Goal: Find contact information: Find contact information

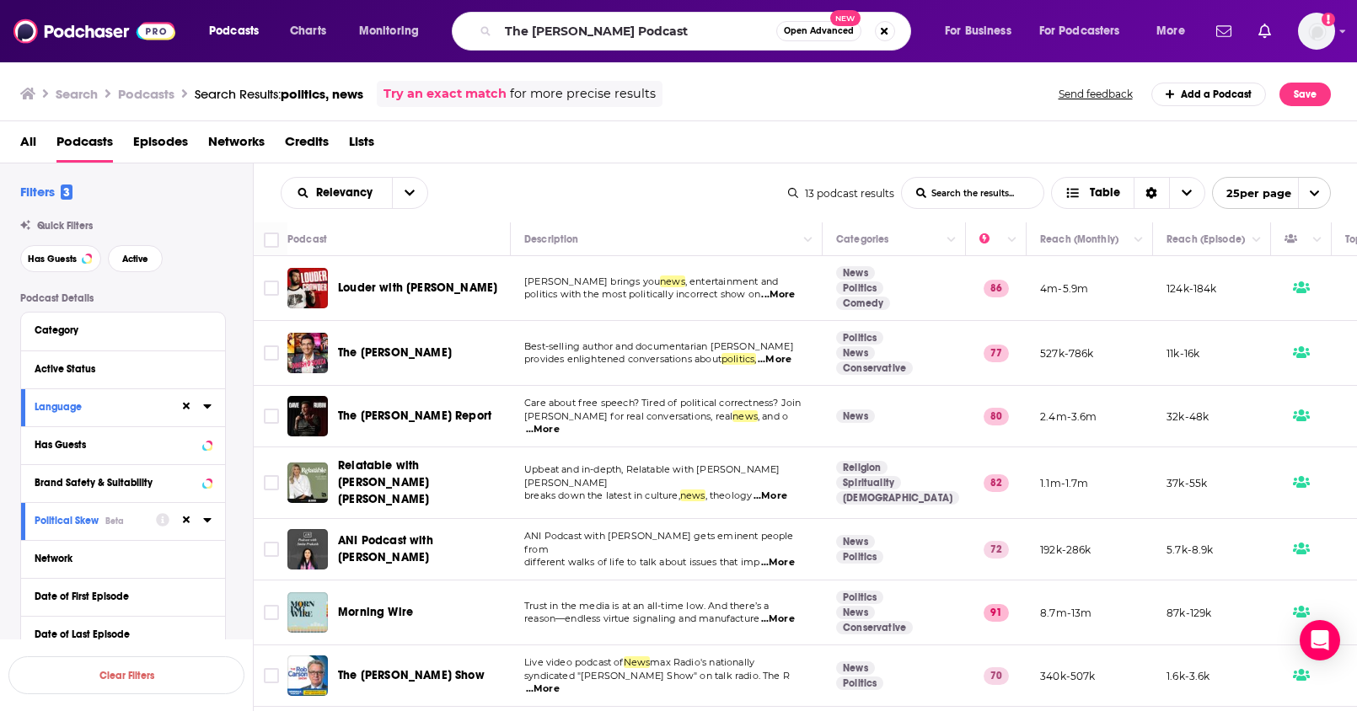
type input "The [PERSON_NAME] Podcast"
click at [682, 32] on input "The [PERSON_NAME] Podcast" at bounding box center [637, 31] width 278 height 27
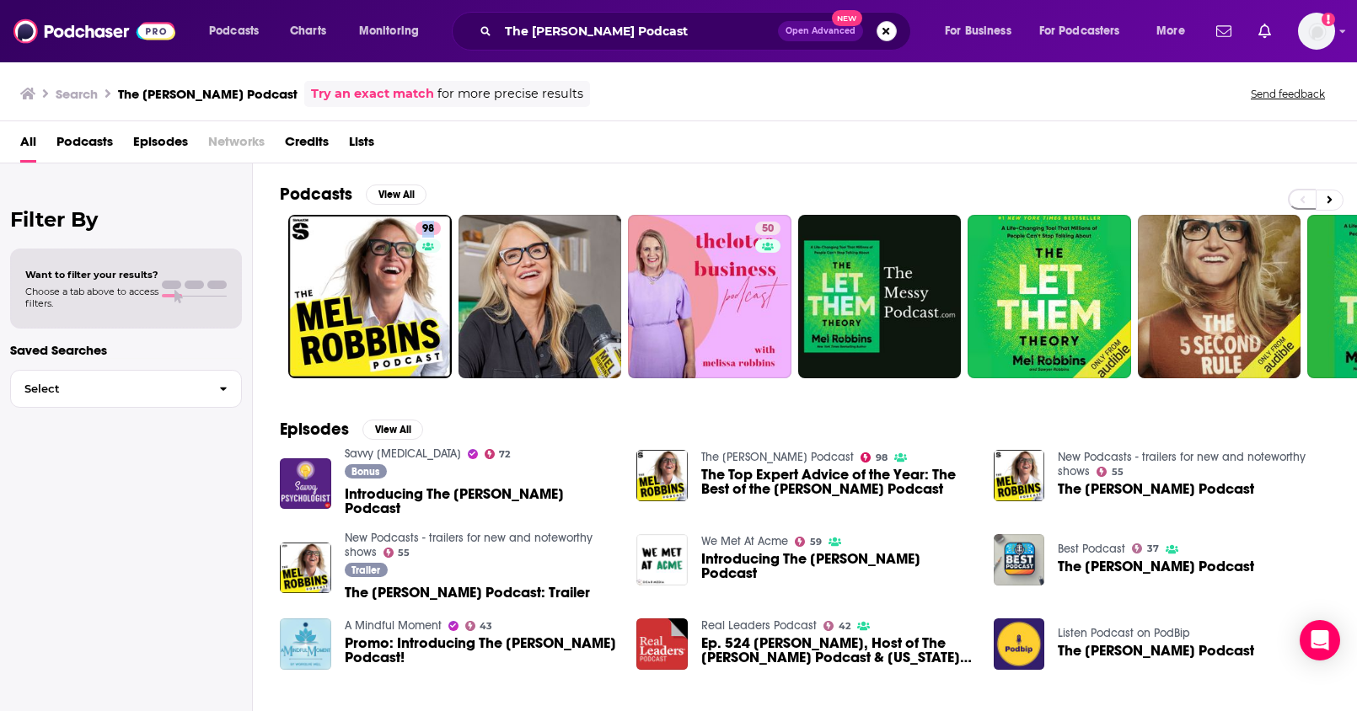
click at [878, 37] on button "Search podcasts, credits, & more..." at bounding box center [886, 31] width 20 height 20
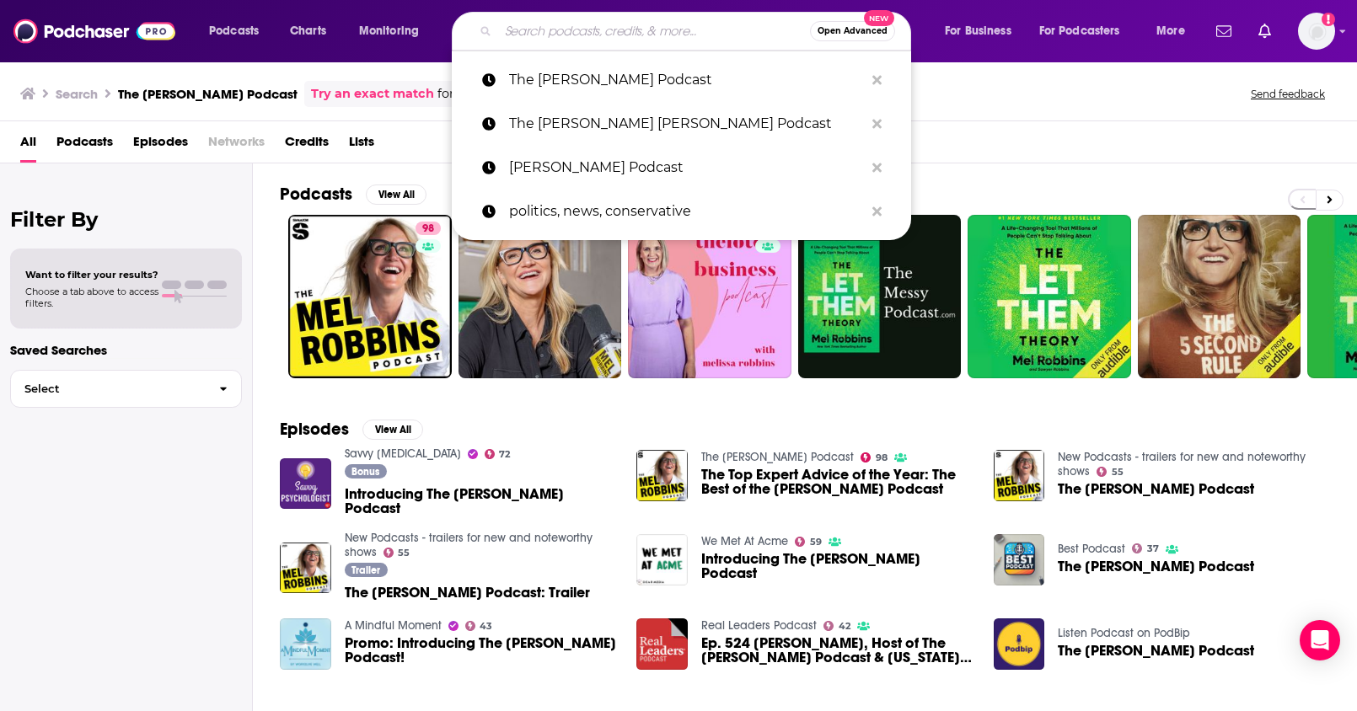
paste input "On Purpose with [PERSON_NAME]"
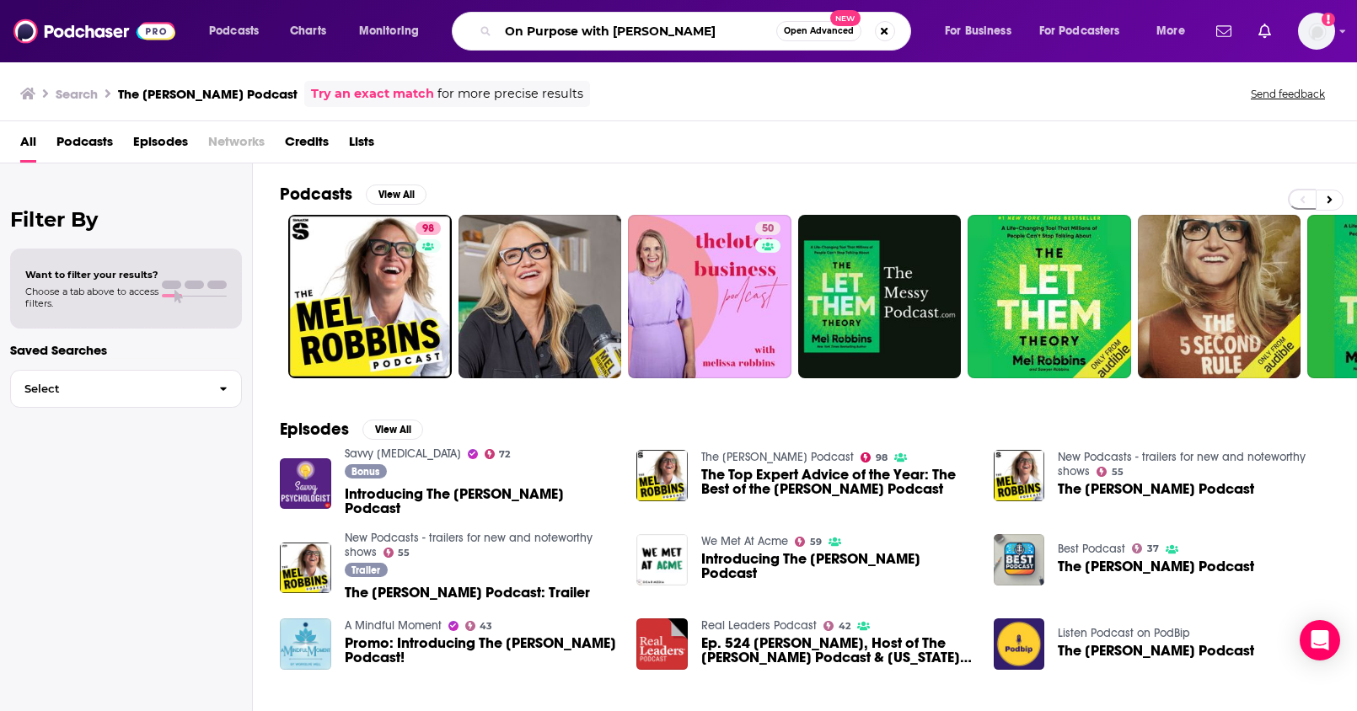
type input "On Purpose with Jay Shetty"
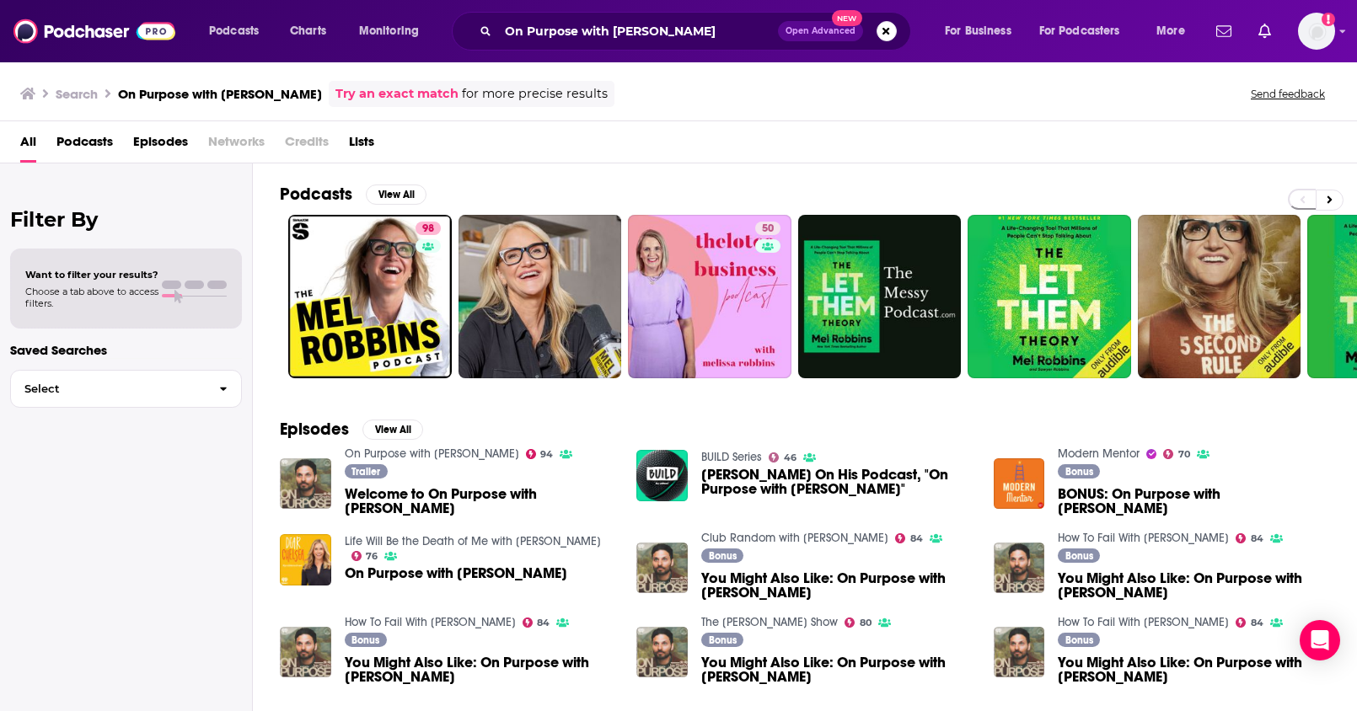
click at [99, 143] on span "Podcasts" at bounding box center [84, 145] width 56 height 35
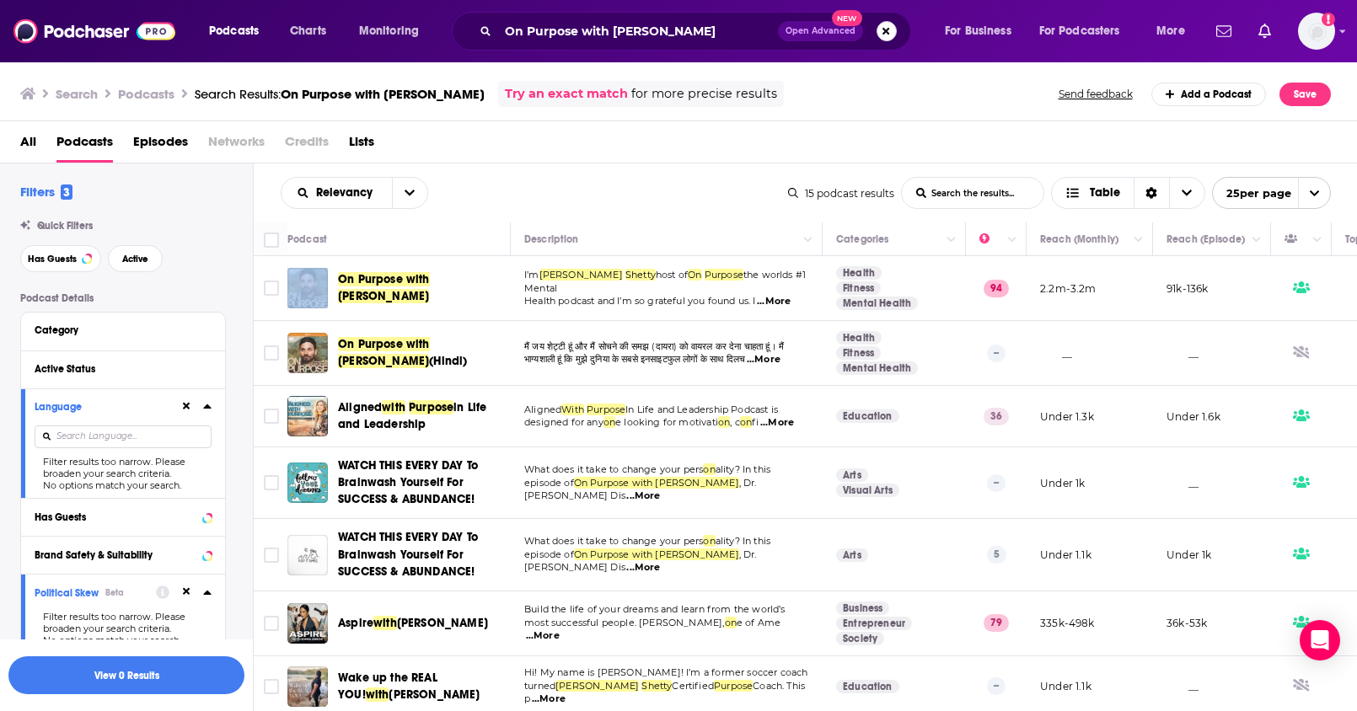
click at [886, 31] on button "Search podcasts, credits, & more..." at bounding box center [886, 31] width 20 height 20
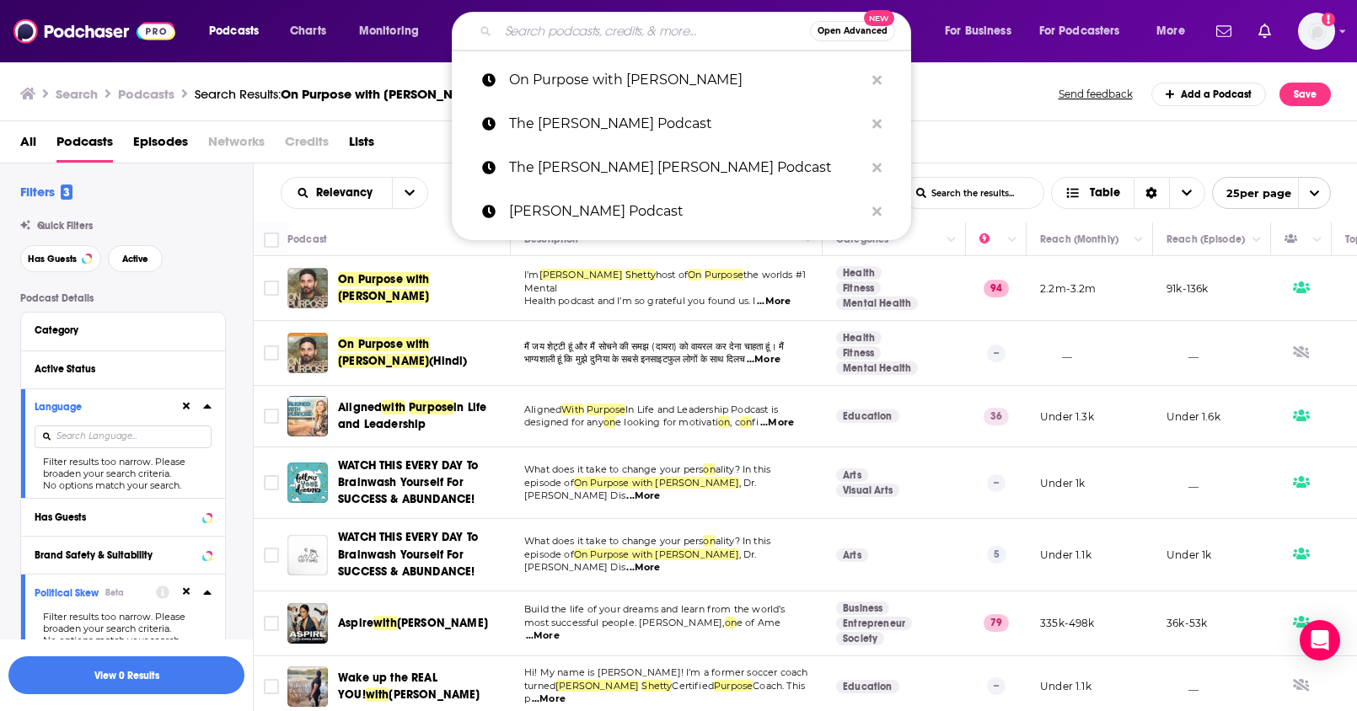
paste input "Call Her Daddy"
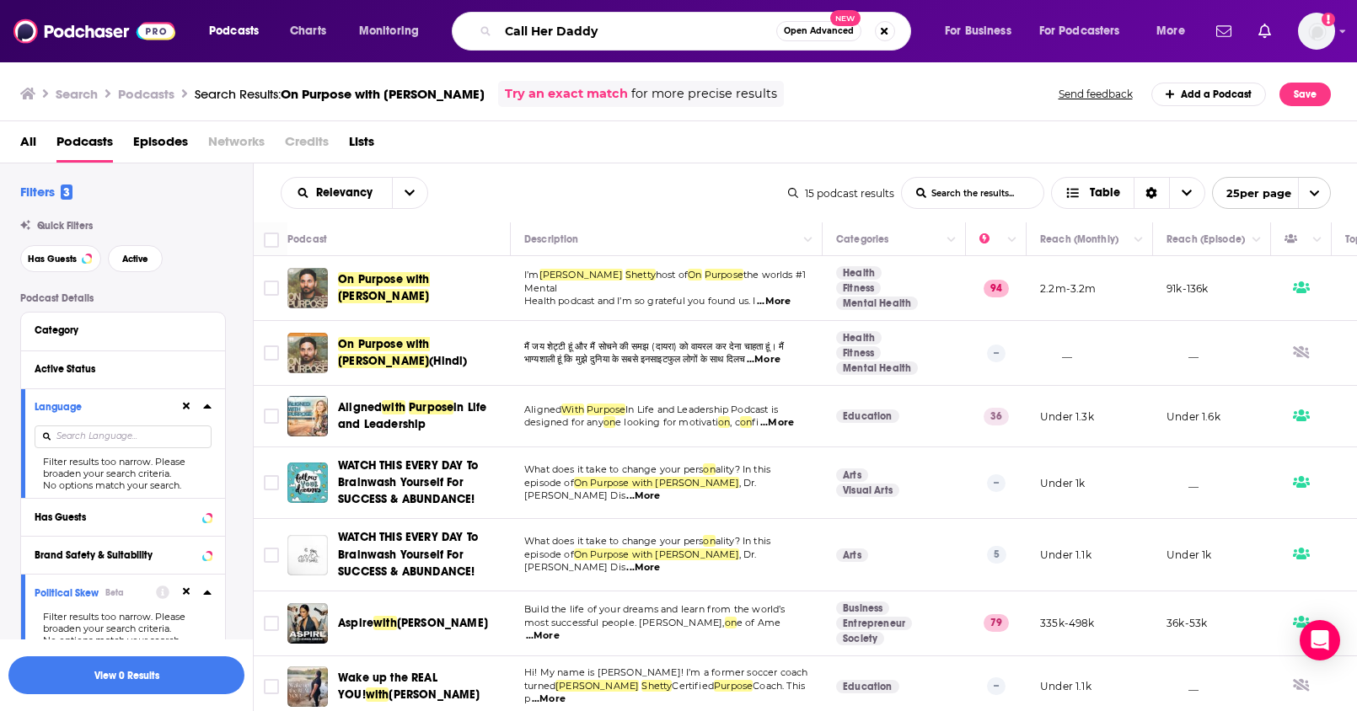
type input "Call Her Daddy"
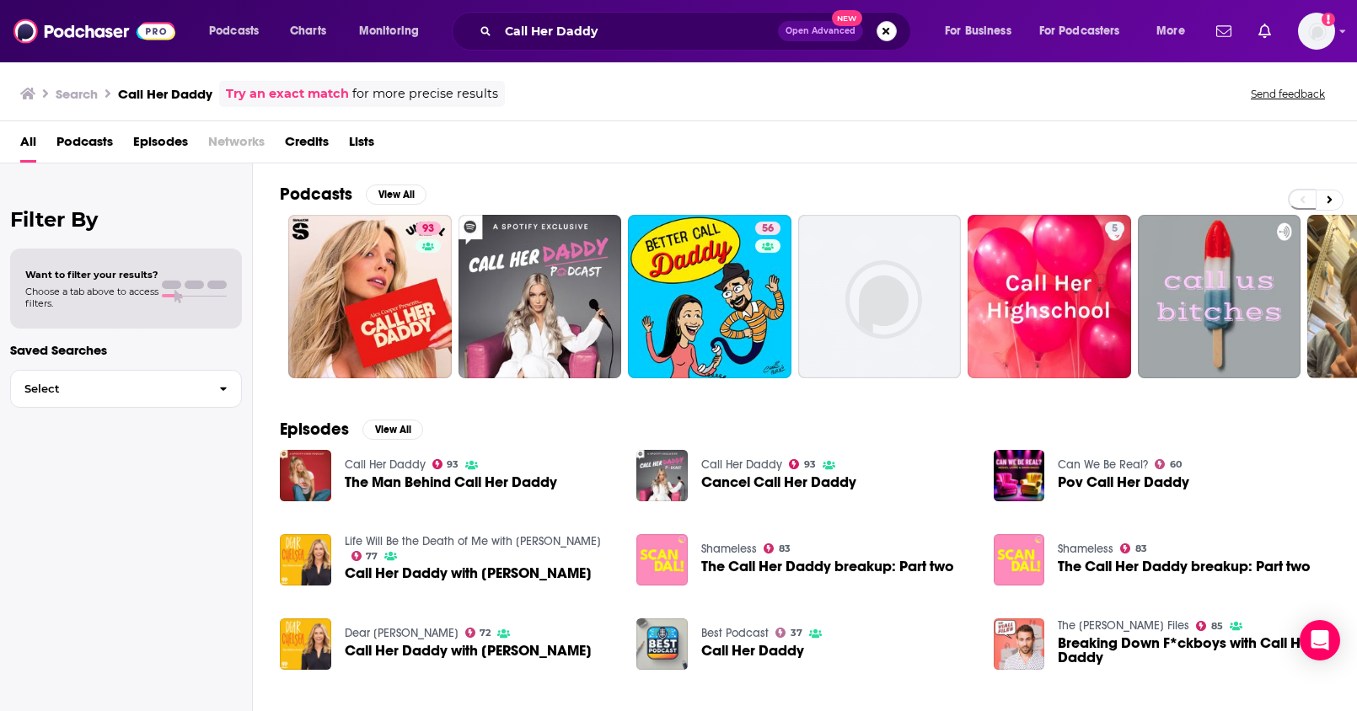
click at [880, 31] on button "Search podcasts, credits, & more..." at bounding box center [886, 31] width 20 height 20
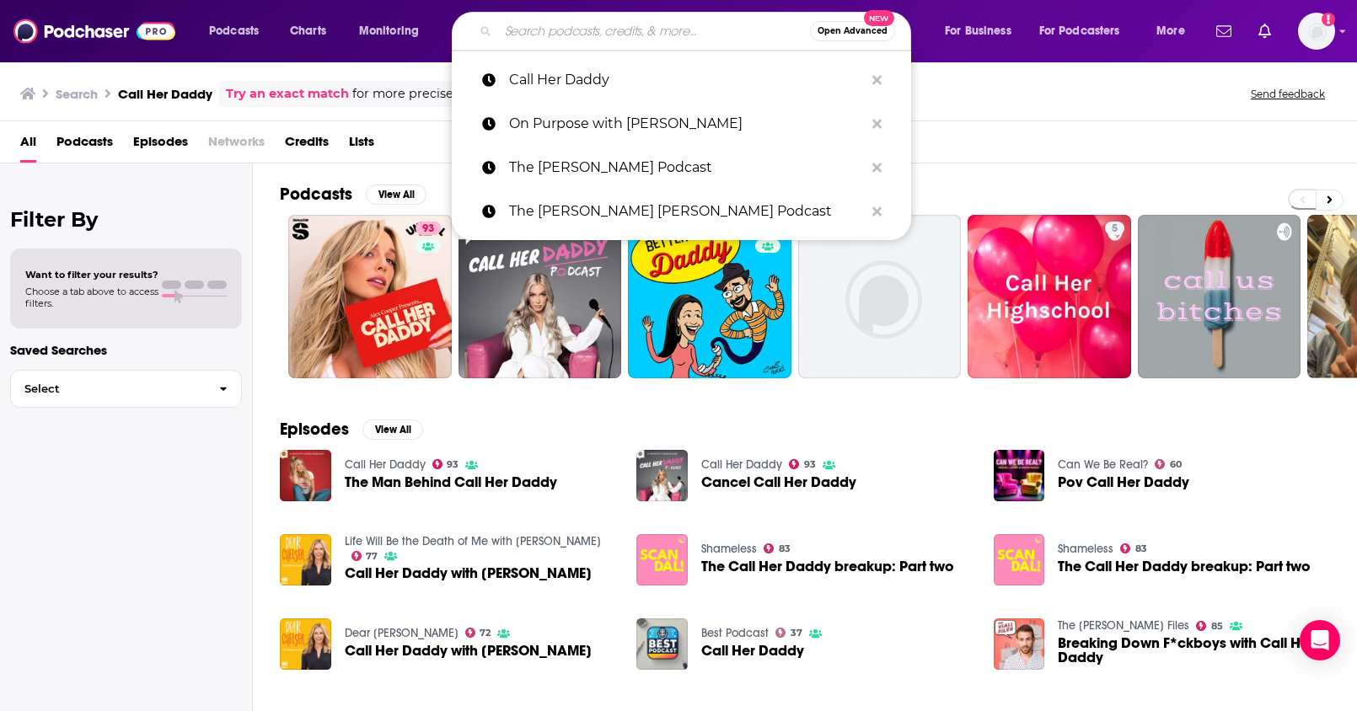
paste input "We Can Do Hard Things with Glennon Doyle"
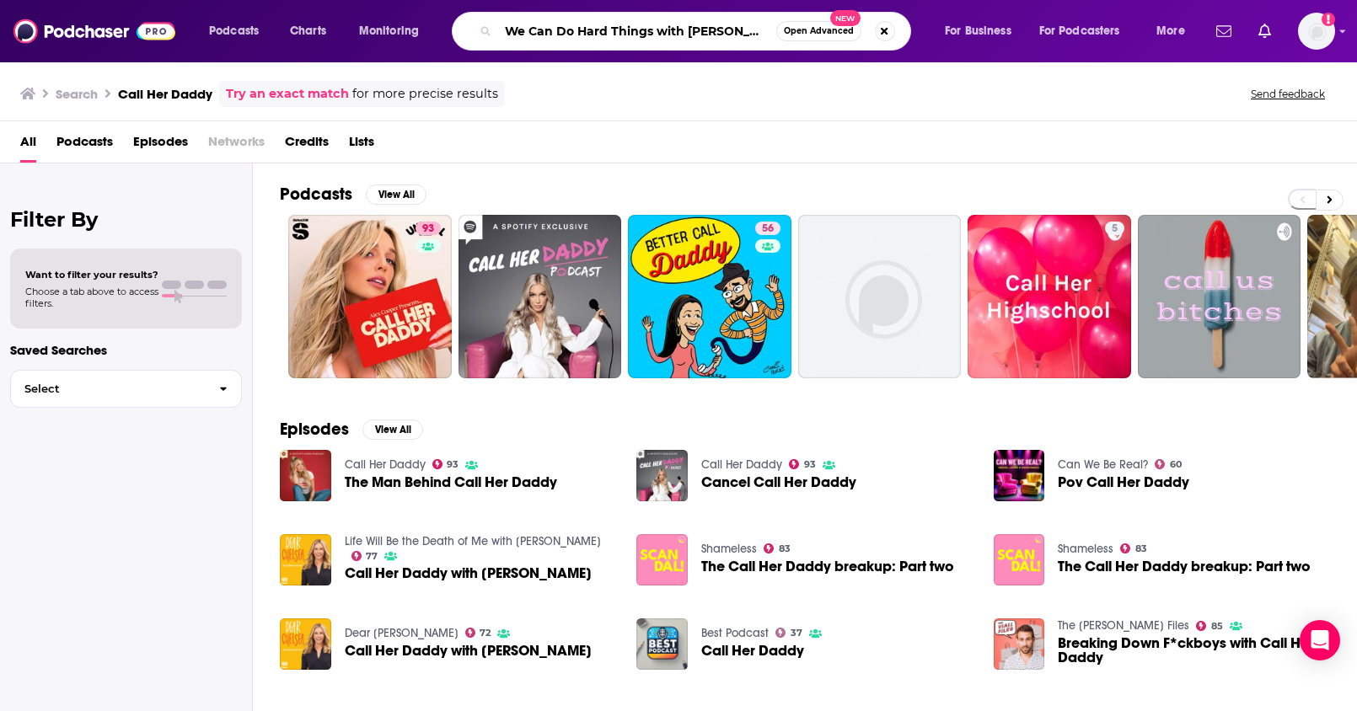
scroll to position [0, 10]
type input "We Can Do Hard Things with Glennon Doyle"
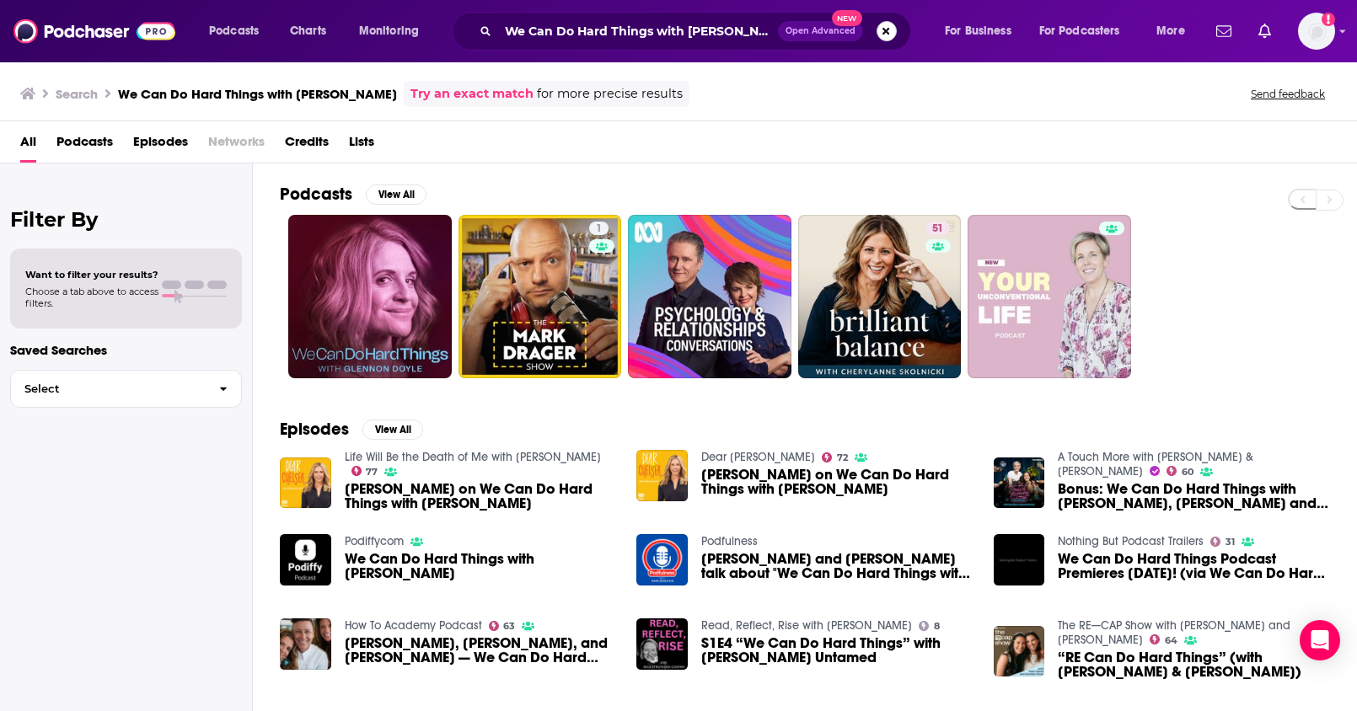
click at [886, 37] on button "Search podcasts, credits, & more..." at bounding box center [886, 31] width 20 height 20
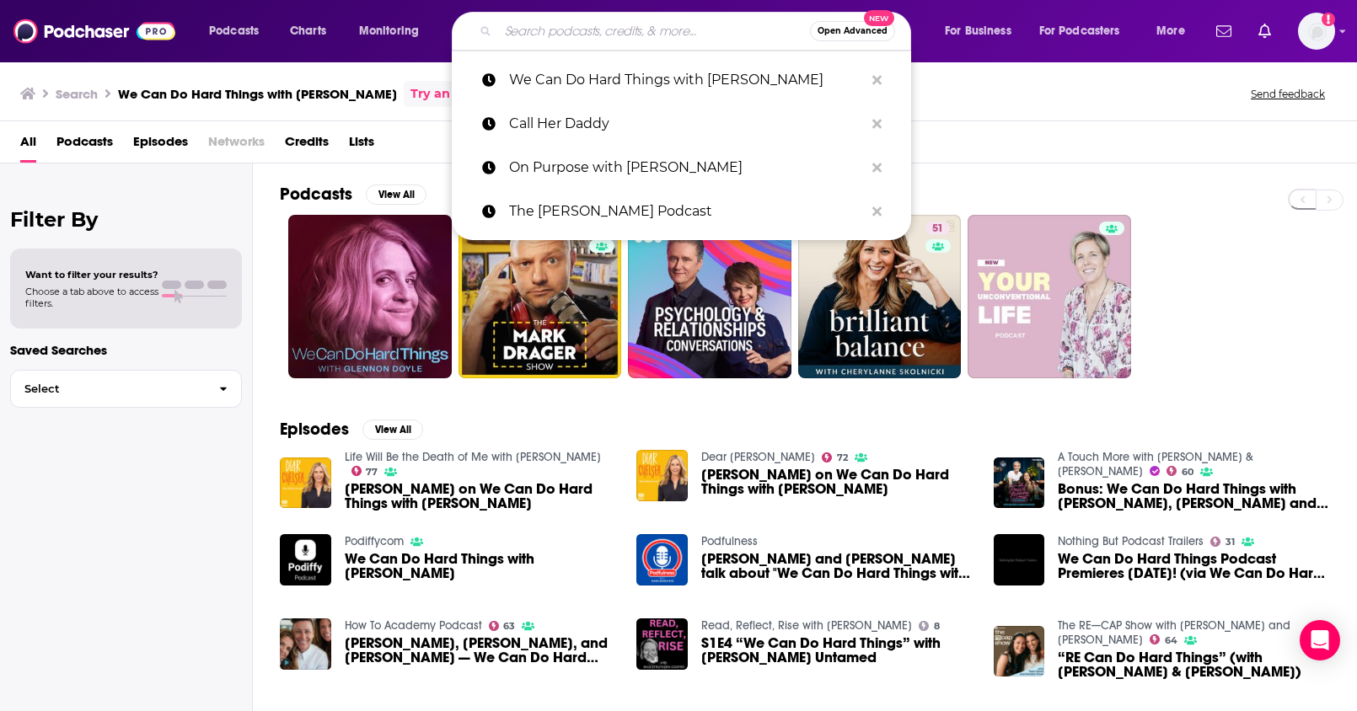
paste input "Unlocking Us with Brené Brown"
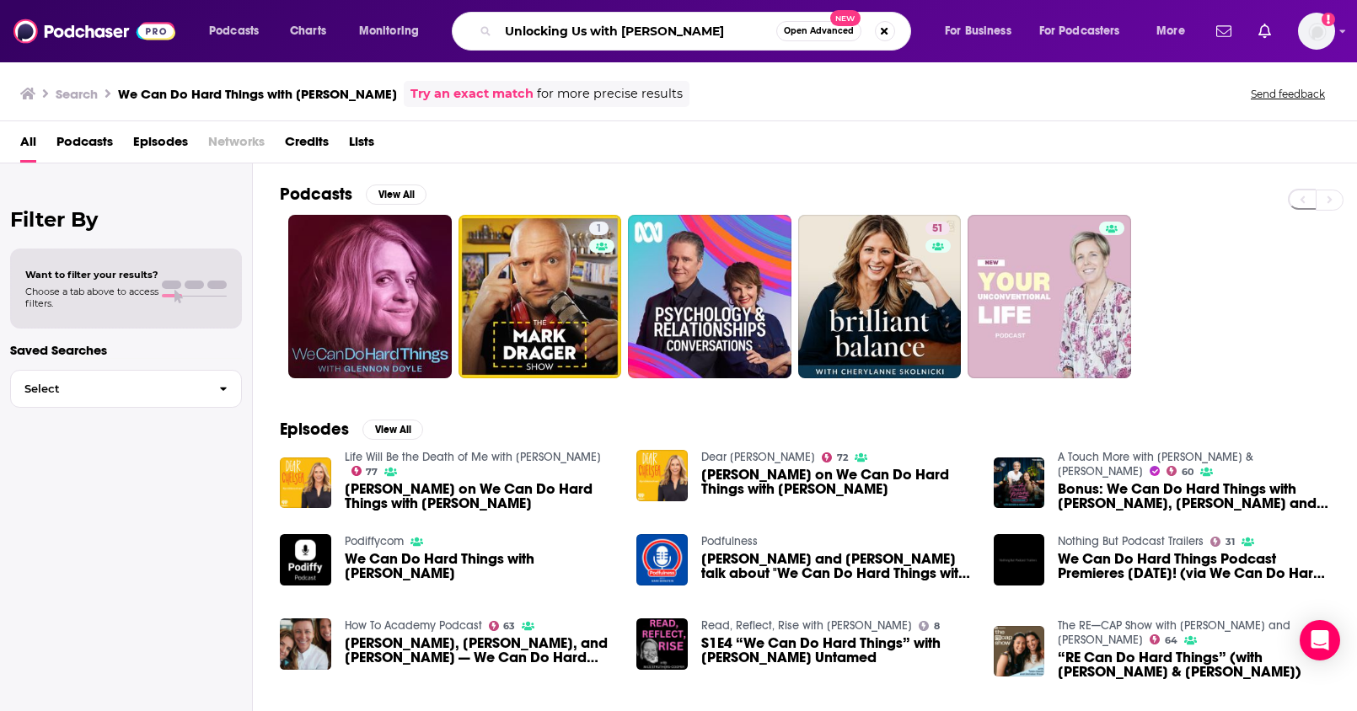
type input "Unlocking Us with Brené Brown"
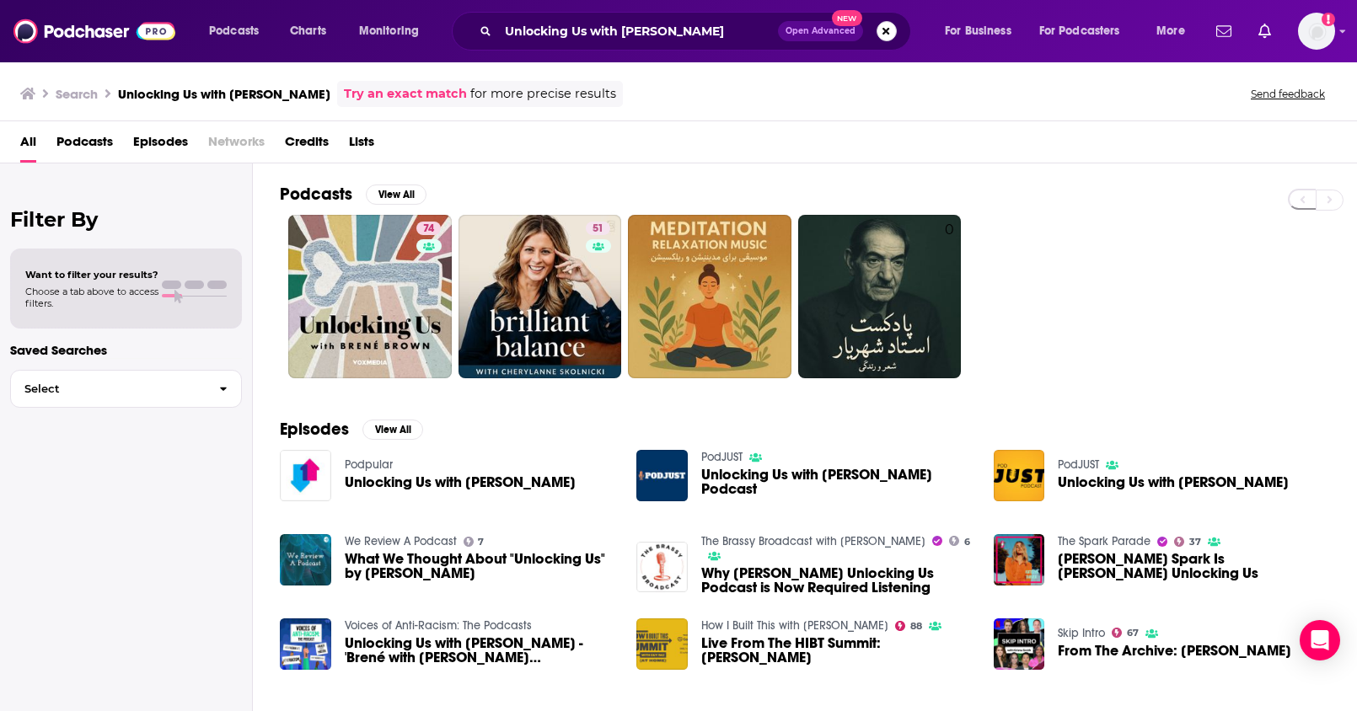
click at [876, 36] on button "Search podcasts, credits, & more..." at bounding box center [886, 31] width 20 height 20
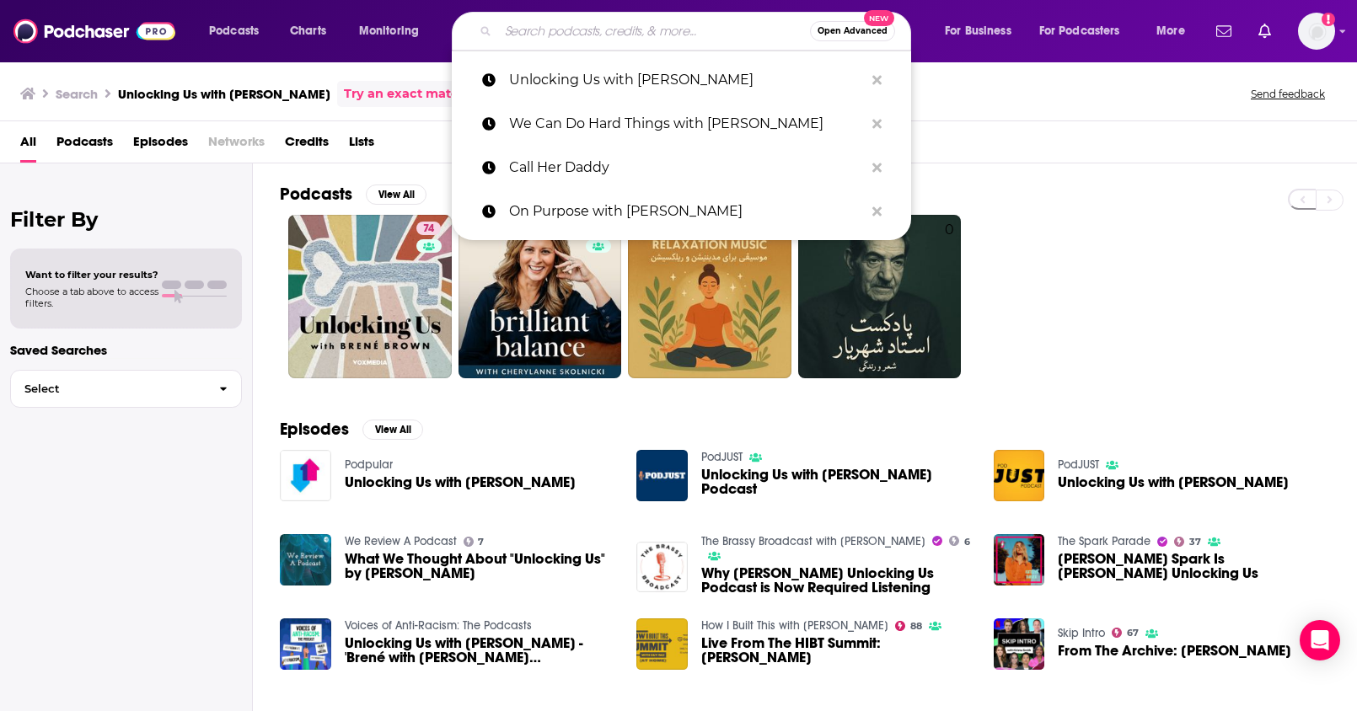
paste input "Armchair Expert with Dax Shepard"
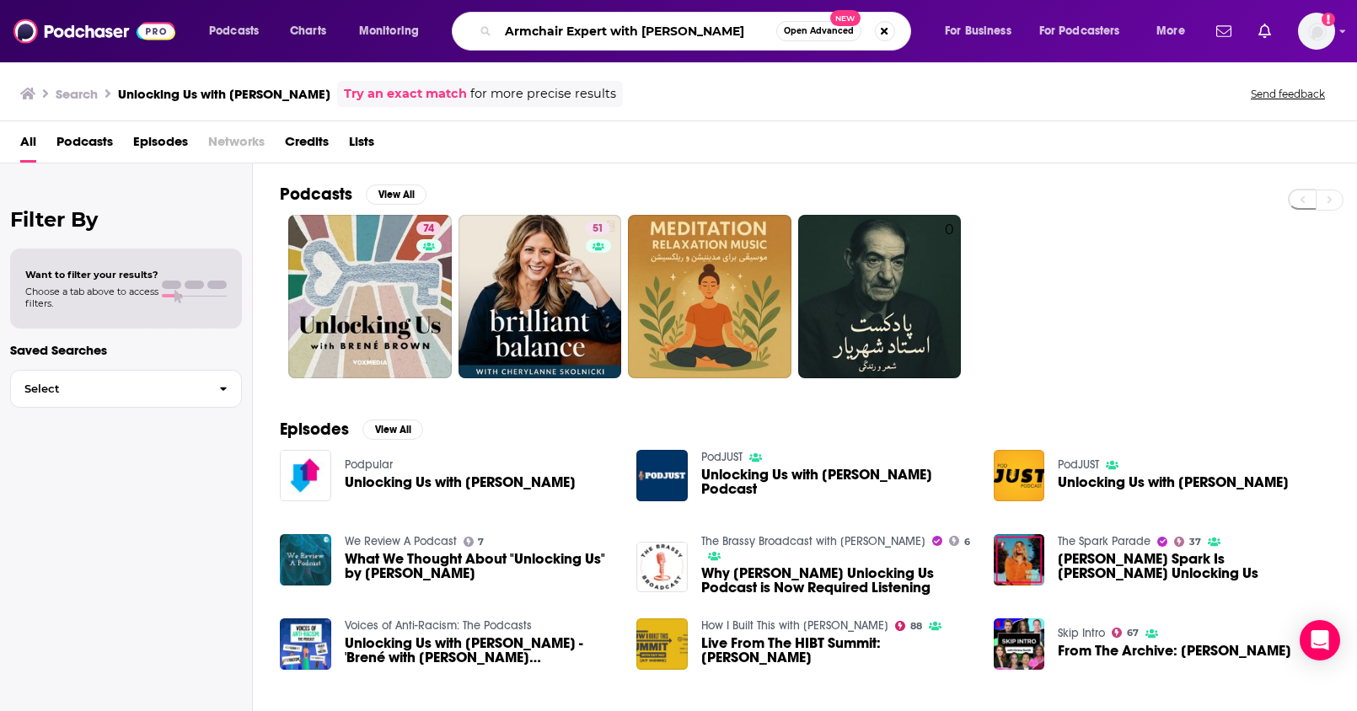
type input "Armchair Expert with Dax Shepard"
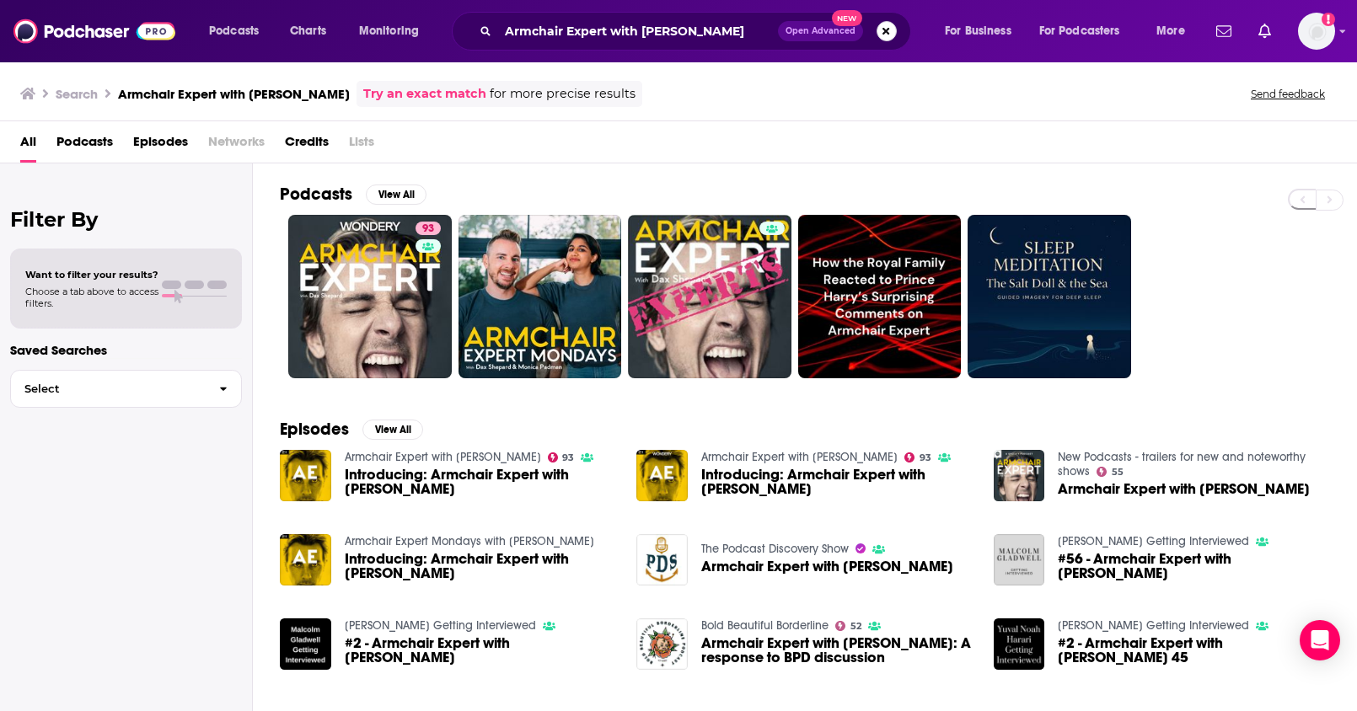
click at [880, 34] on button "Search podcasts, credits, & more..." at bounding box center [886, 31] width 20 height 20
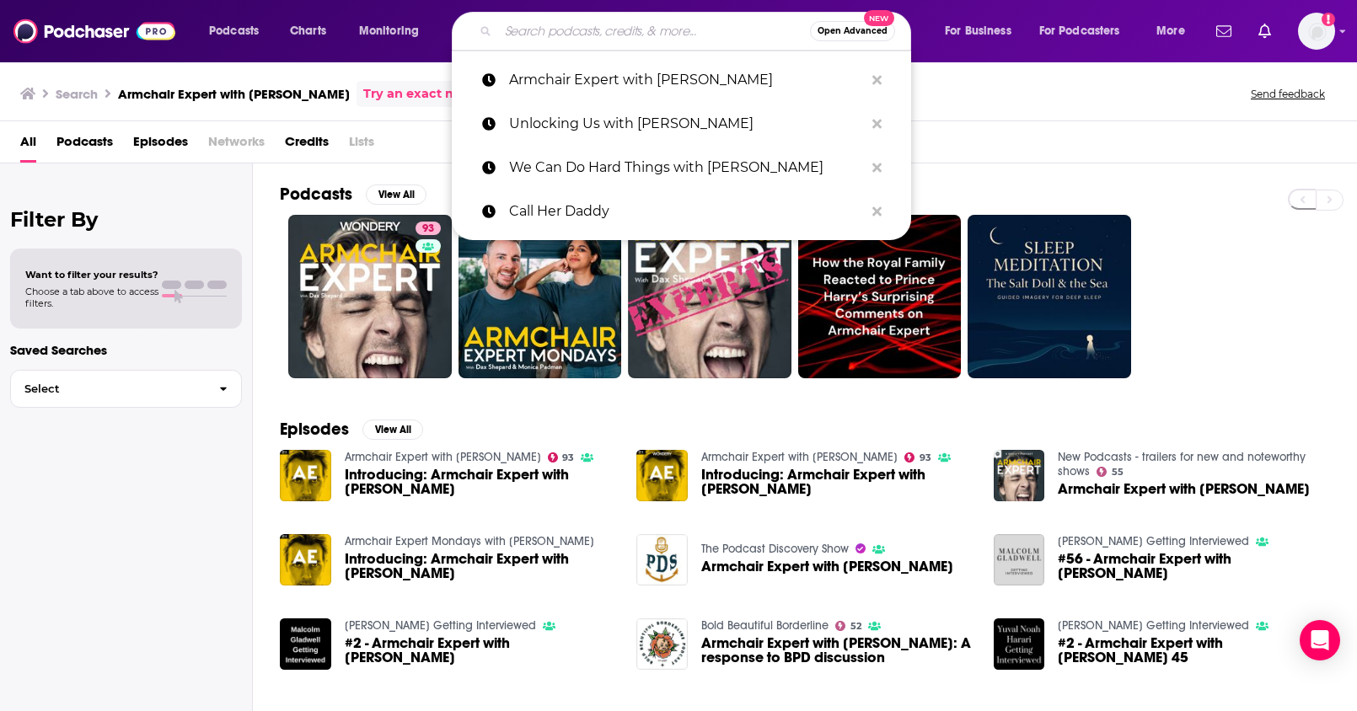
paste input "The School of Greatness with Lewis Howes"
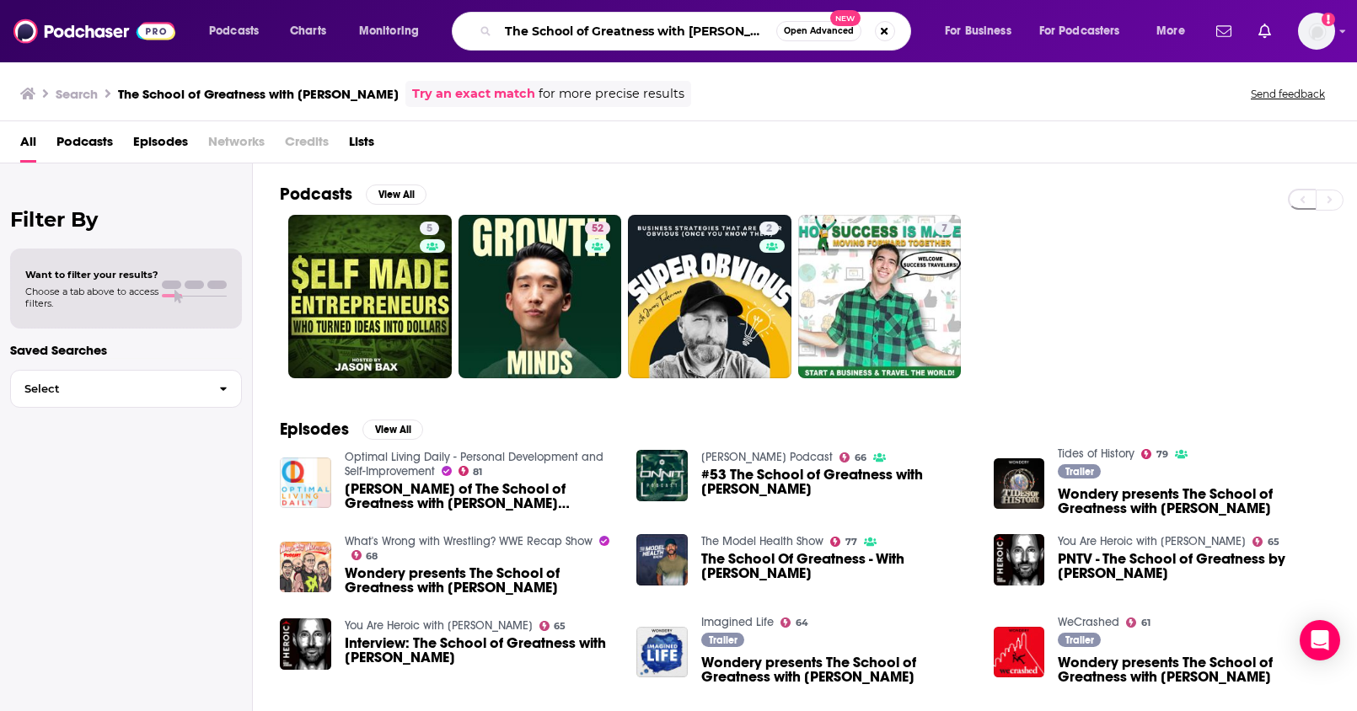
click at [694, 29] on input "The School of Greatness with Lewis Howes" at bounding box center [637, 31] width 278 height 27
drag, startPoint x: 659, startPoint y: 32, endPoint x: 789, endPoint y: 33, distance: 129.8
click at [789, 33] on div "The School of Greatness with Lewis Howes Open Advanced New" at bounding box center [681, 31] width 459 height 39
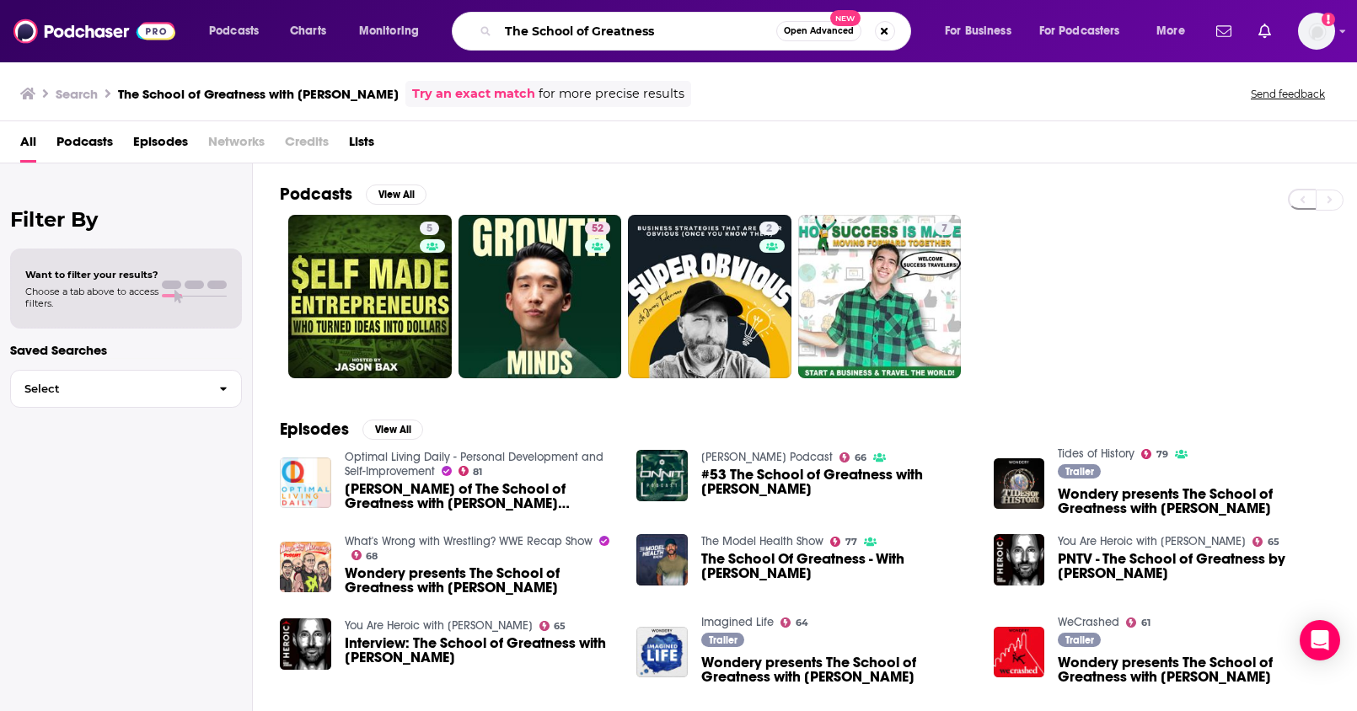
type input "The School of Greatness"
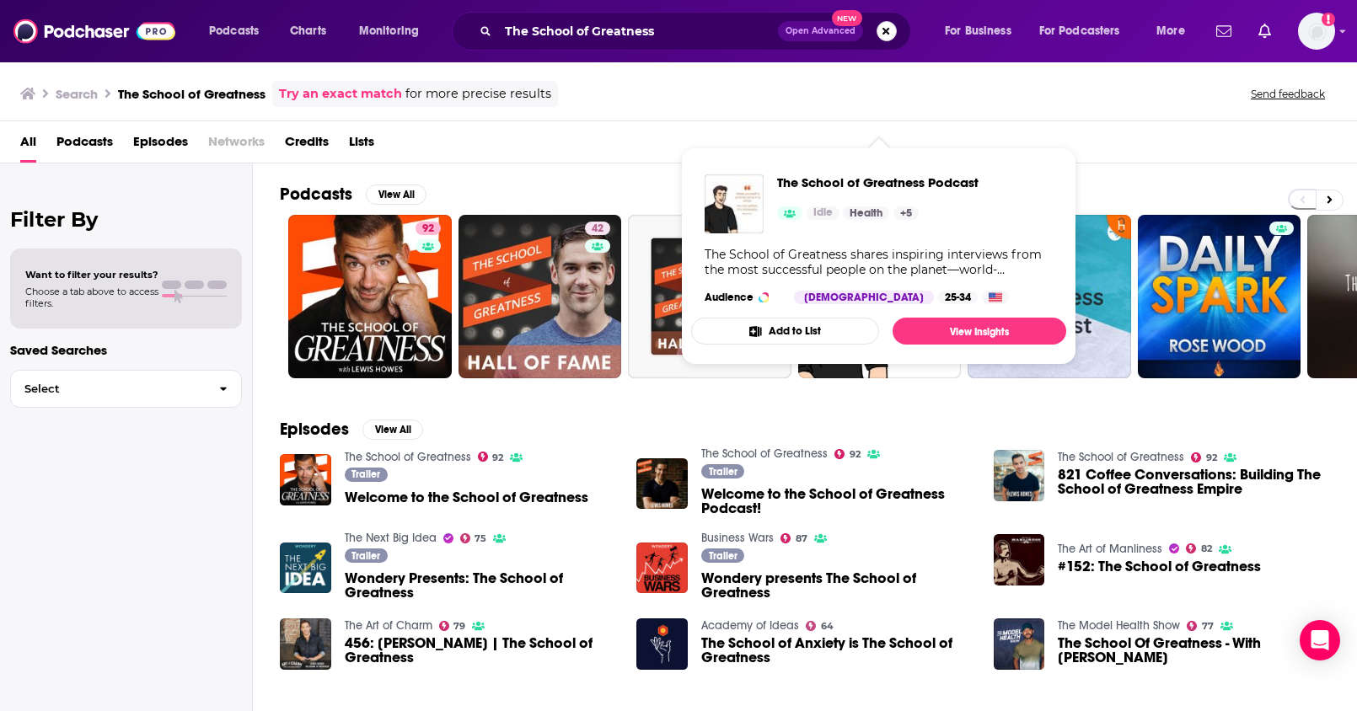
click at [876, 35] on button "Search podcasts, credits, & more..." at bounding box center [886, 31] width 20 height 20
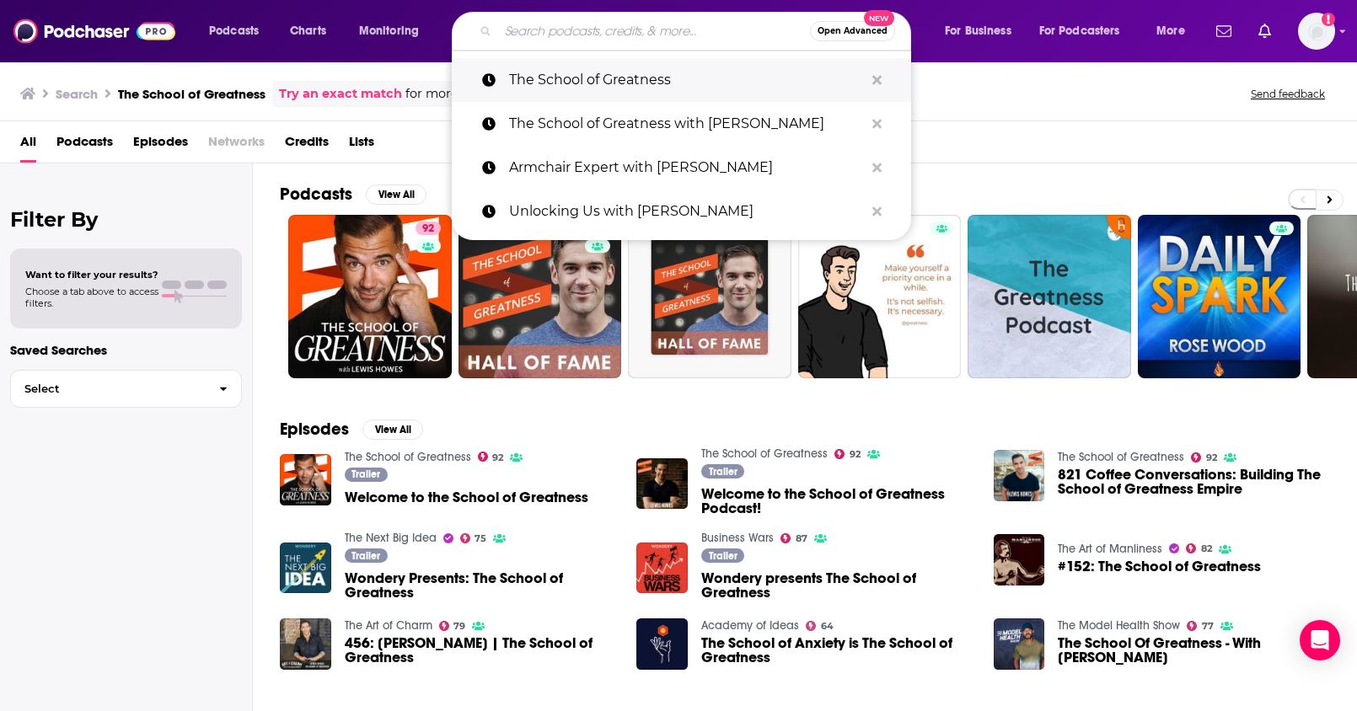
paste input "Ten Percent Happier with Dan Harris"
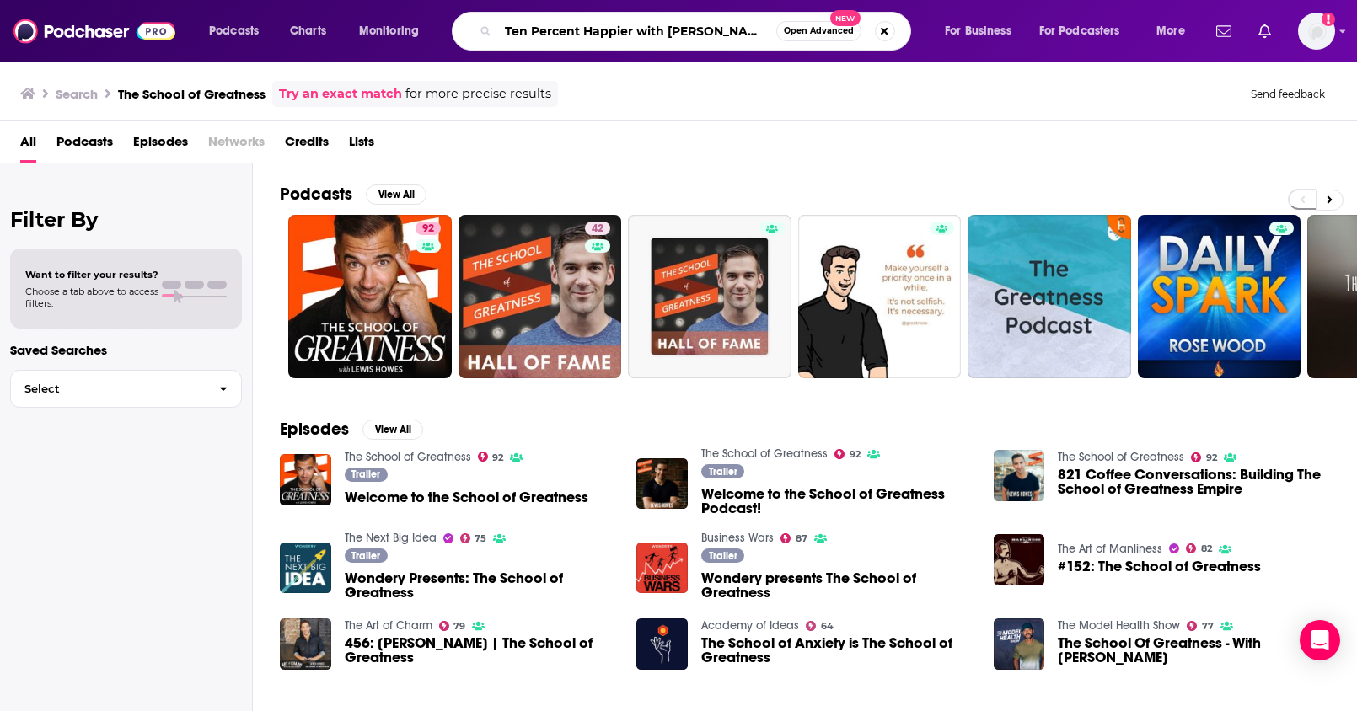
type input "Ten Percent Happier with Dan Harris"
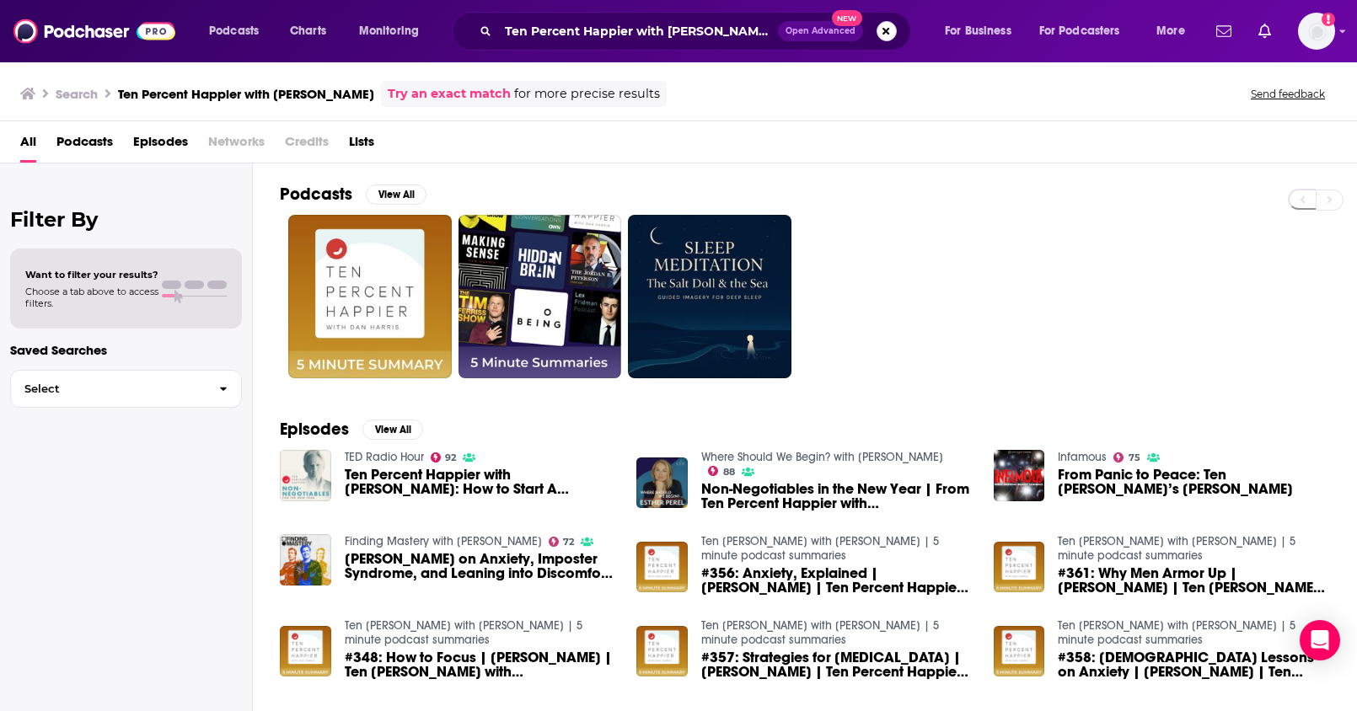
click at [891, 37] on button "Search podcasts, credits, & more..." at bounding box center [886, 31] width 20 height 20
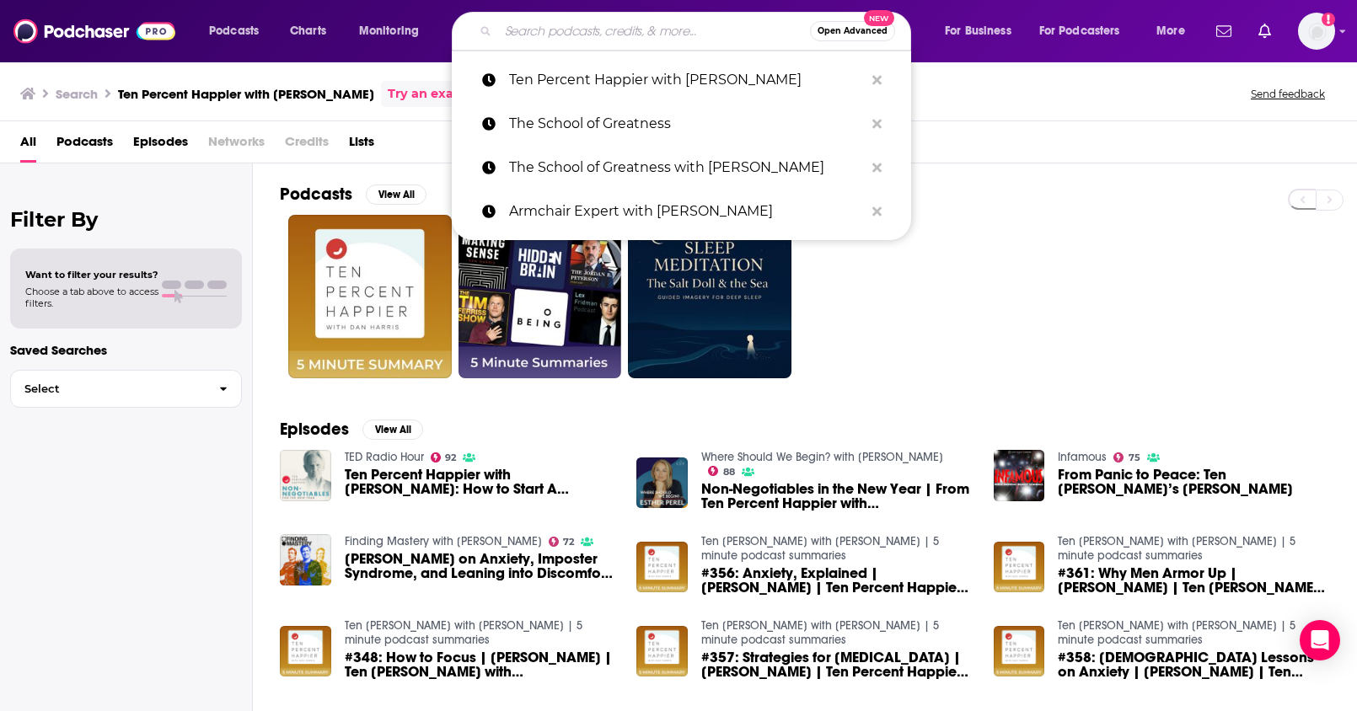
paste input "Dear Therapists with Lori Gottlieb & Guy Winch"
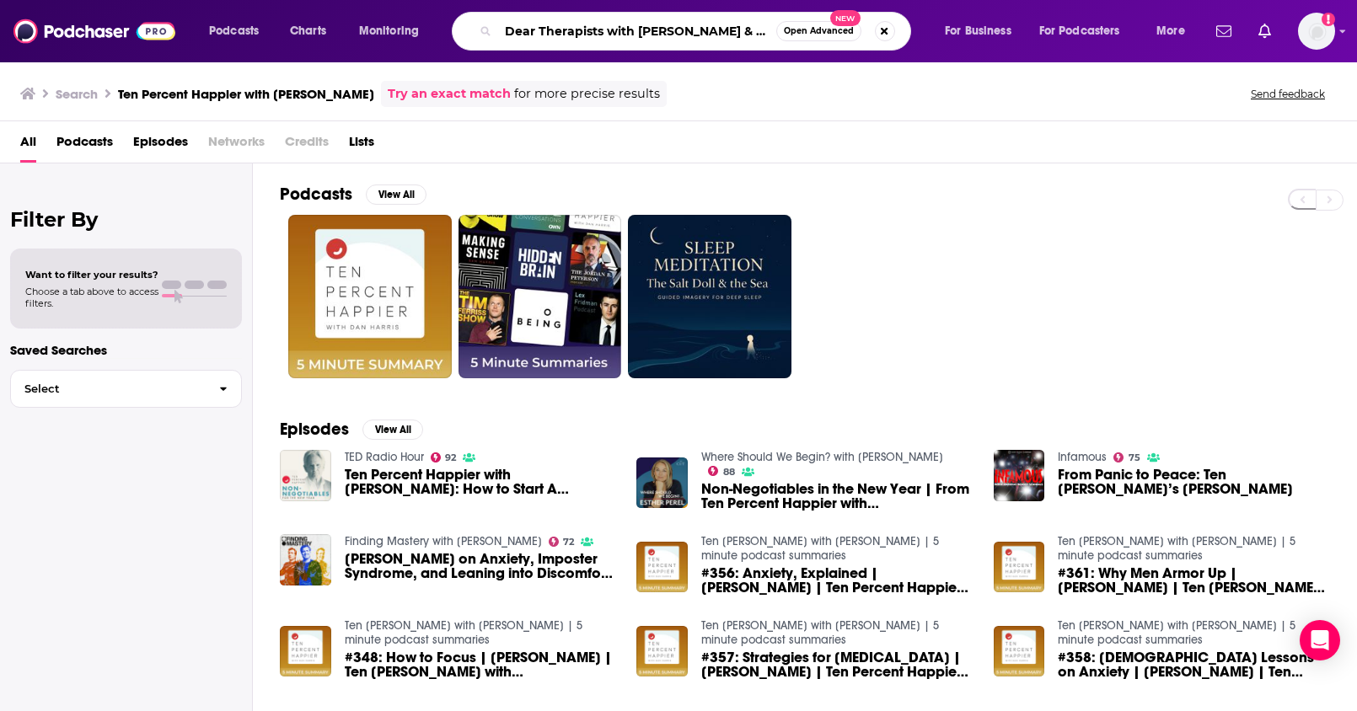
scroll to position [0, 29]
type input "Dear Therapists with Lori Gottlieb & Guy Winch"
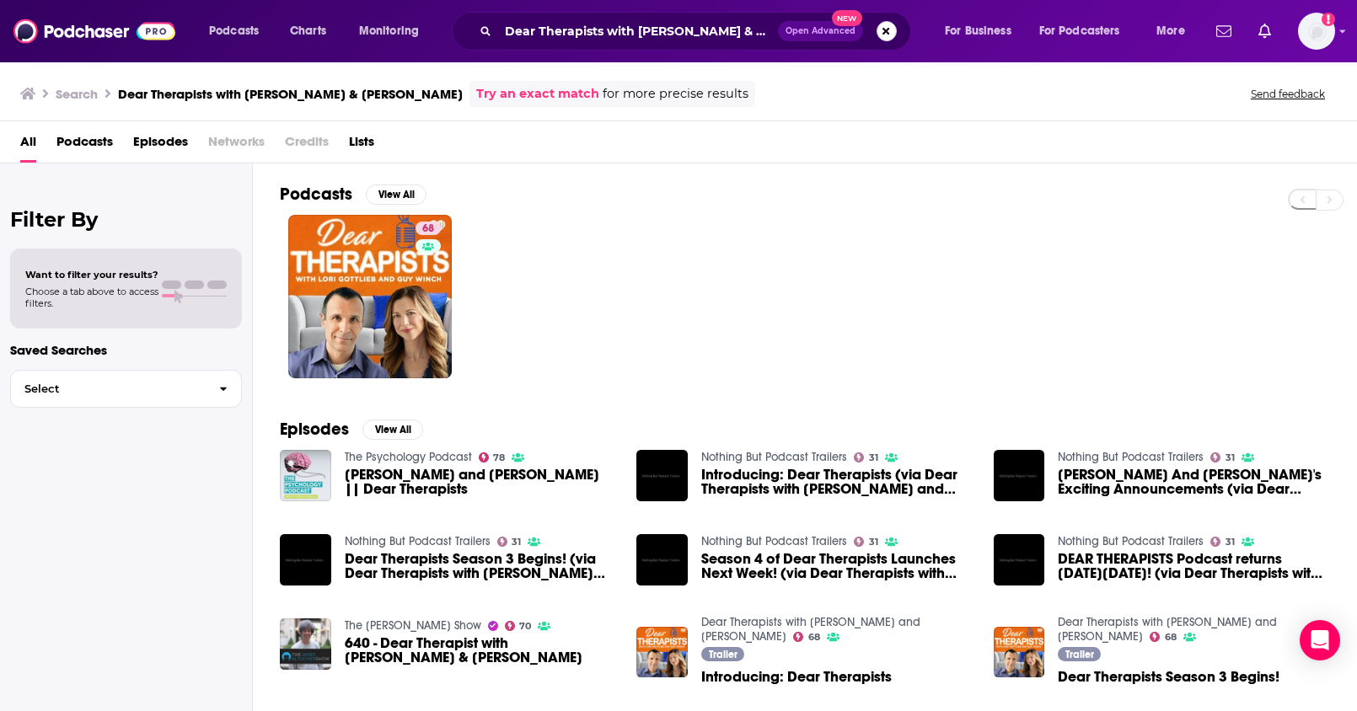
click at [879, 35] on button "Search podcasts, credits, & more..." at bounding box center [886, 31] width 20 height 20
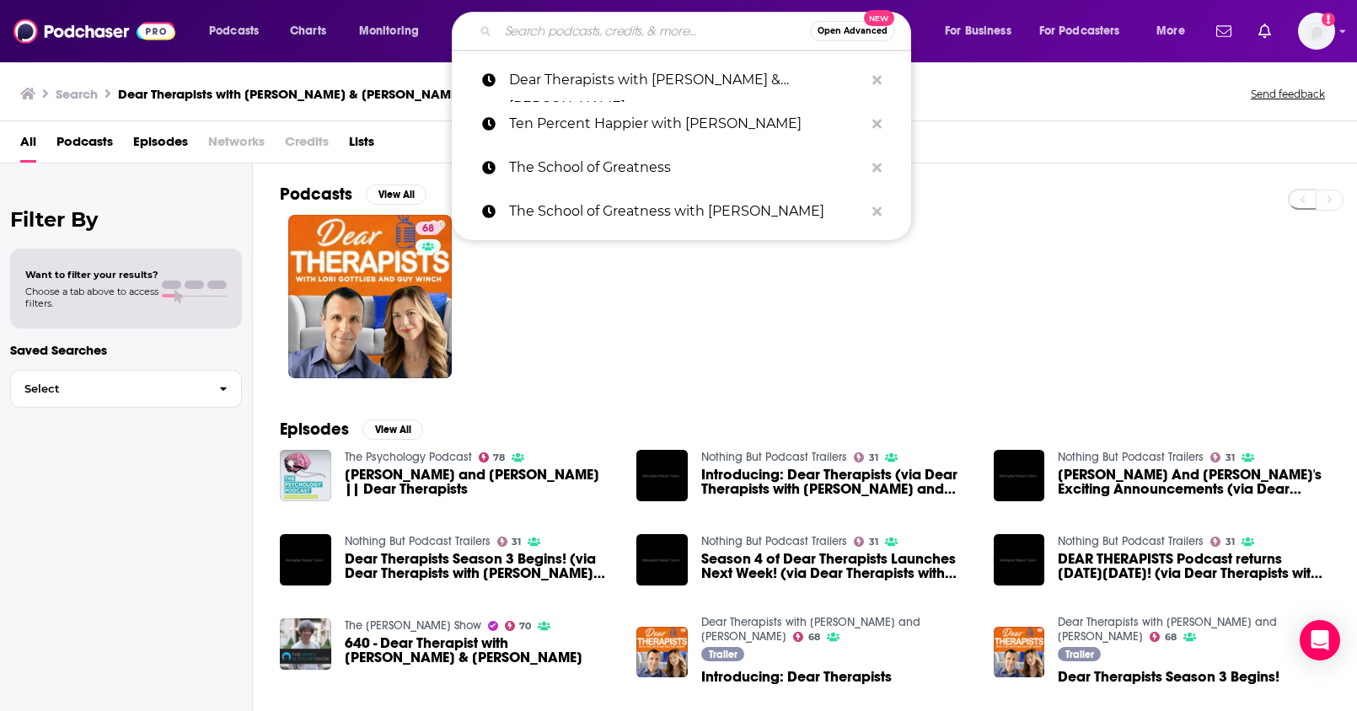
paste input "The Skinny Confidential"
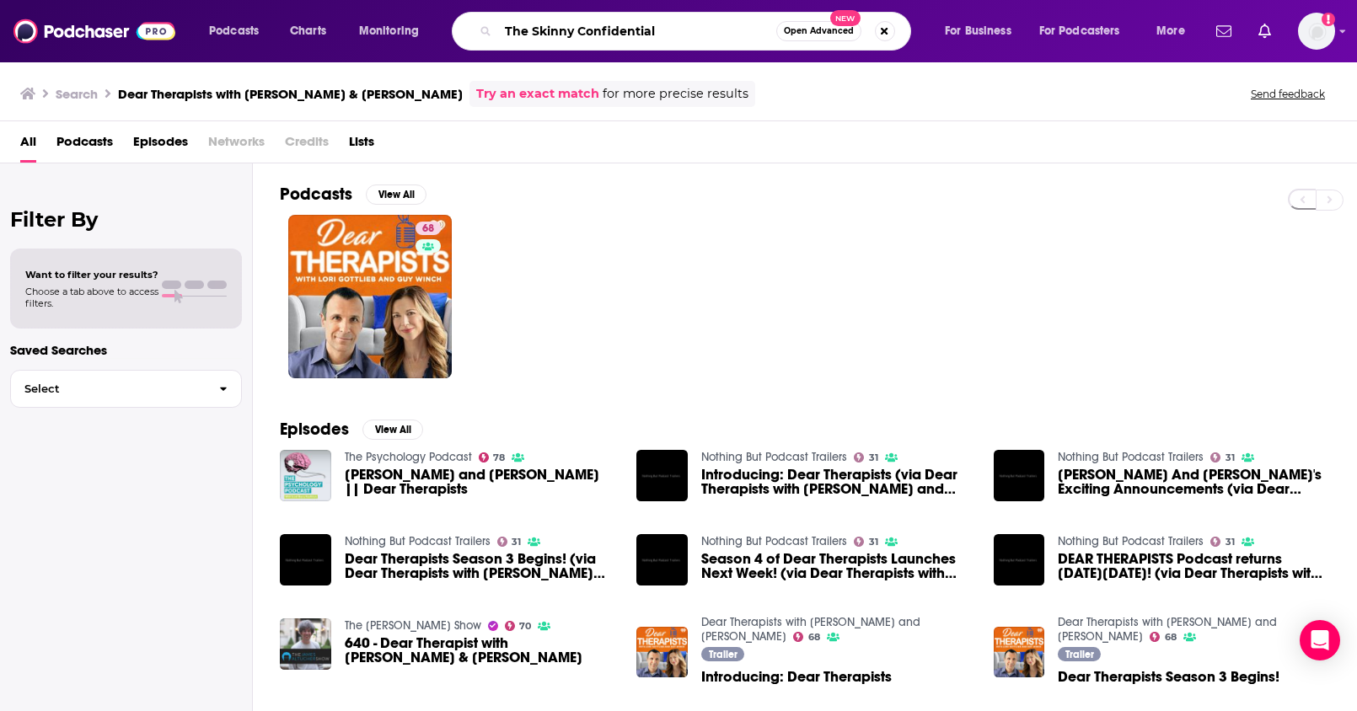
type input "The Skinny Confidential"
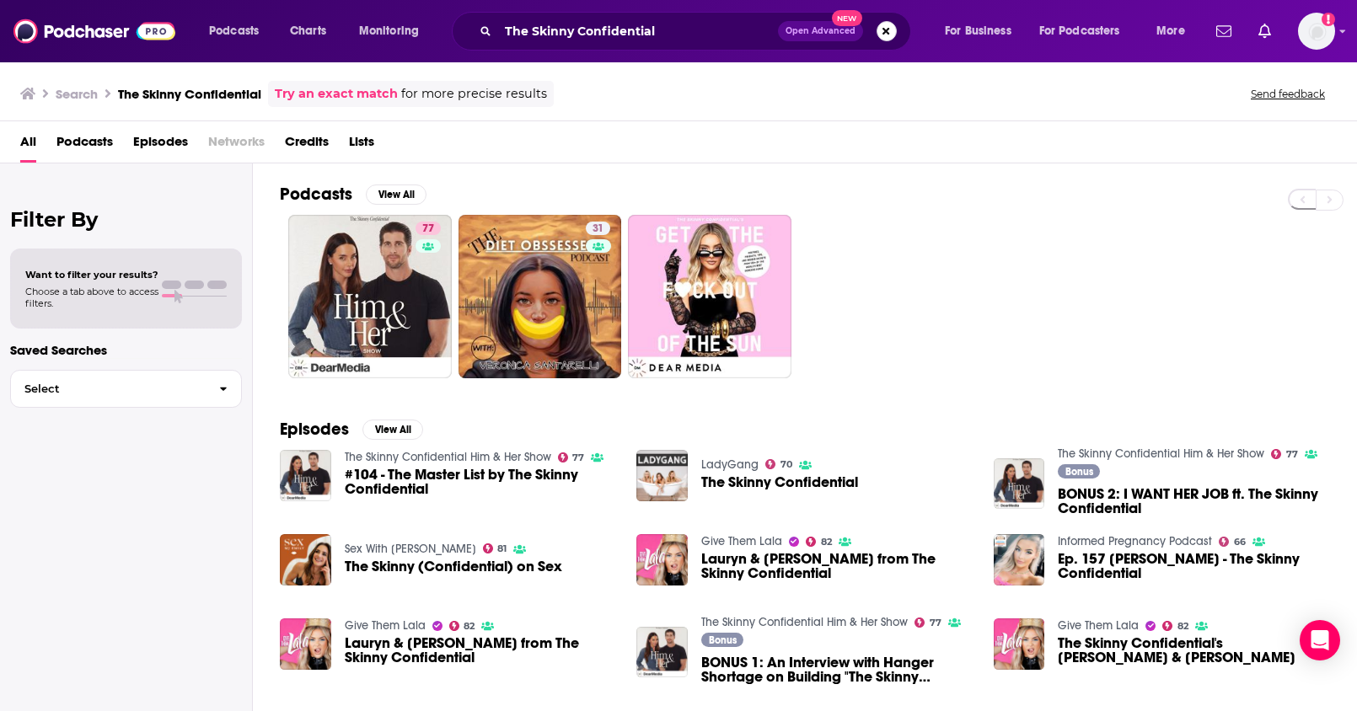
click at [878, 32] on button "Search podcasts, credits, & more..." at bounding box center [886, 31] width 20 height 20
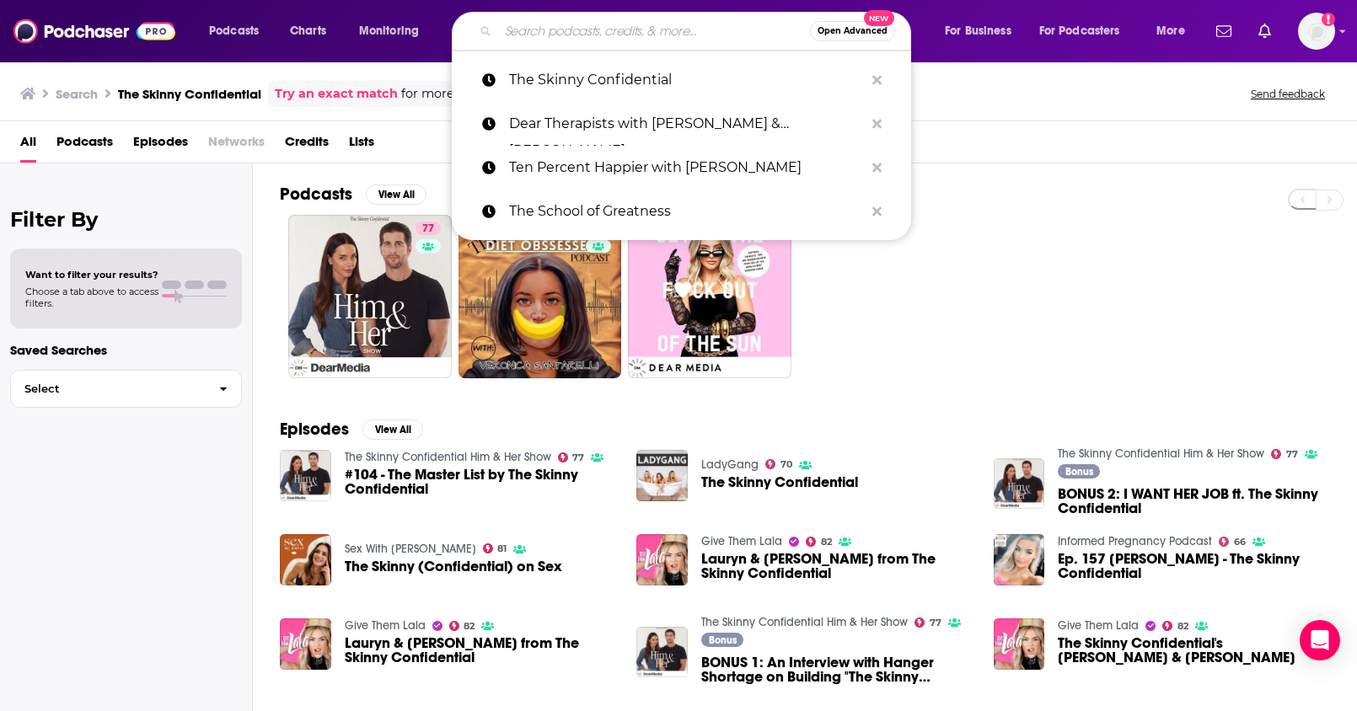
paste input "Diary of a CEO"
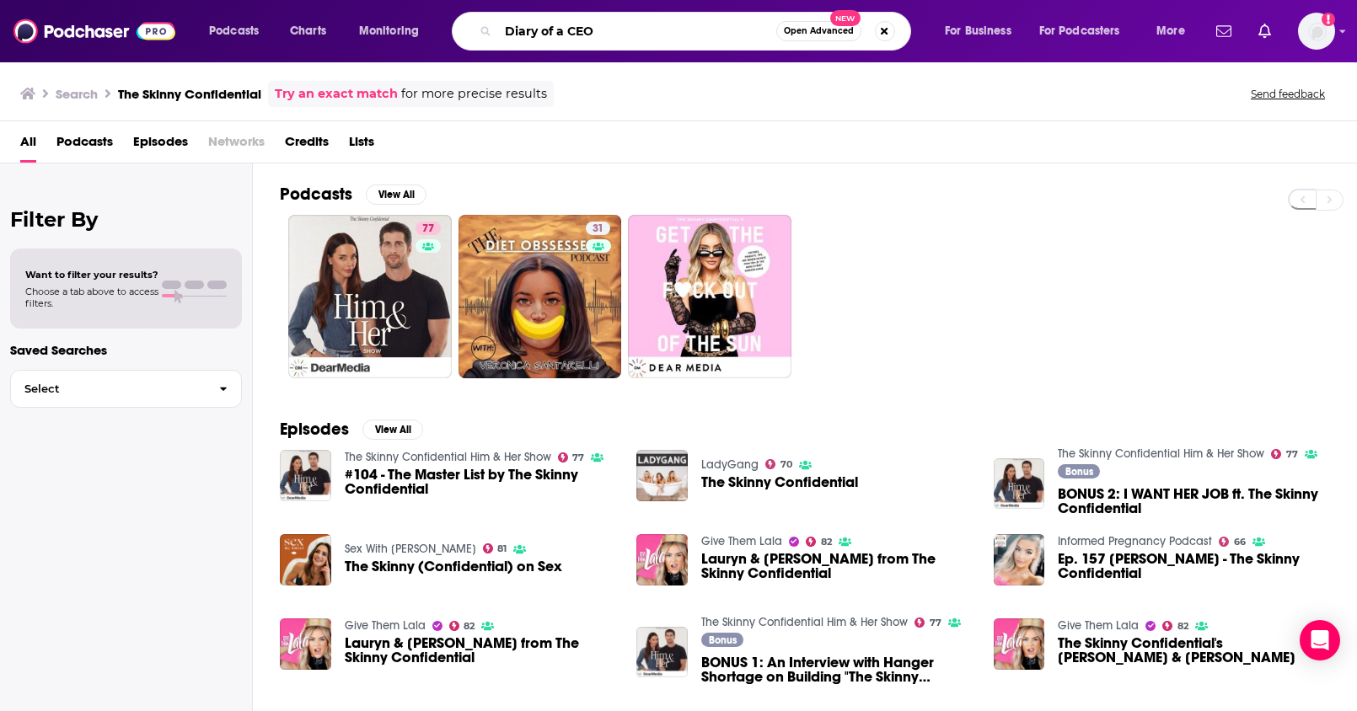
type input "Diary of a CEO"
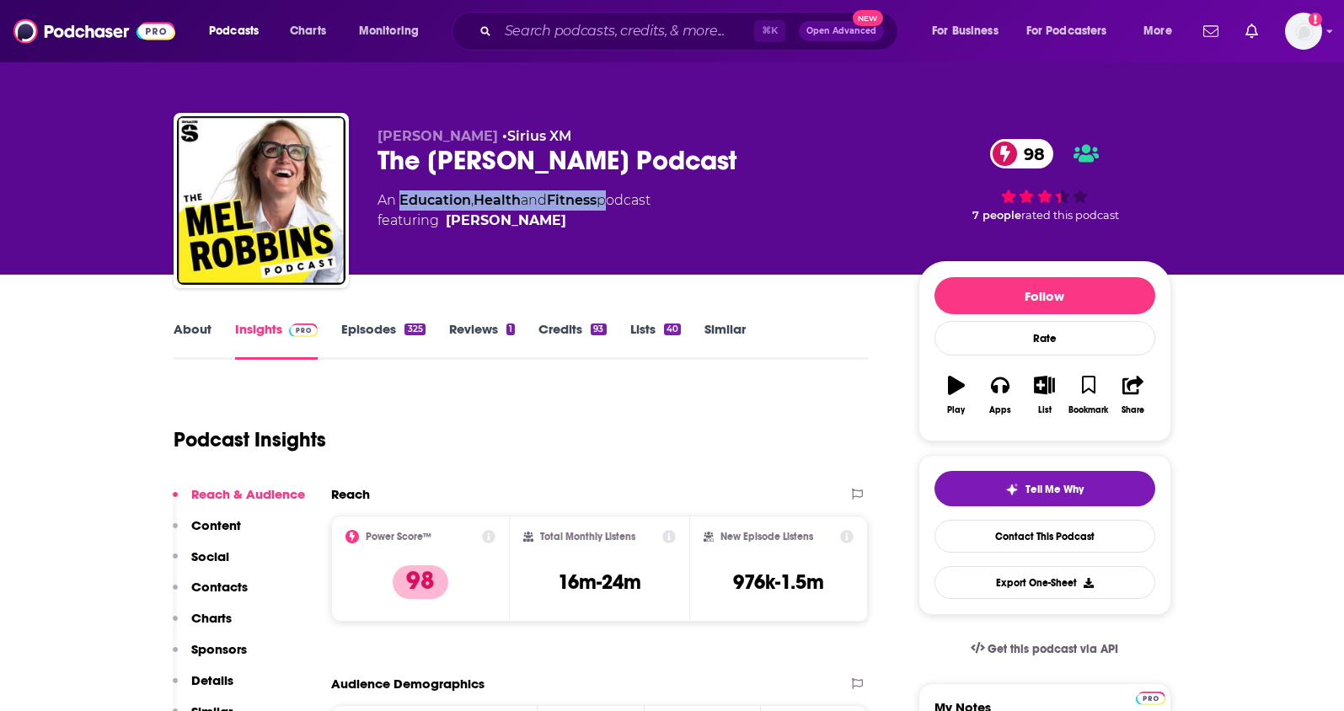
drag, startPoint x: 608, startPoint y: 200, endPoint x: 403, endPoint y: 201, distance: 205.6
click at [403, 201] on div "An Education , Health and Fitness podcast featuring Mel Robbins" at bounding box center [513, 210] width 273 height 40
copy div "Education , Health and Fitness"
click at [215, 590] on p "Contacts" at bounding box center [219, 587] width 56 height 16
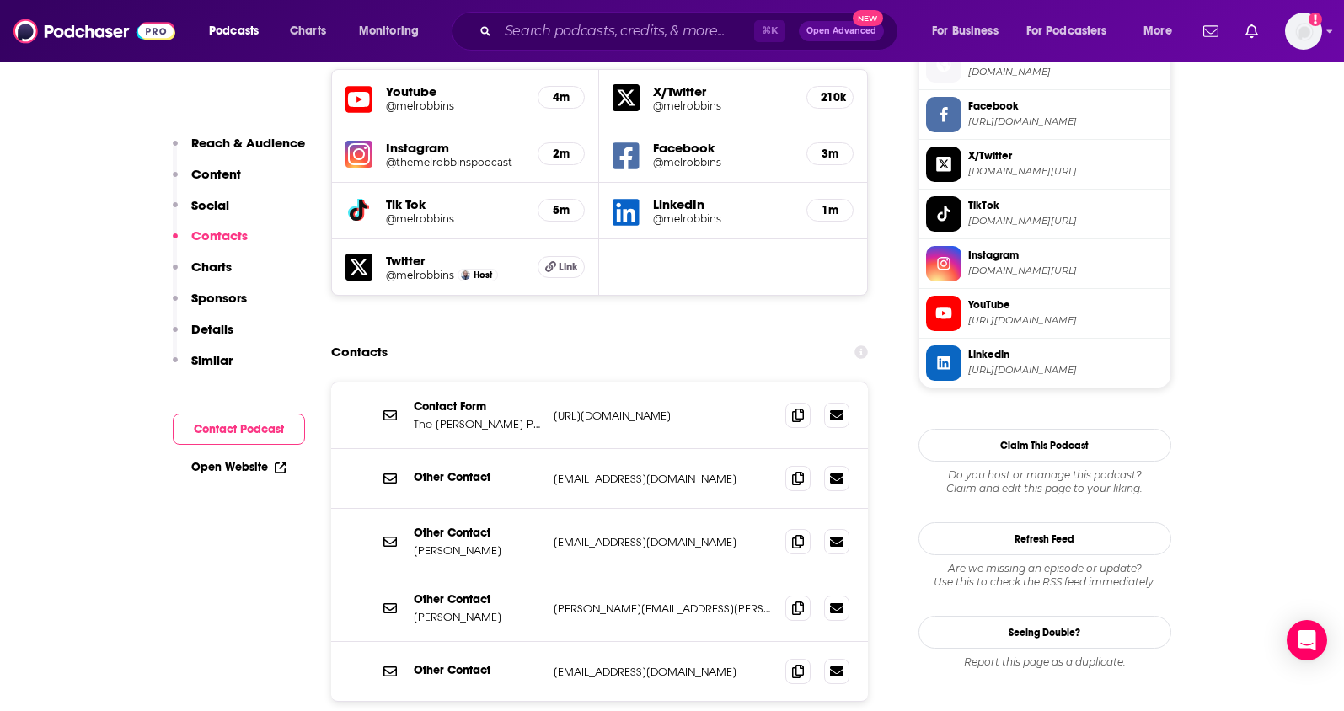
scroll to position [1557, 0]
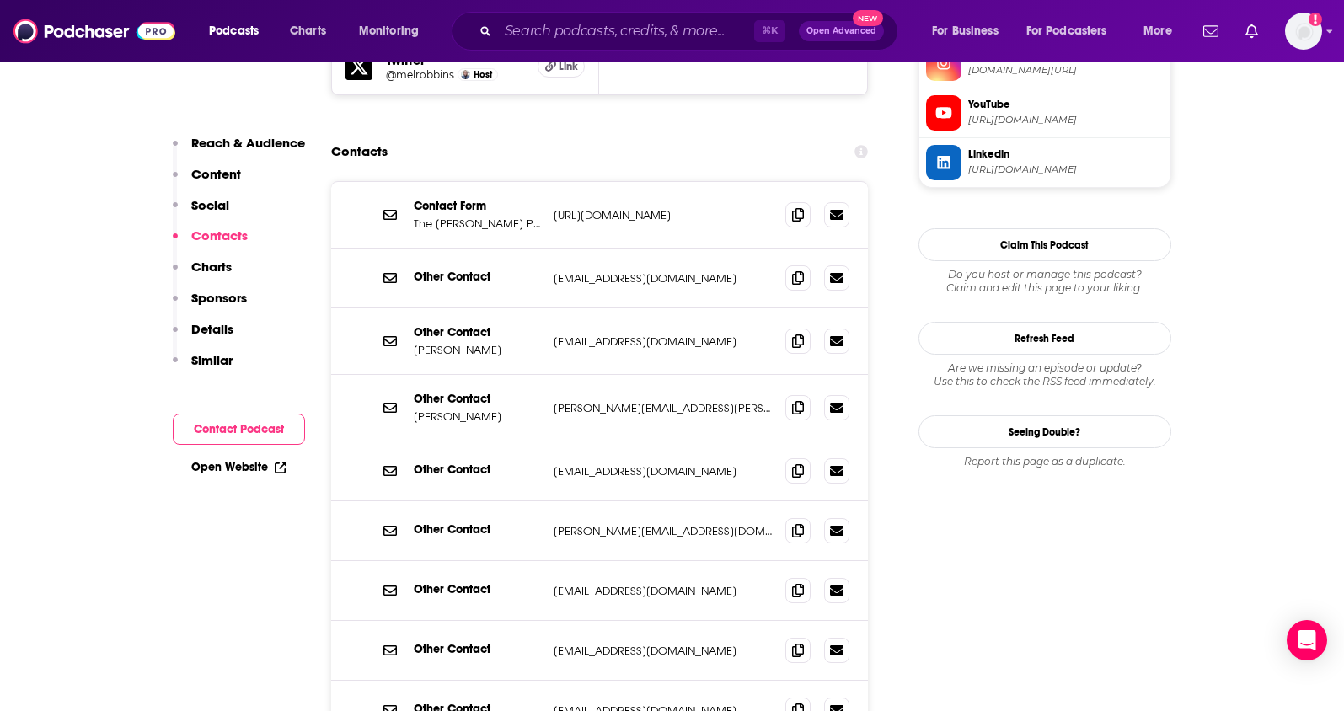
scroll to position [1761, 0]
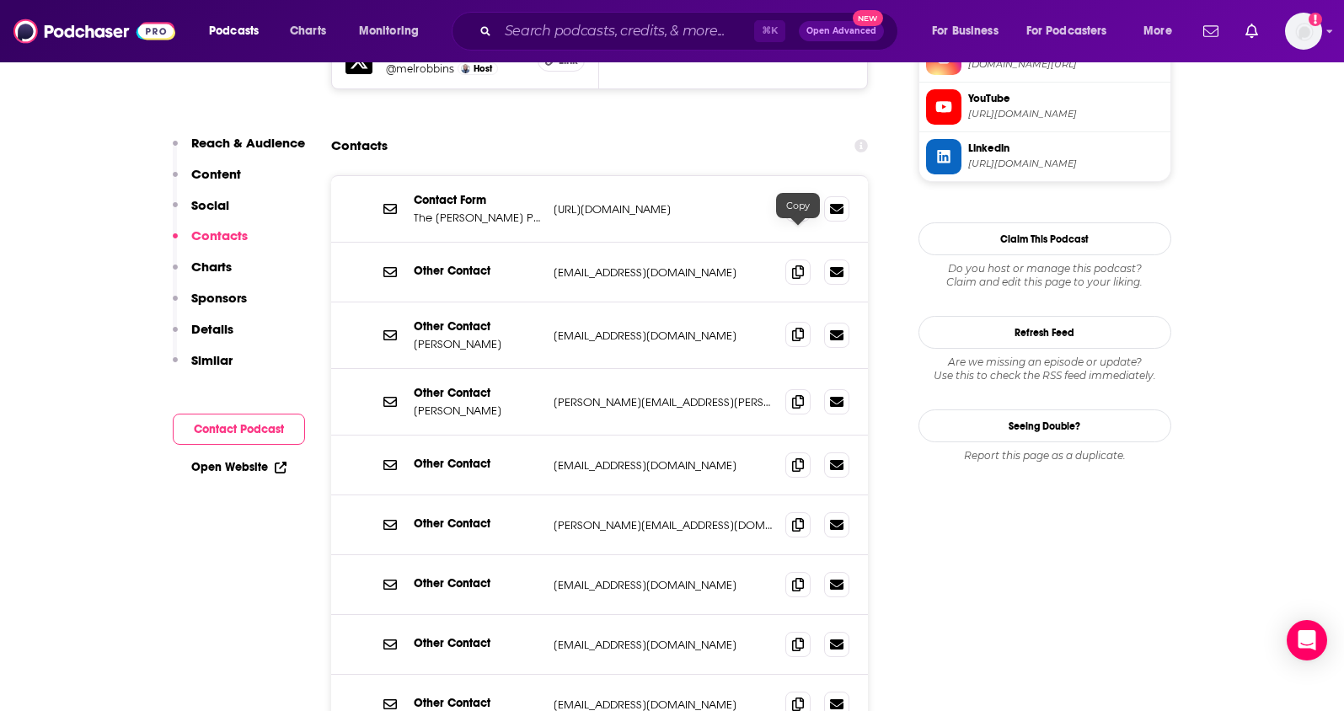
click at [799, 328] on icon at bounding box center [798, 334] width 12 height 13
click at [790, 452] on span at bounding box center [797, 464] width 25 height 25
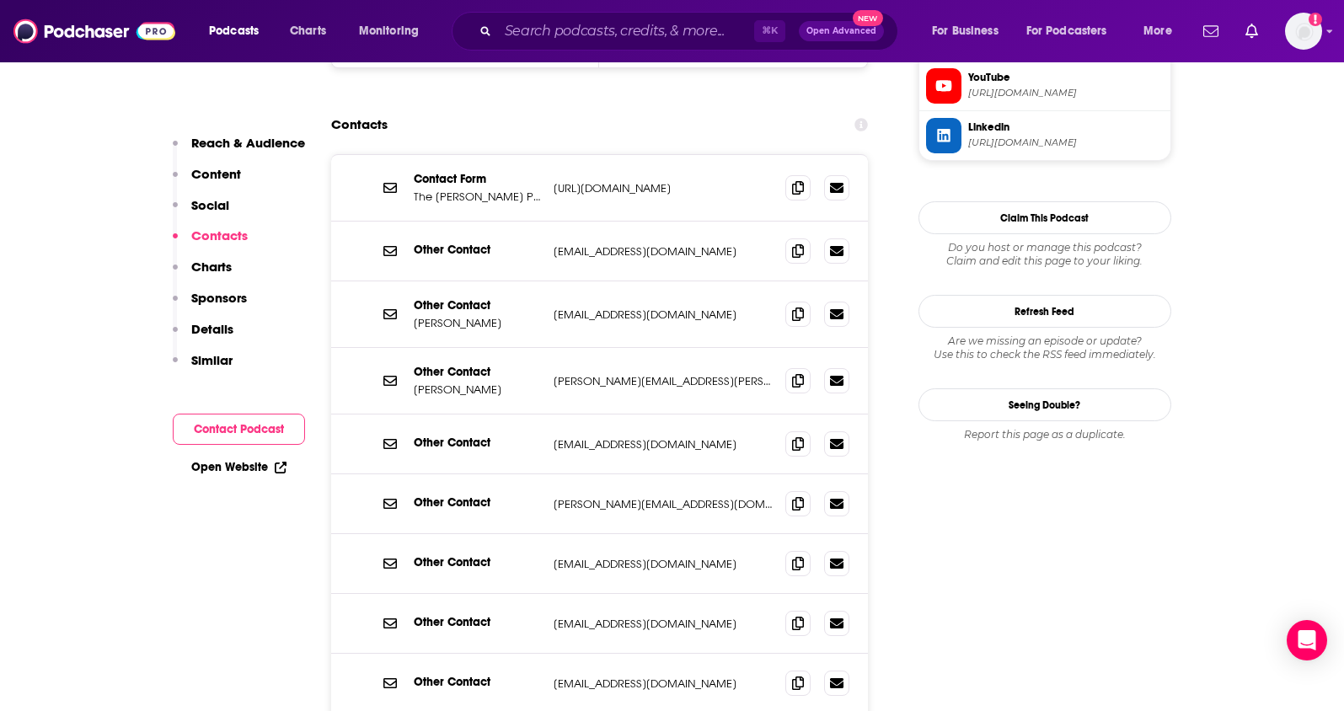
scroll to position [1781, 0]
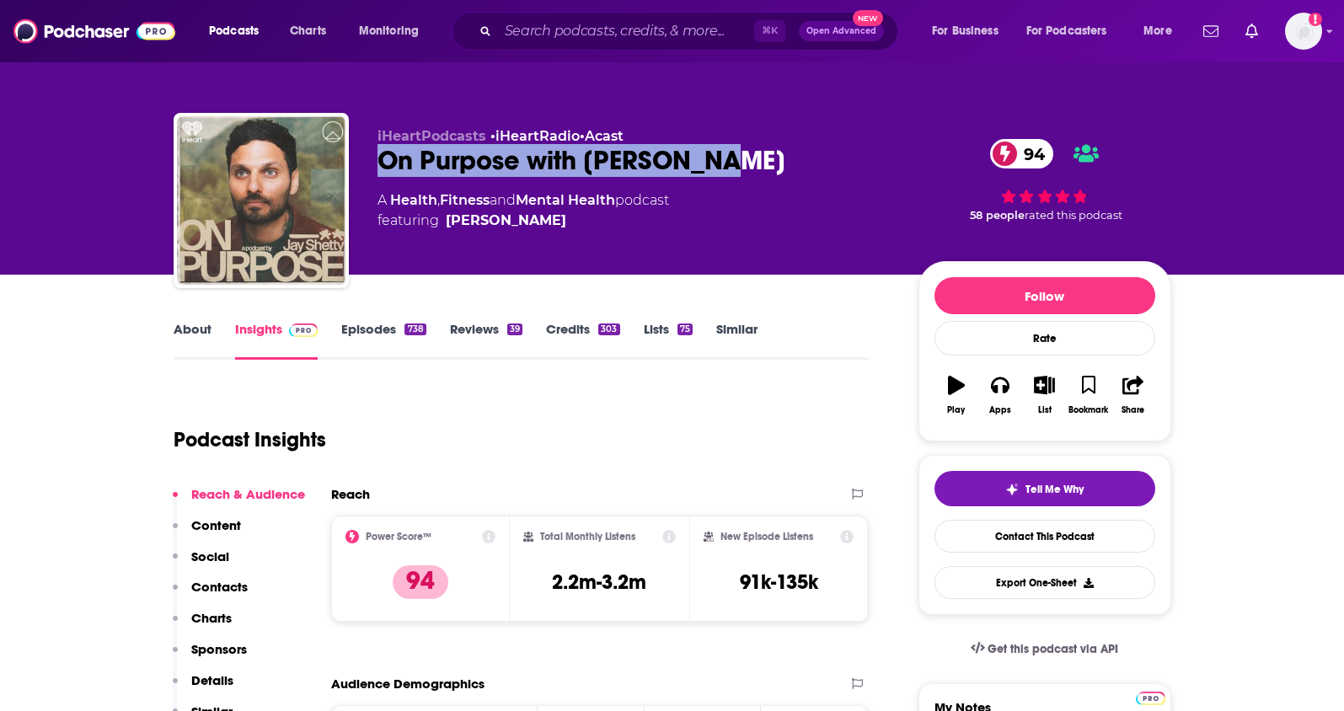
drag, startPoint x: 714, startPoint y: 163, endPoint x: 377, endPoint y: 170, distance: 338.0
click at [377, 170] on div "On Purpose with Jay Shetty 94" at bounding box center [634, 160] width 514 height 33
copy h2 "On Purpose with Jay Shetty"
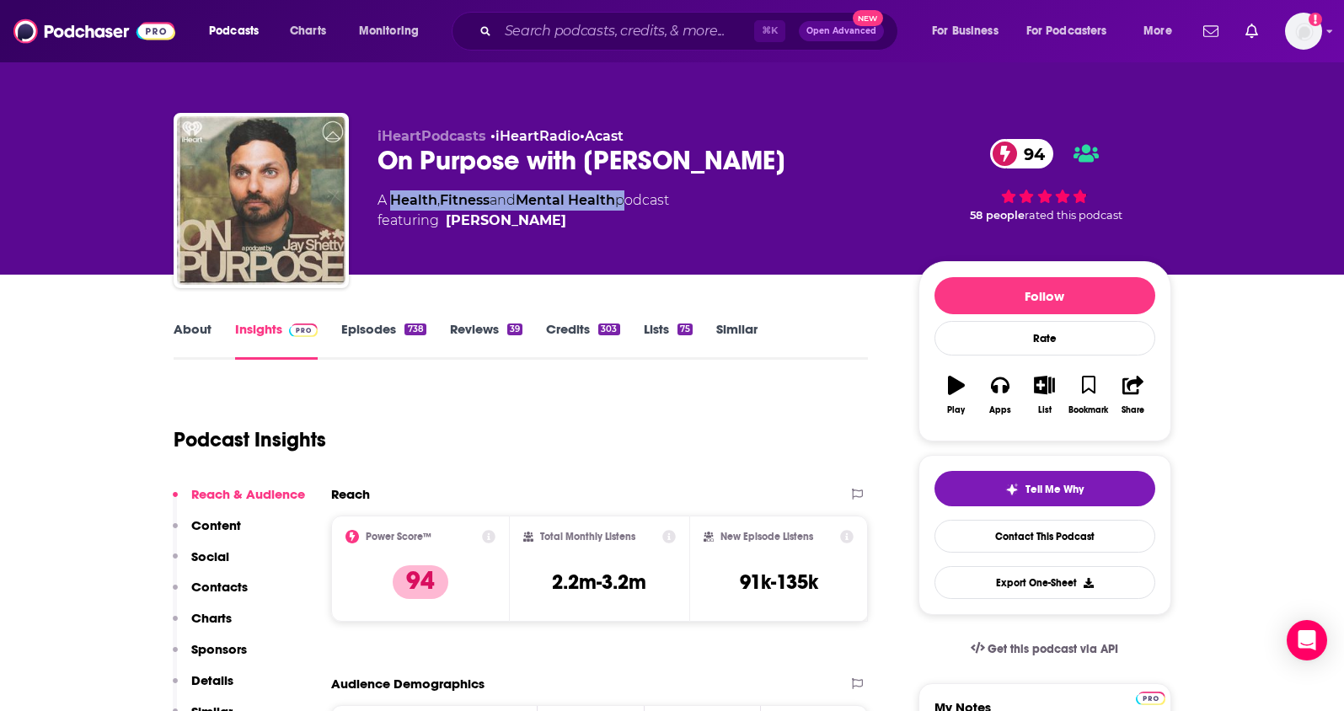
drag, startPoint x: 615, startPoint y: 203, endPoint x: 394, endPoint y: 201, distance: 220.8
click at [394, 201] on div "A Health , Fitness and Mental Health podcast featuring Jay Shetty" at bounding box center [523, 210] width 292 height 40
copy div "Health , Fitness and Mental Health"
click at [226, 589] on p "Contacts" at bounding box center [219, 587] width 56 height 16
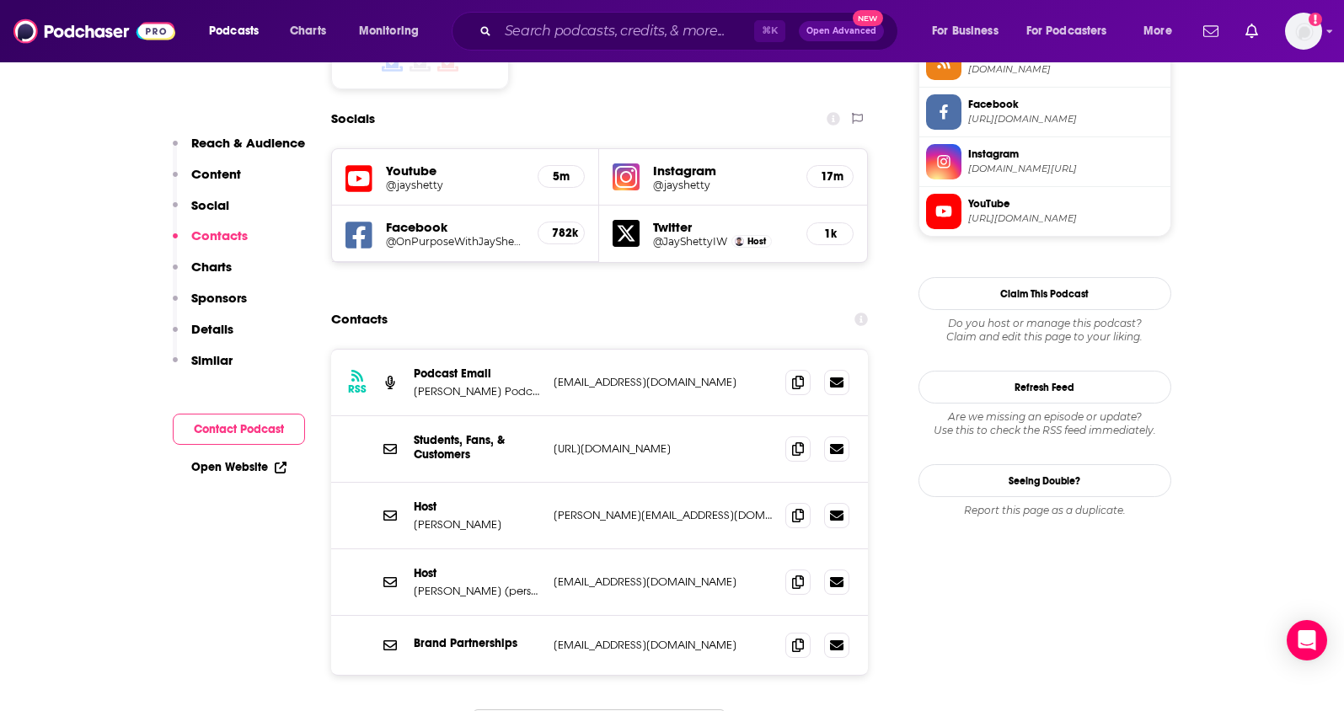
scroll to position [1445, 0]
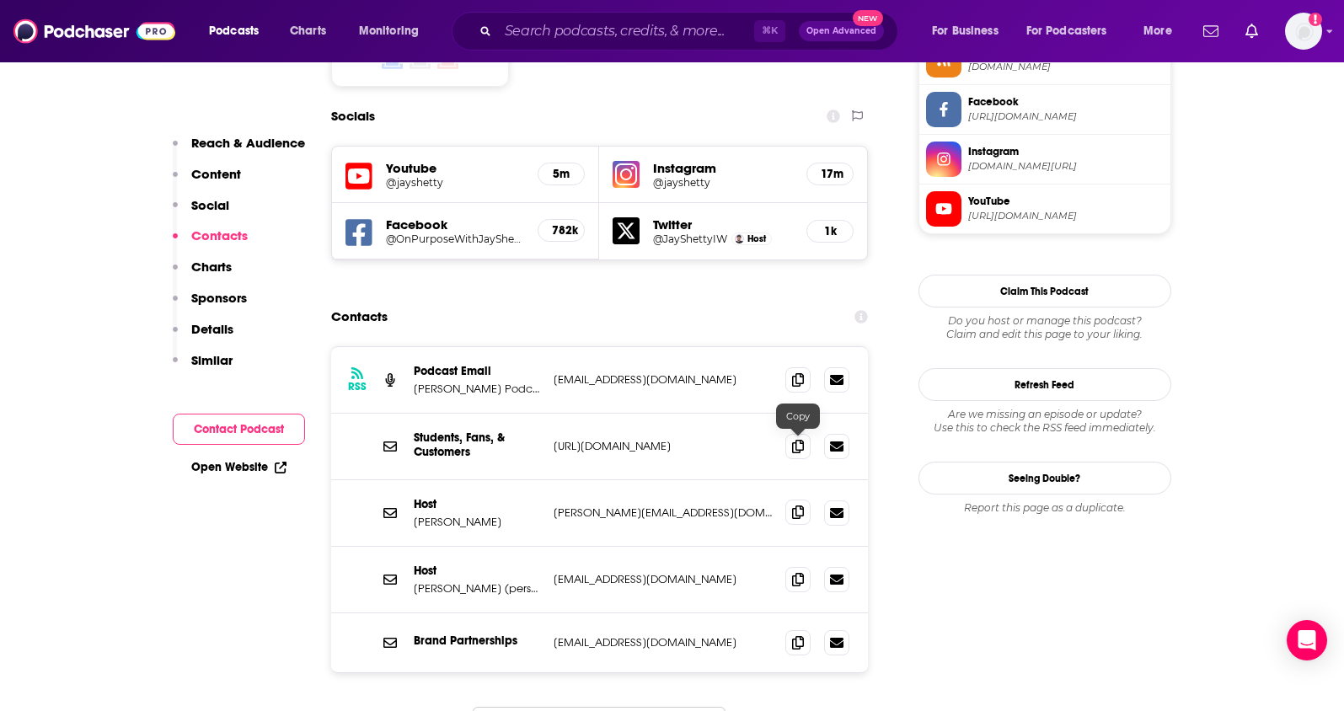
click at [797, 506] on icon at bounding box center [798, 512] width 12 height 13
click at [797, 572] on icon at bounding box center [798, 578] width 12 height 13
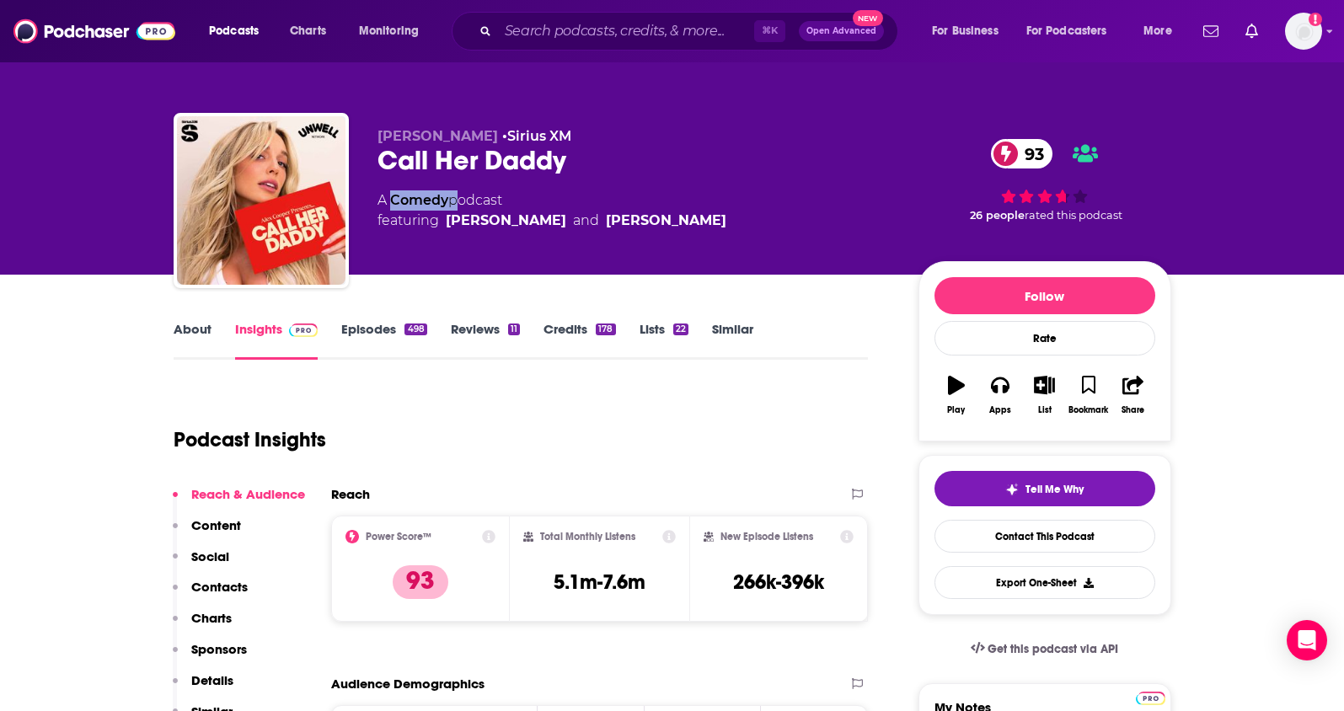
drag, startPoint x: 451, startPoint y: 201, endPoint x: 393, endPoint y: 205, distance: 58.2
click at [393, 205] on div "A Comedy podcast featuring Alex Cooper and Sofia Franklyn" at bounding box center [551, 210] width 349 height 40
copy div "Comedy"
drag, startPoint x: 364, startPoint y: 142, endPoint x: 461, endPoint y: 139, distance: 97.0
click at [461, 139] on div "Alex Cooper • Sirius XM Call Her Daddy 93 A Comedy podcast featuring Alex Coope…" at bounding box center [673, 204] width 998 height 182
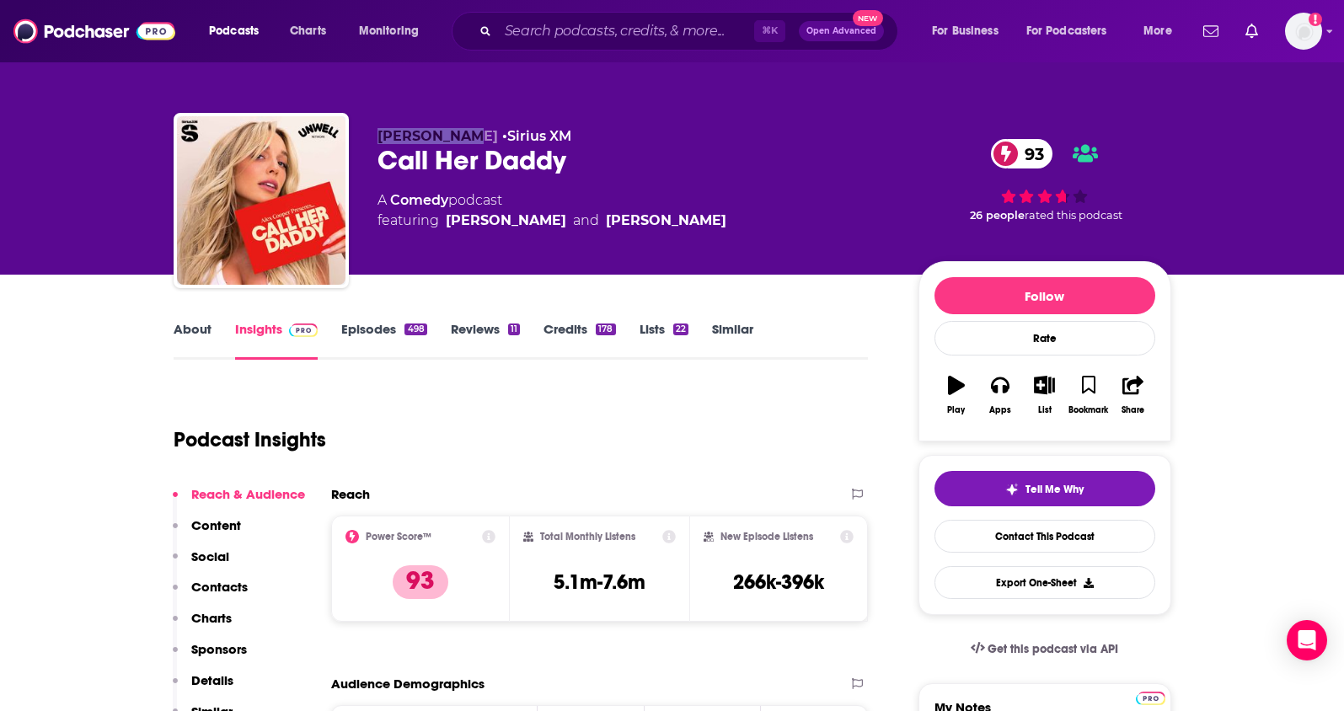
copy span "Alex Cooper"
click at [188, 328] on link "About" at bounding box center [193, 340] width 38 height 39
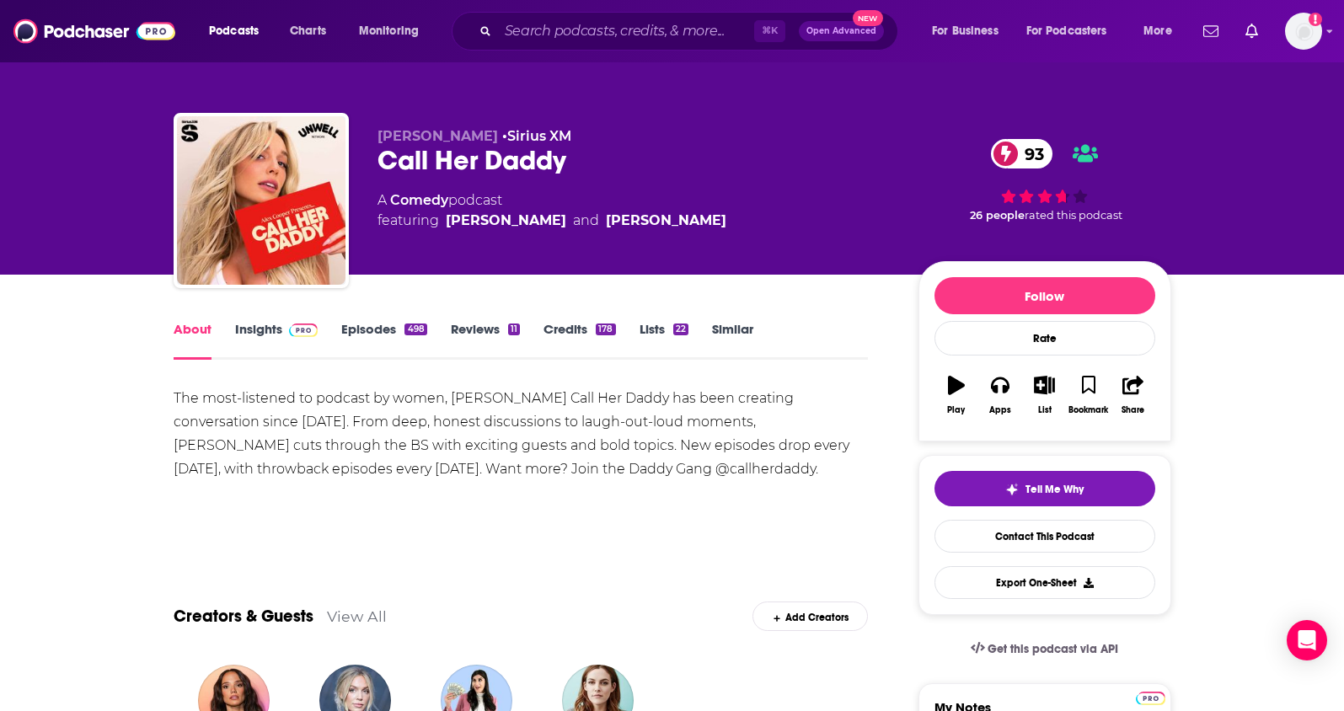
click at [265, 332] on link "Insights" at bounding box center [276, 340] width 83 height 39
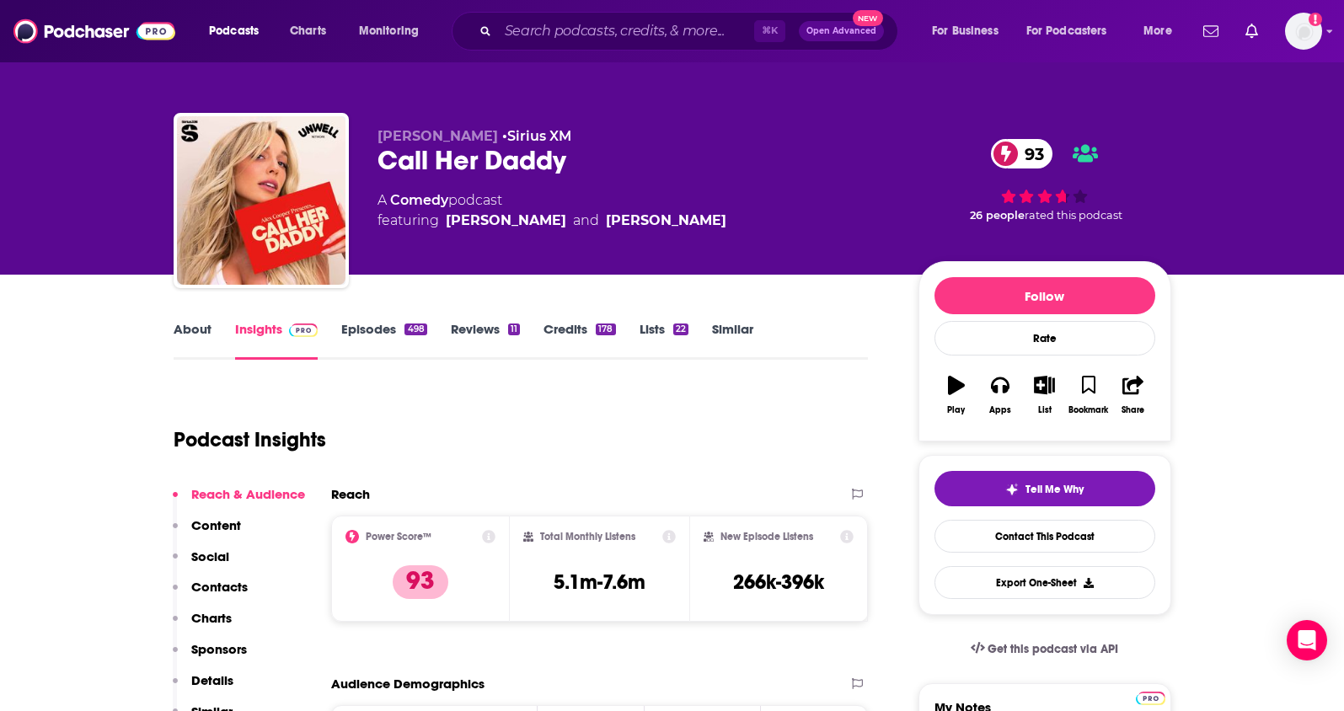
click at [215, 582] on p "Contacts" at bounding box center [219, 587] width 56 height 16
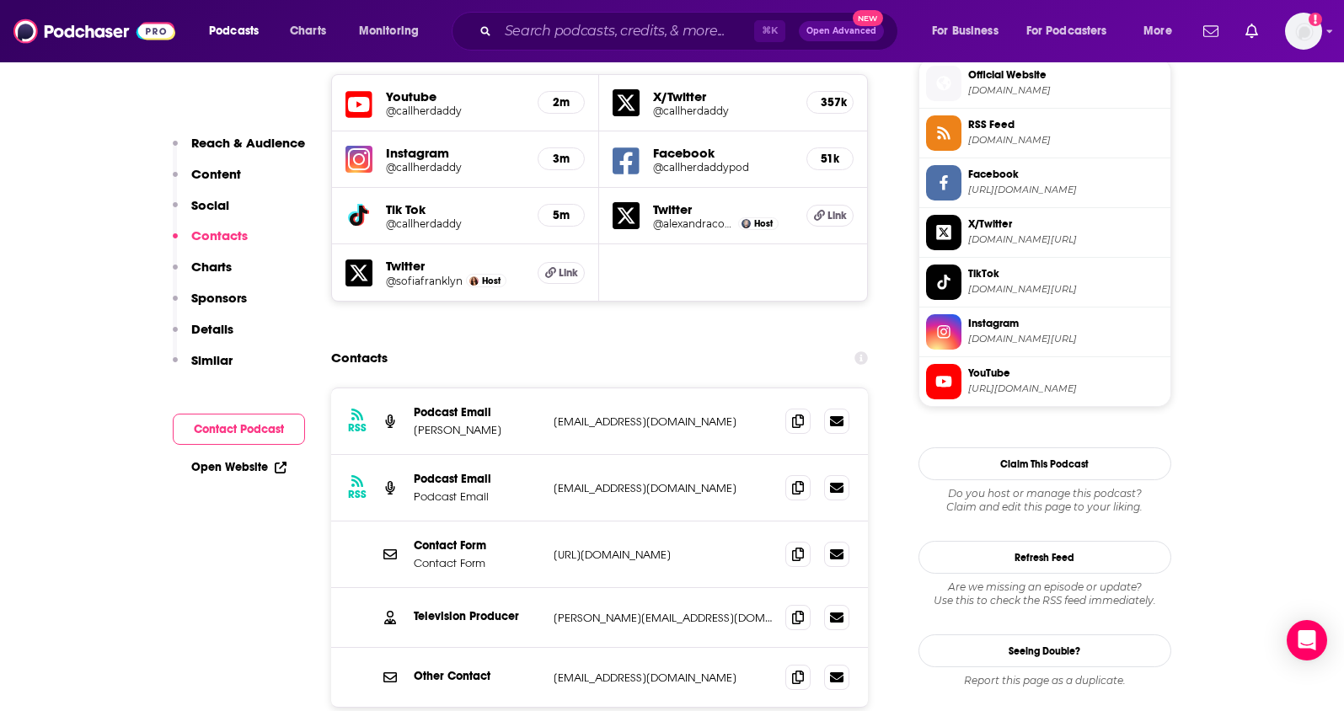
scroll to position [1539, 0]
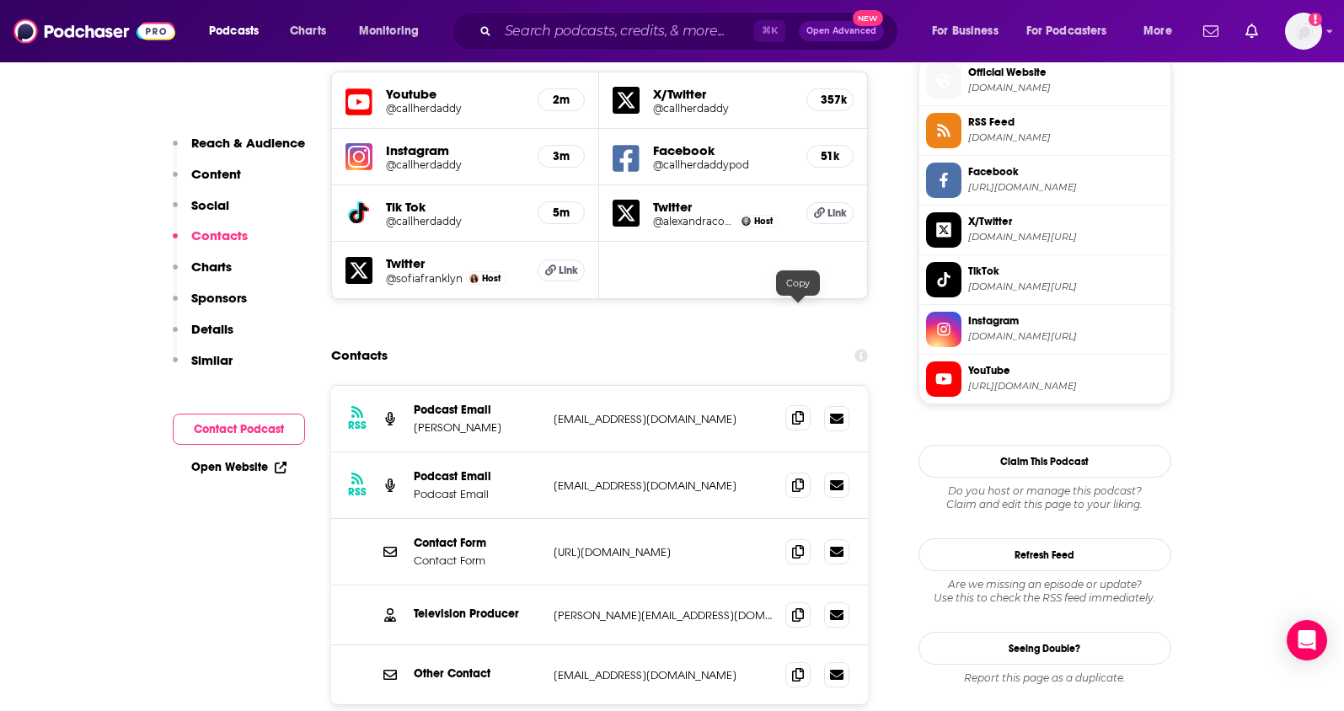
click at [800, 411] on icon at bounding box center [798, 417] width 12 height 13
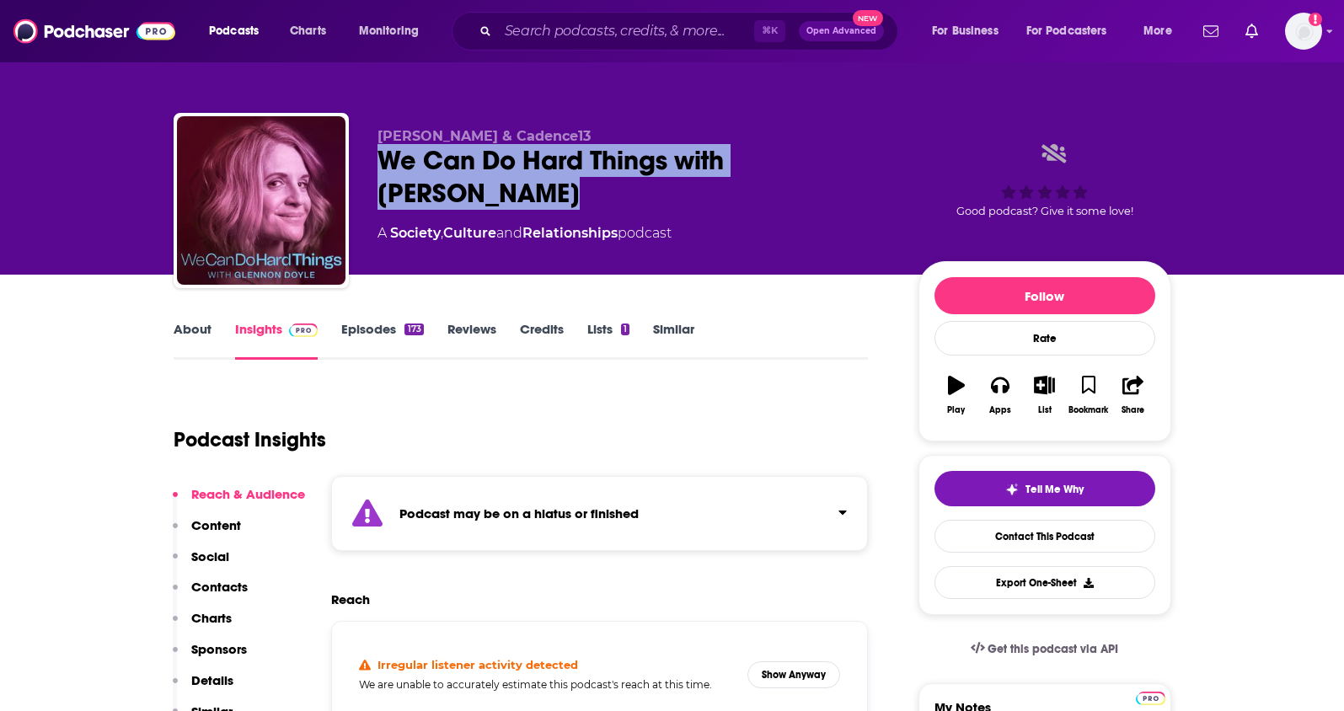
drag, startPoint x: 478, startPoint y: 197, endPoint x: 375, endPoint y: 172, distance: 105.9
click at [375, 172] on div "Glennon Doyle & Cadence13 We Can Do Hard Things with Glennon Doyle A Society , …" at bounding box center [673, 204] width 998 height 182
copy h2 "We Can Do Hard Things with Glennon Doyle"
click at [508, 206] on div "We Can Do Hard Things with Glennon Doyle" at bounding box center [634, 177] width 514 height 66
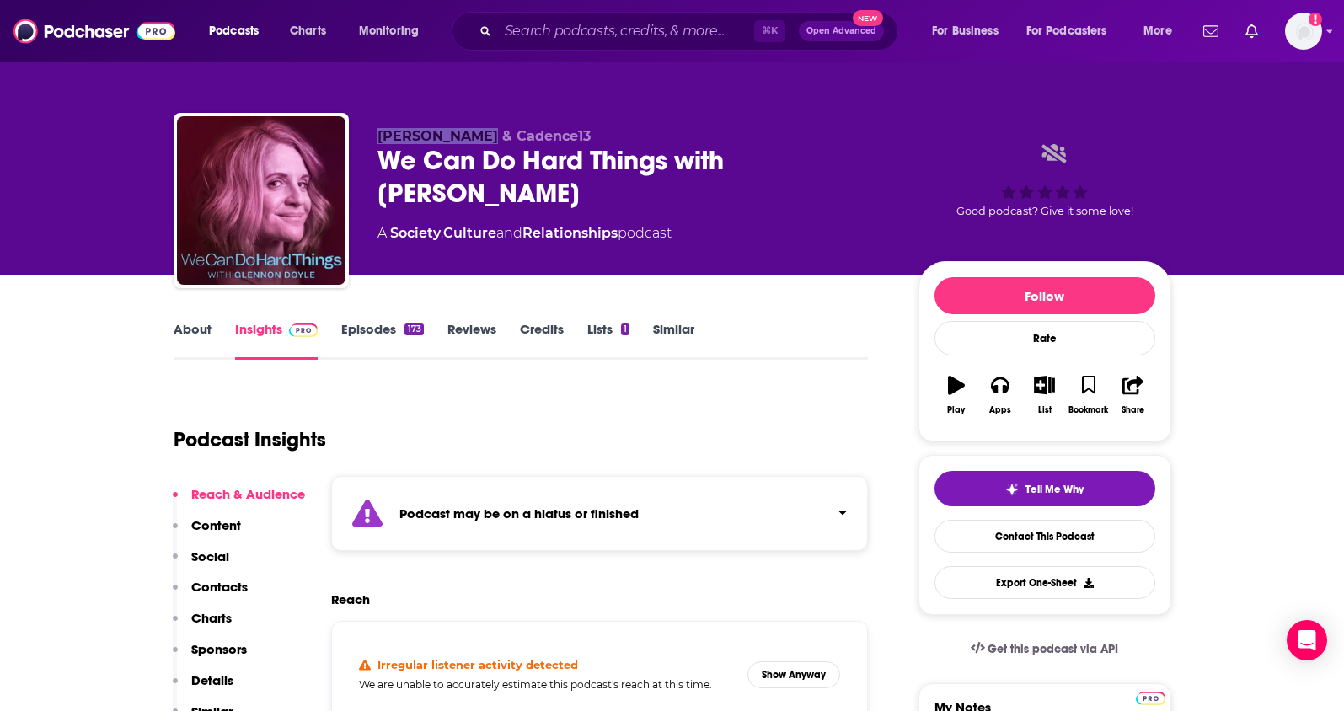
drag, startPoint x: 379, startPoint y: 137, endPoint x: 480, endPoint y: 138, distance: 101.1
click at [480, 138] on span "Glennon Doyle & Cadence13" at bounding box center [483, 136] width 213 height 16
copy span "Glennon Doyle"
drag, startPoint x: 628, startPoint y: 236, endPoint x: 393, endPoint y: 239, distance: 235.1
click at [393, 239] on div "A Society , Culture and Relationships podcast" at bounding box center [524, 233] width 294 height 20
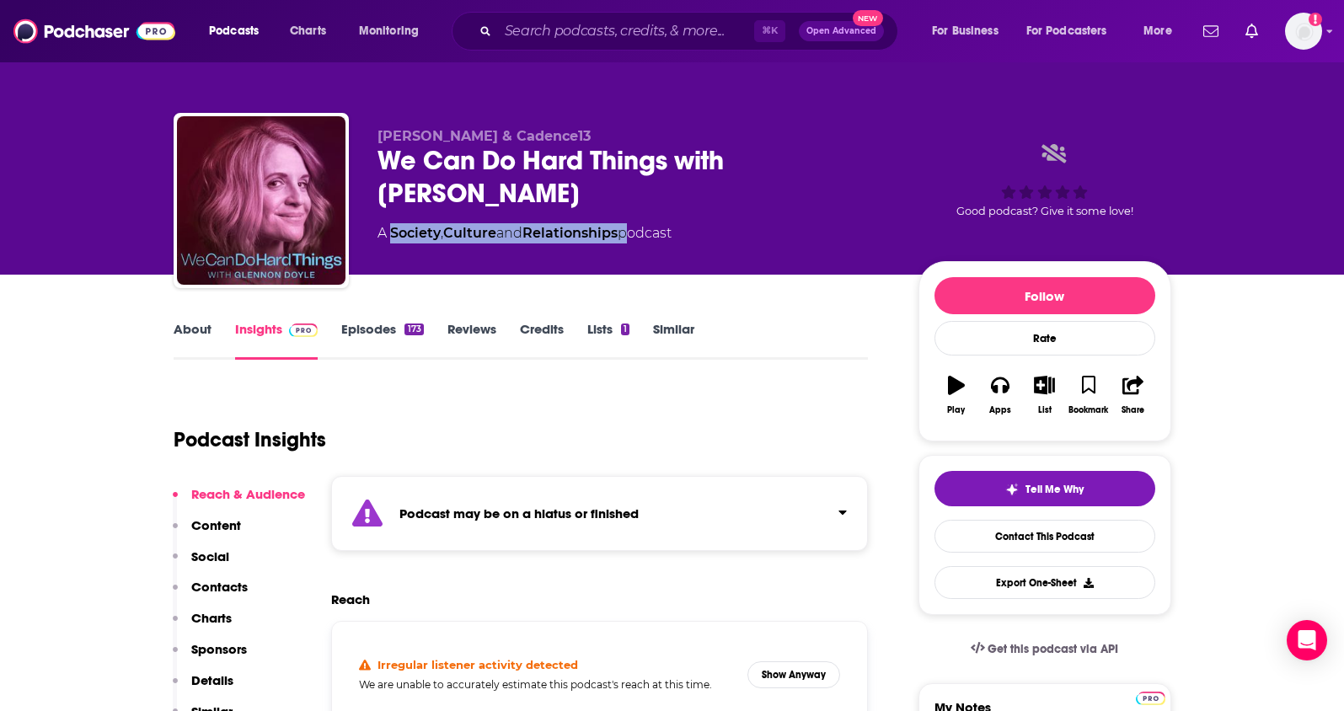
copy div "Society , Culture and Relationships"
click at [226, 581] on p "Contacts" at bounding box center [219, 587] width 56 height 16
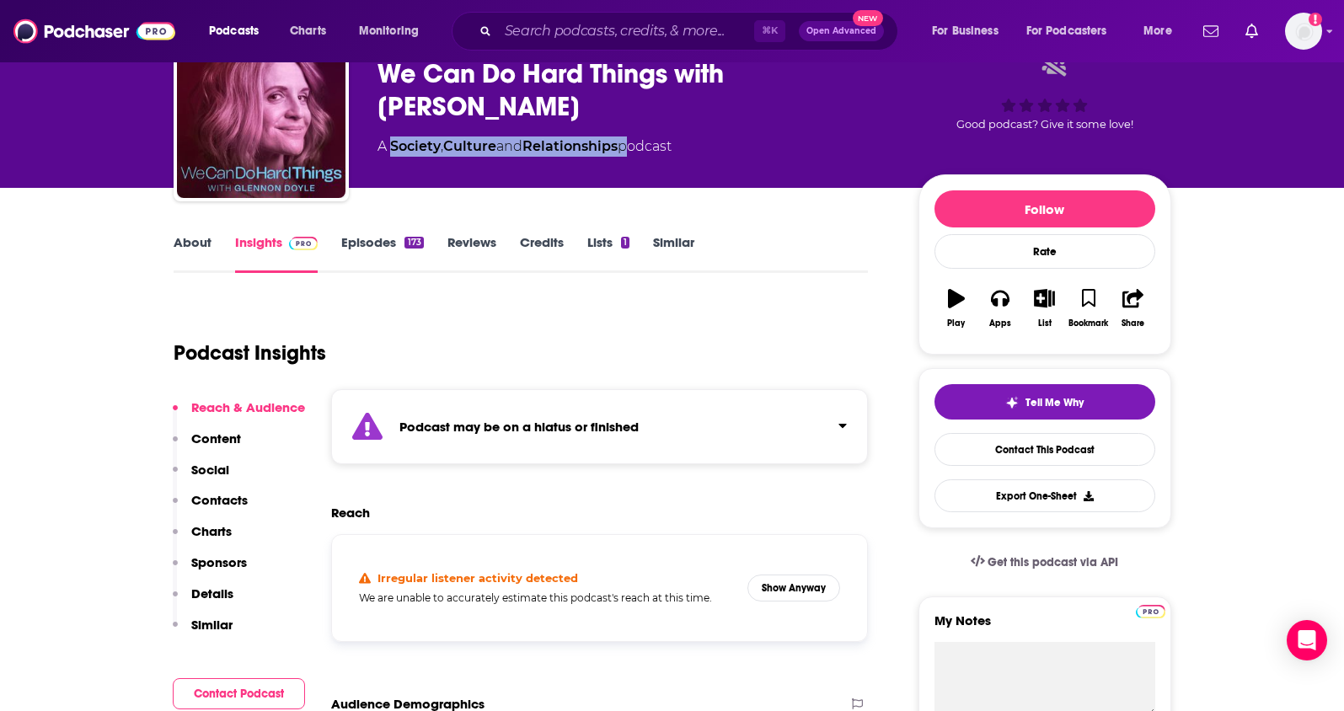
scroll to position [83, 0]
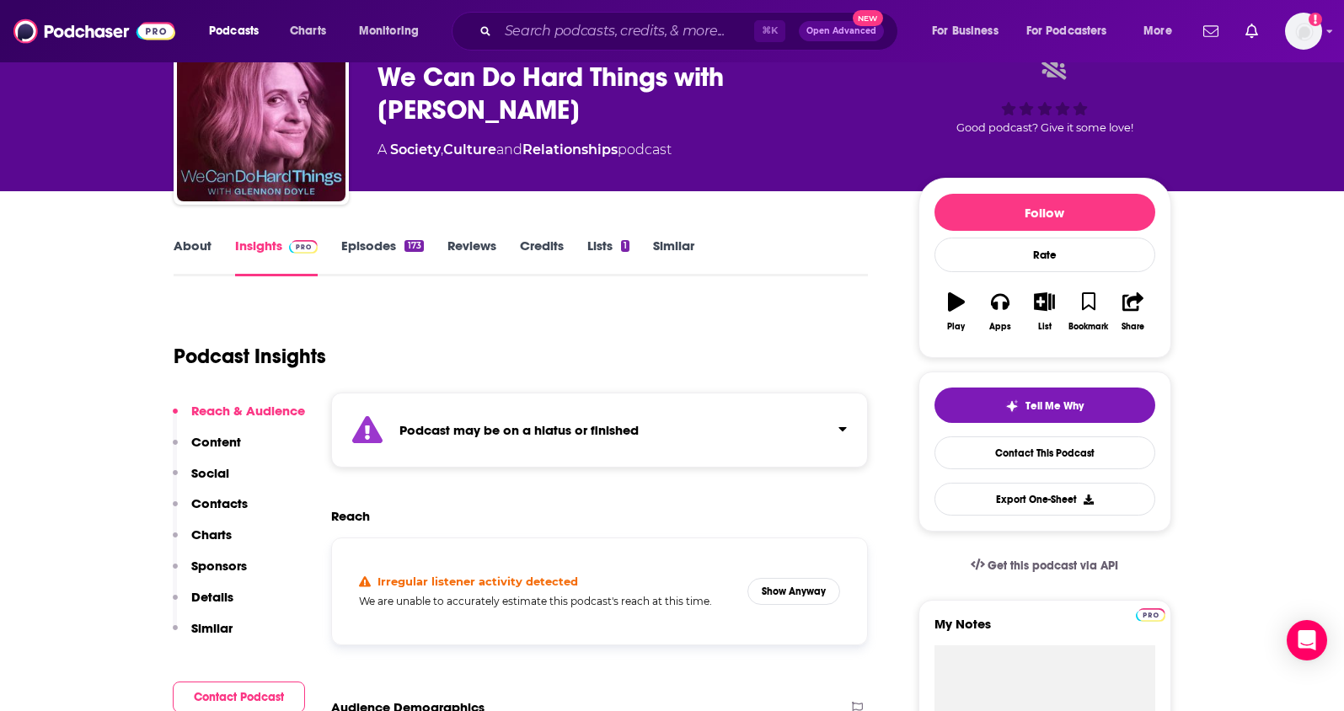
click at [730, 330] on div "Podcast Insights" at bounding box center [515, 346] width 682 height 86
click at [190, 243] on link "About" at bounding box center [193, 257] width 38 height 39
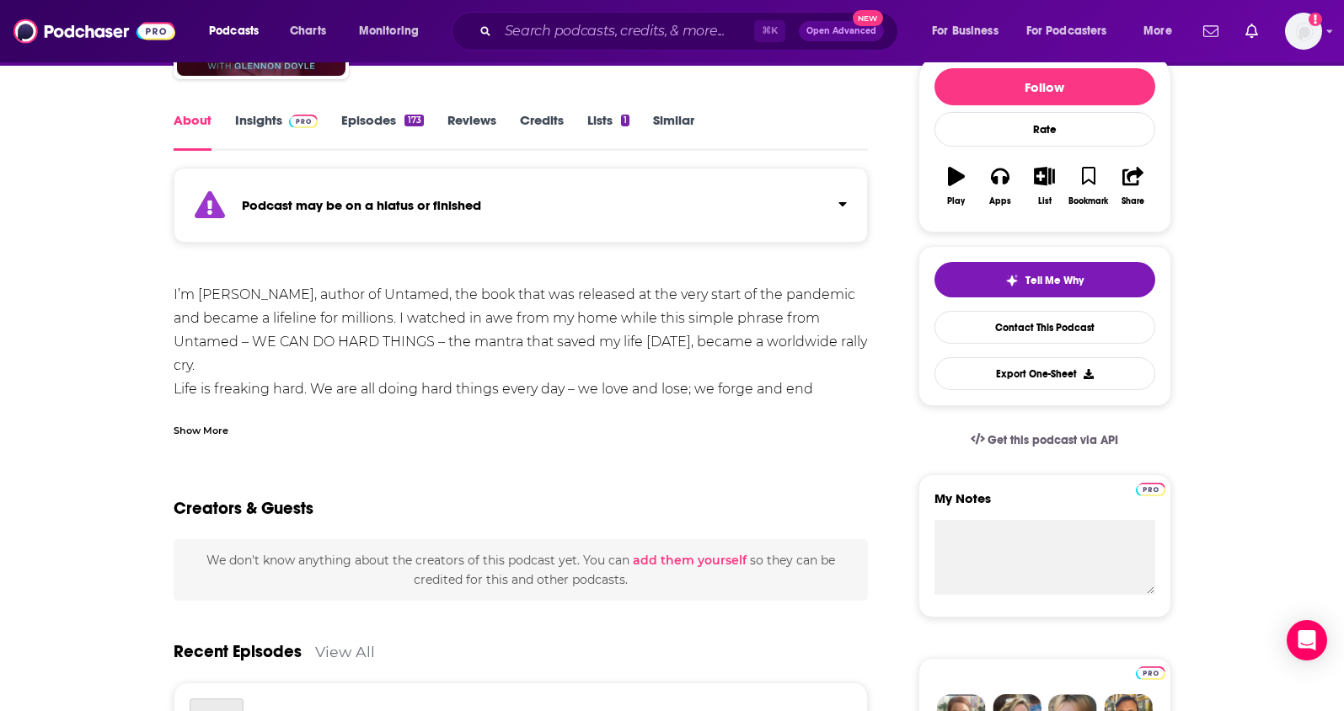
scroll to position [214, 0]
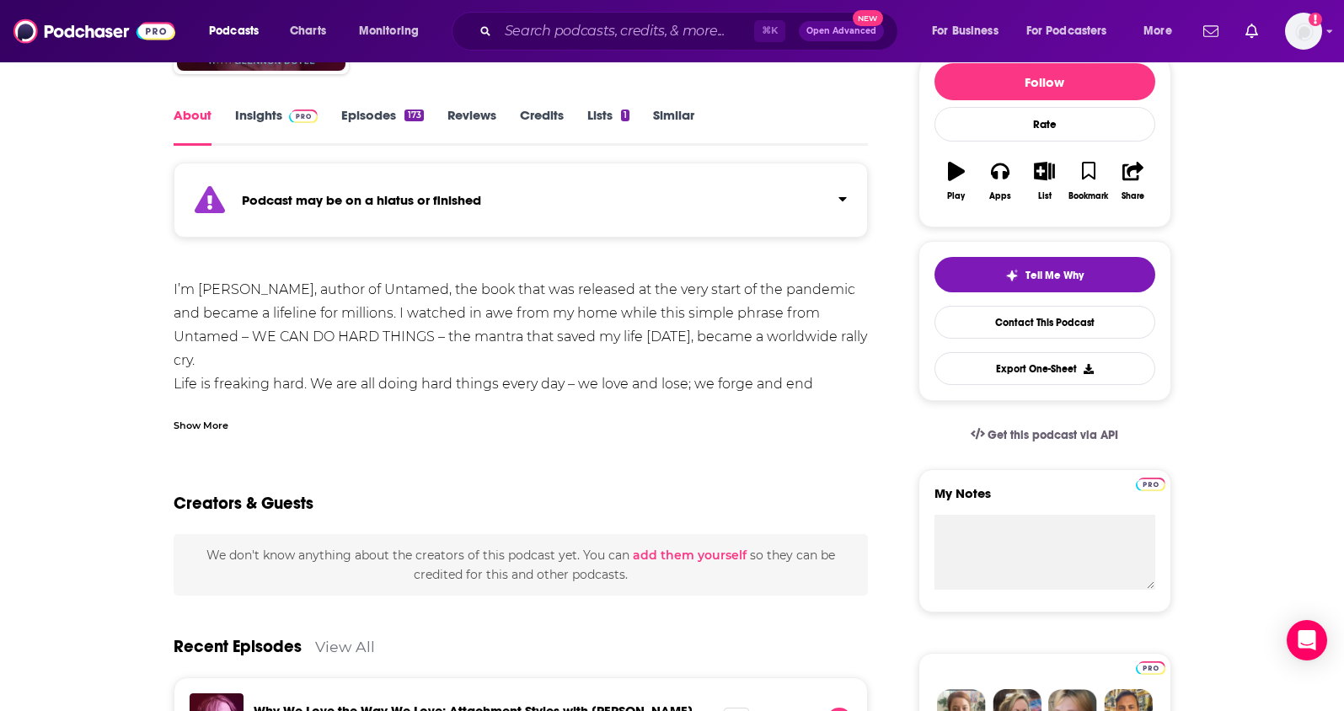
click at [202, 425] on div "Show More" at bounding box center [201, 424] width 55 height 16
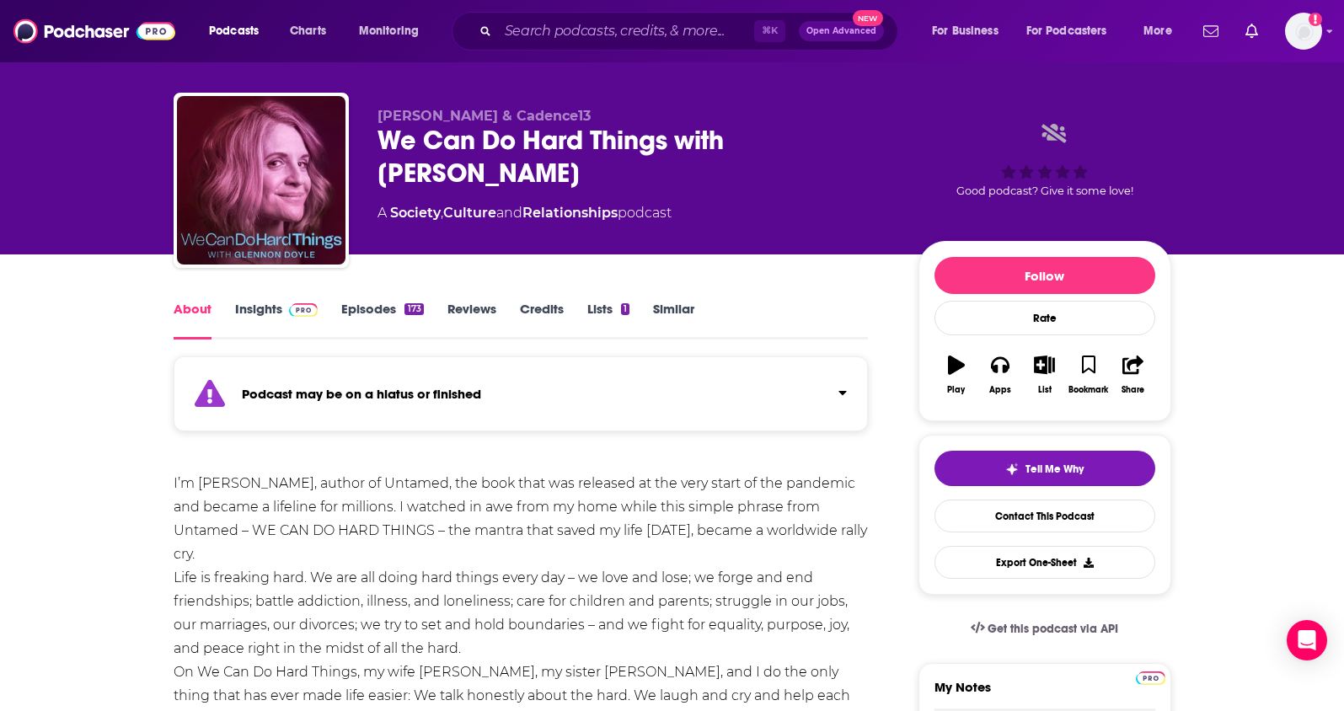
scroll to position [0, 0]
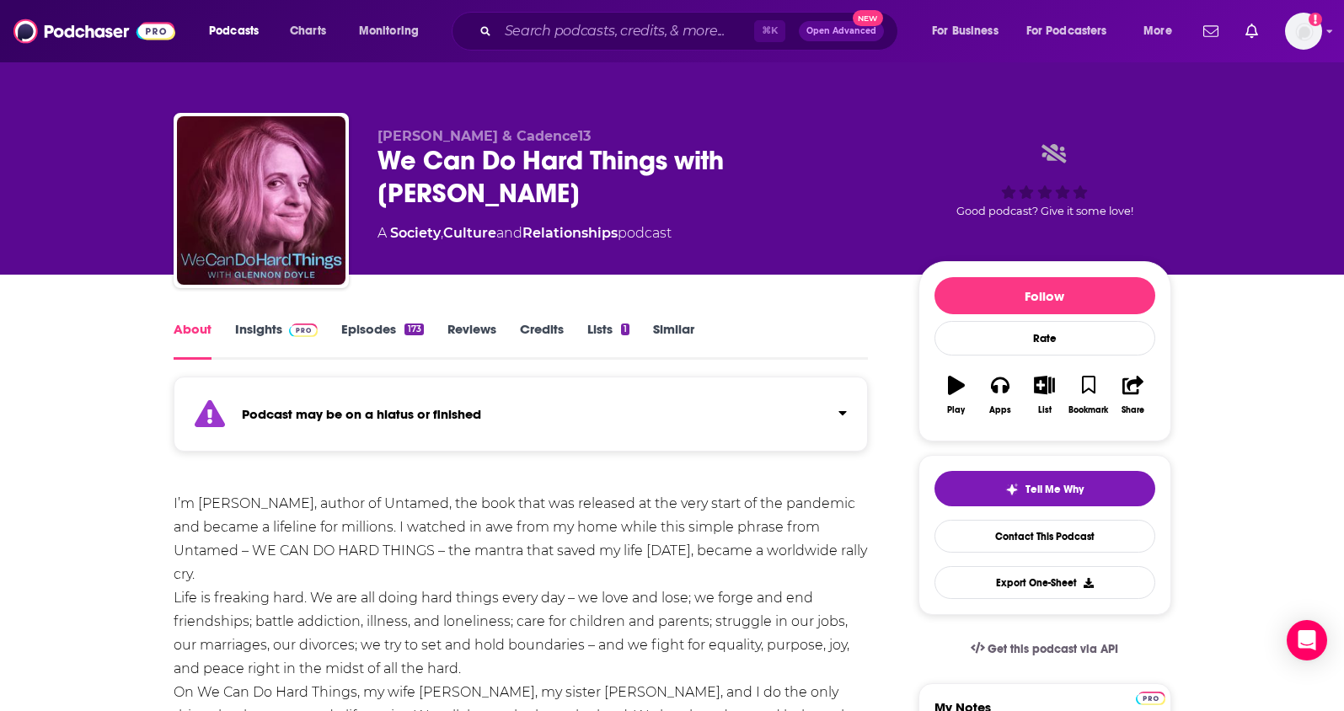
click at [250, 328] on link "Insights" at bounding box center [276, 340] width 83 height 39
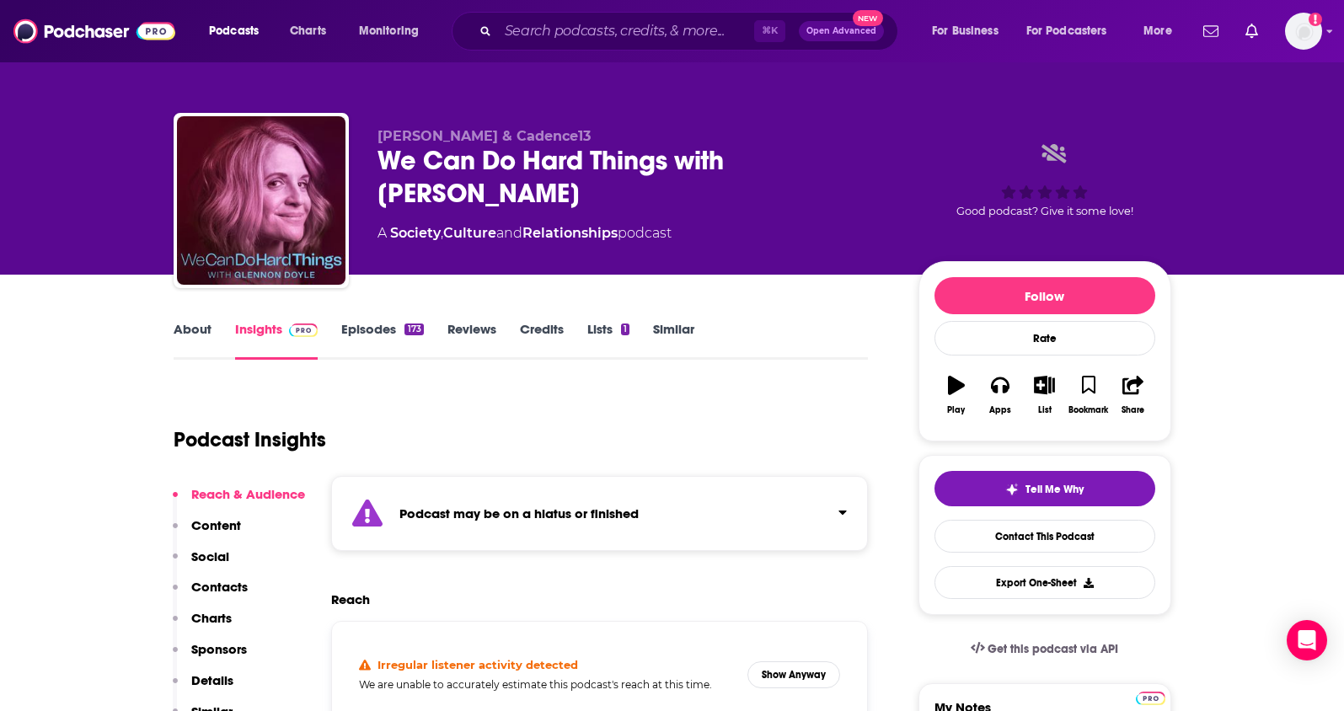
scroll to position [334, 0]
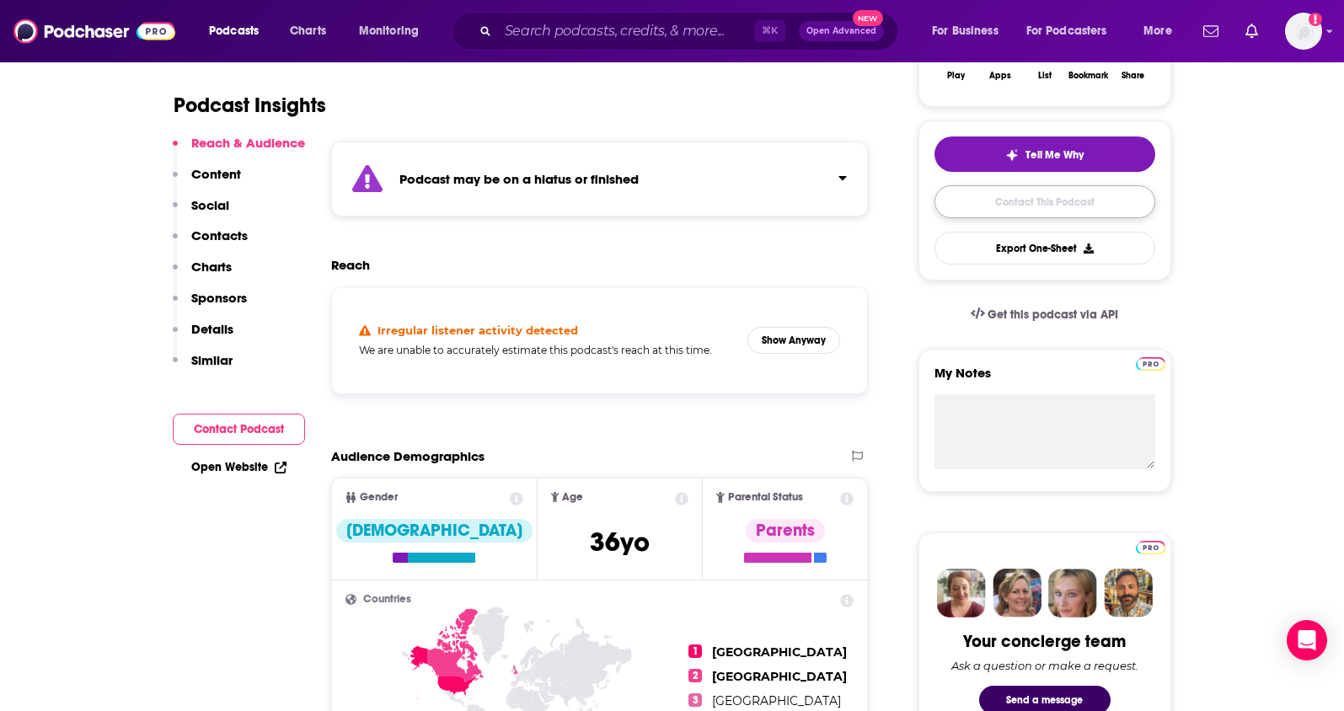
click at [989, 205] on link "Contact This Podcast" at bounding box center [1044, 201] width 221 height 33
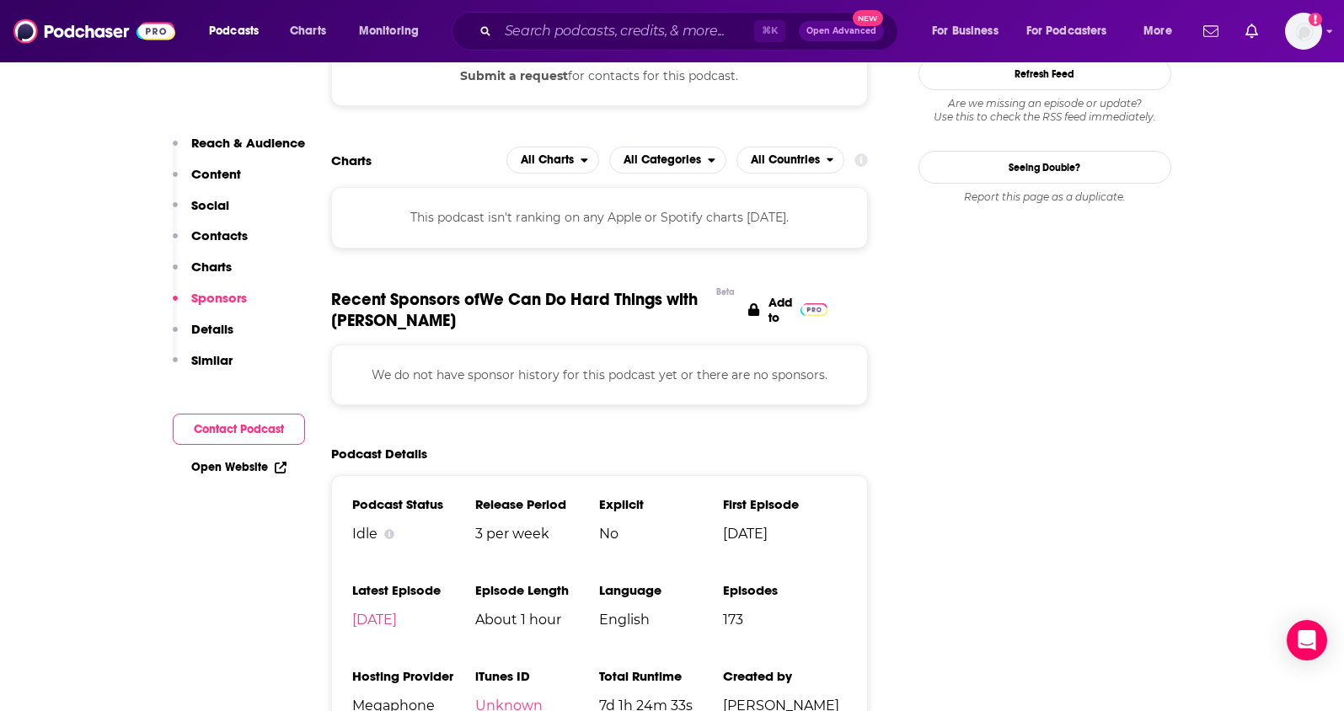
click at [229, 237] on p "Contacts" at bounding box center [219, 235] width 56 height 16
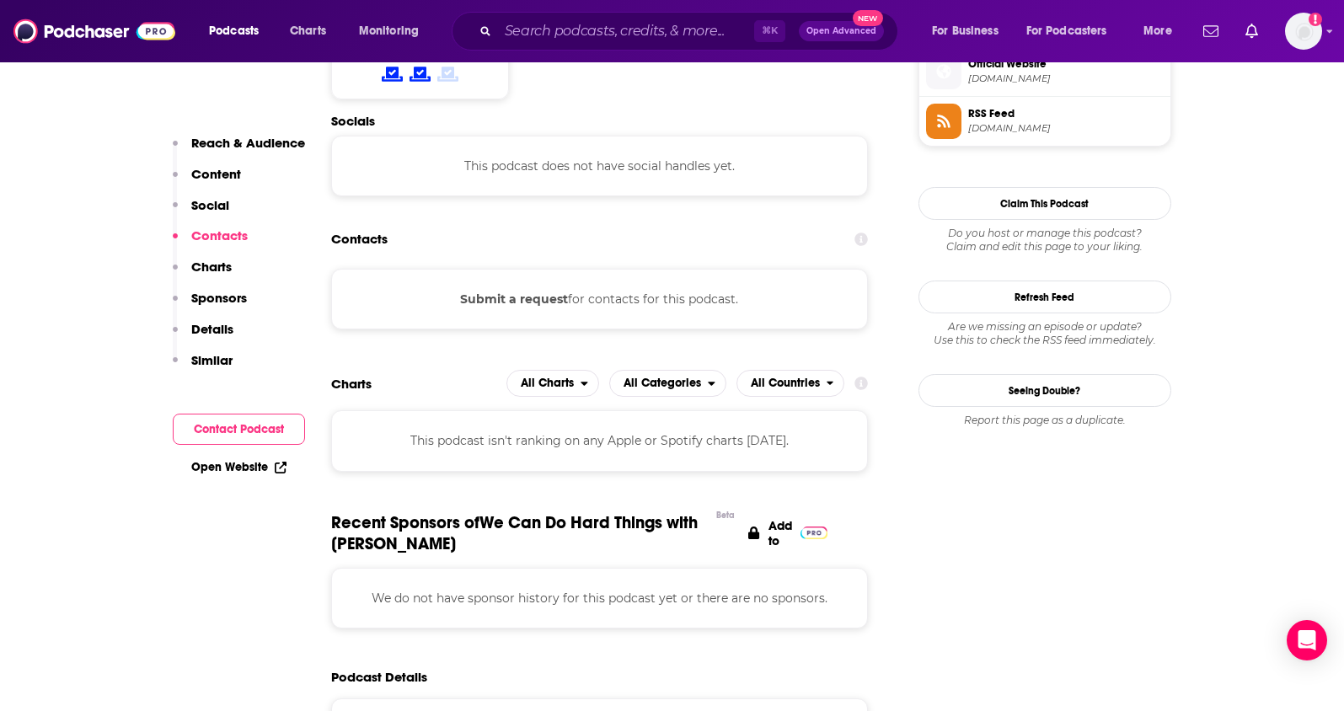
scroll to position [1238, 0]
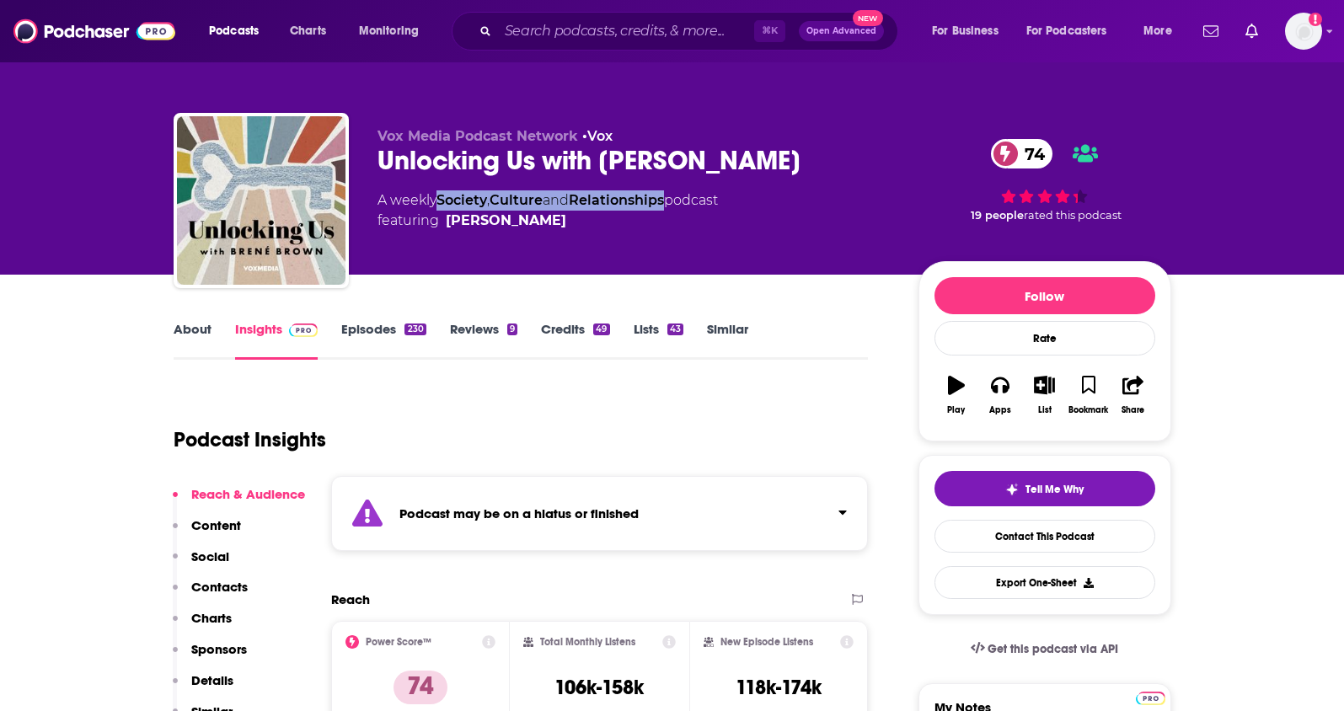
drag, startPoint x: 677, startPoint y: 201, endPoint x: 539, endPoint y: 97, distance: 172.6
click at [443, 206] on div "A weekly Society , Culture and Relationships podcast featuring [PERSON_NAME]" at bounding box center [547, 210] width 340 height 40
copy div "Society , Culture and Relationships"
click at [182, 330] on link "About" at bounding box center [193, 340] width 38 height 39
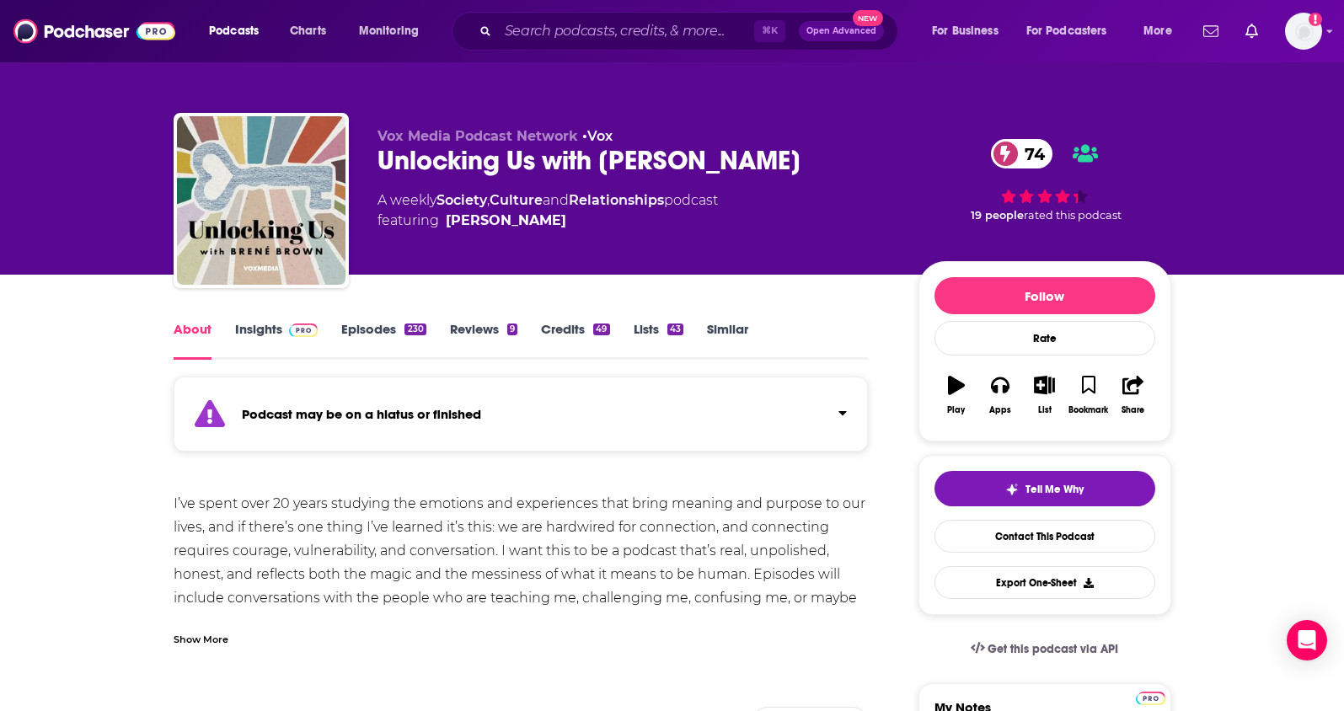
click at [222, 639] on div "Show More" at bounding box center [201, 638] width 55 height 16
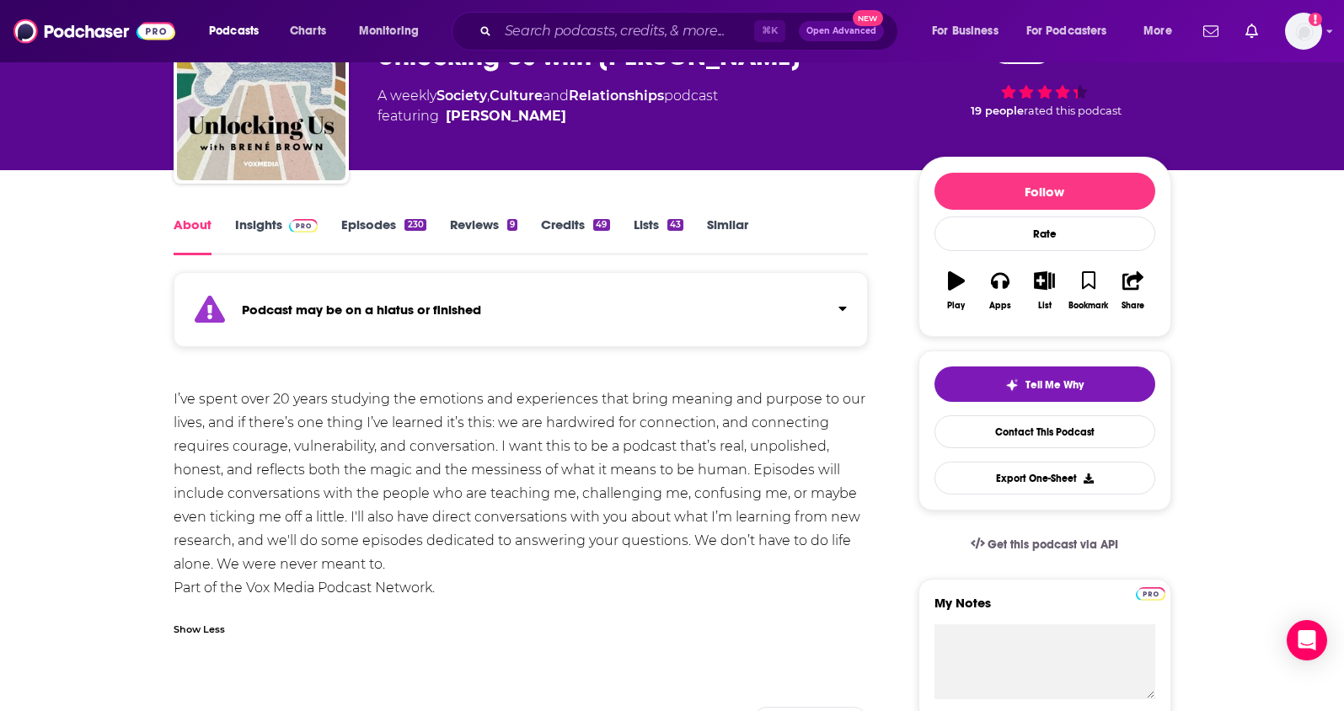
scroll to position [122, 0]
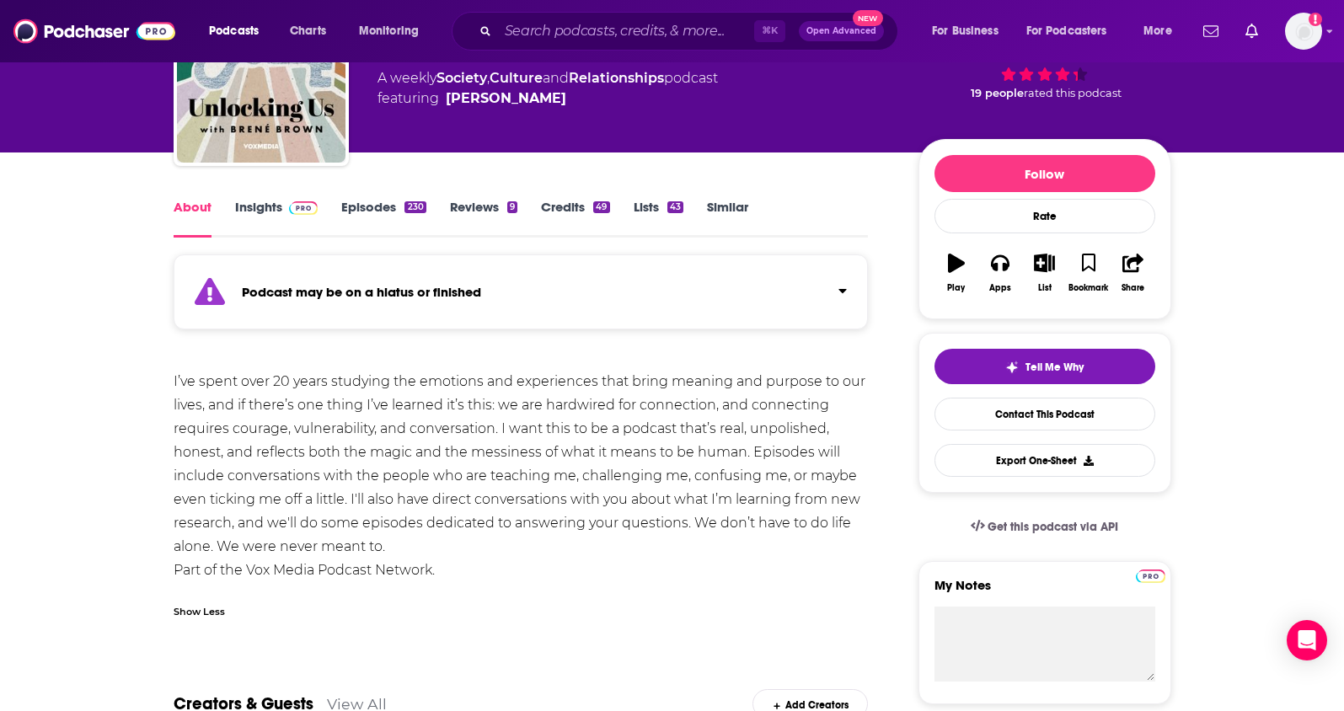
click at [265, 202] on link "Insights" at bounding box center [276, 218] width 83 height 39
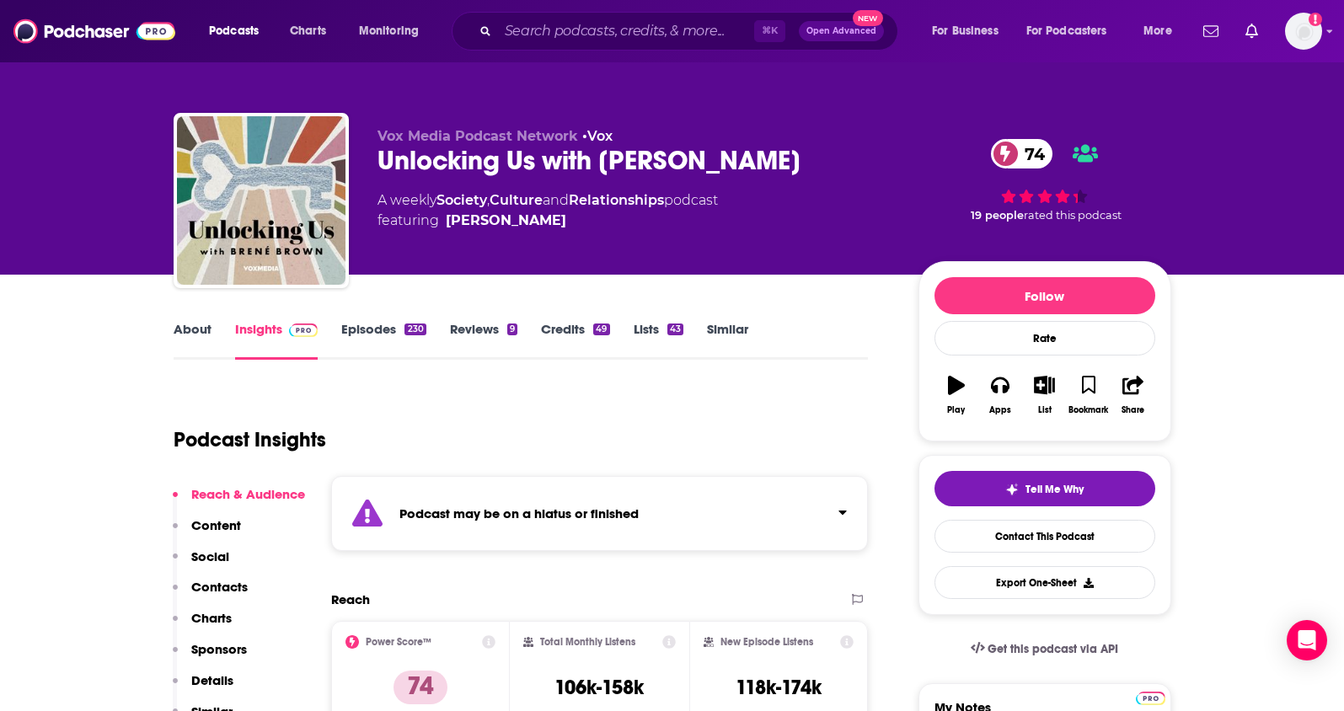
click at [220, 582] on p "Contacts" at bounding box center [219, 587] width 56 height 16
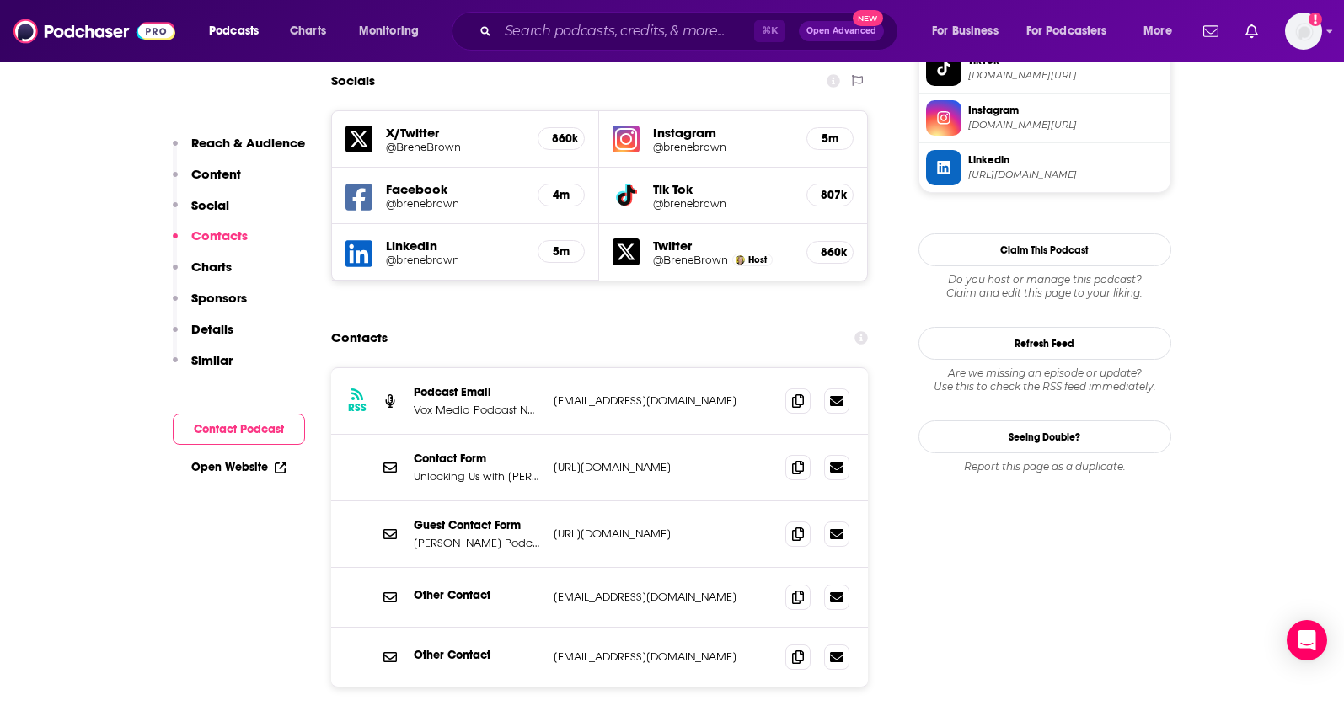
scroll to position [1587, 0]
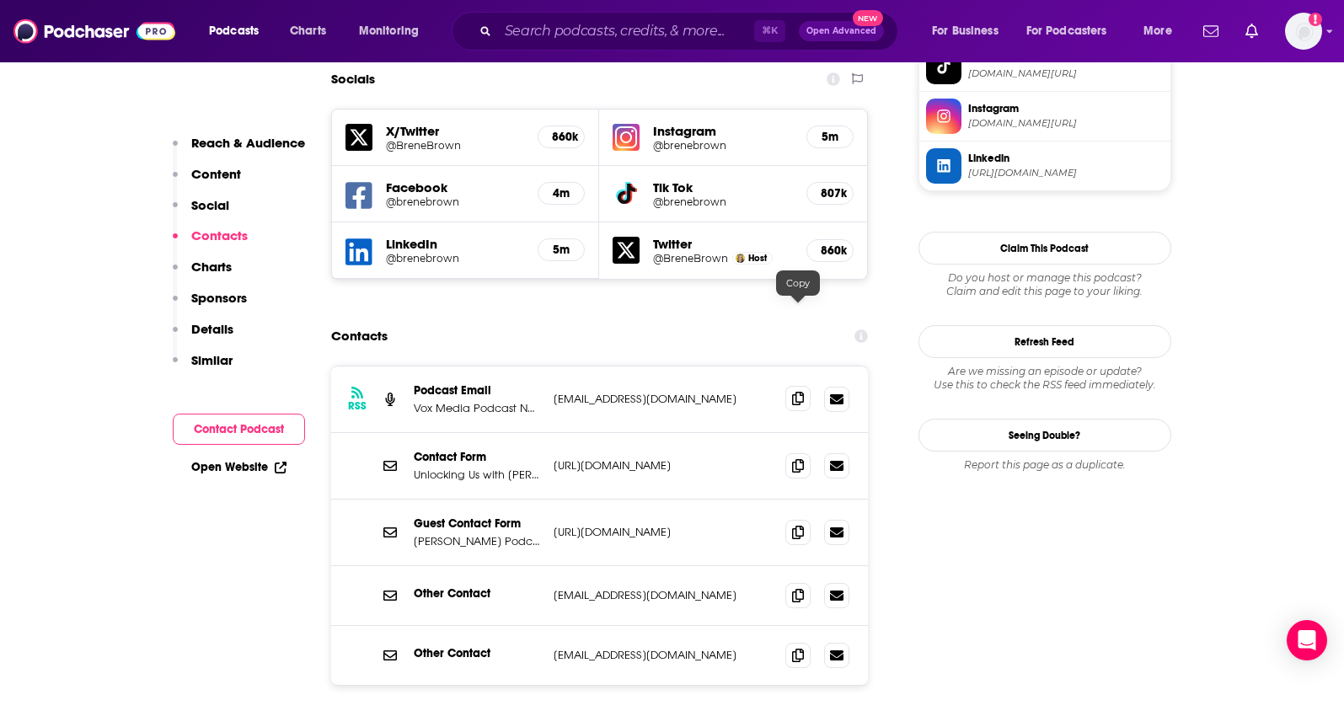
click at [799, 392] on icon at bounding box center [798, 398] width 12 height 13
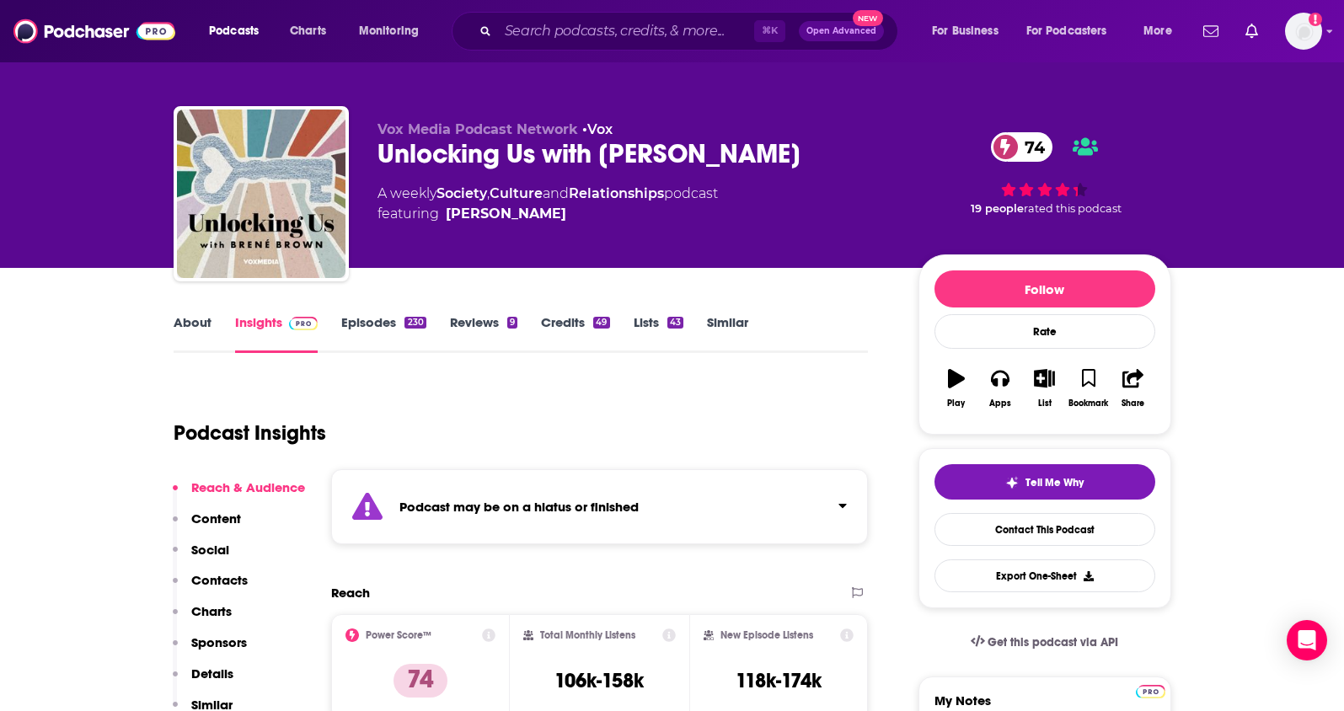
scroll to position [6, 0]
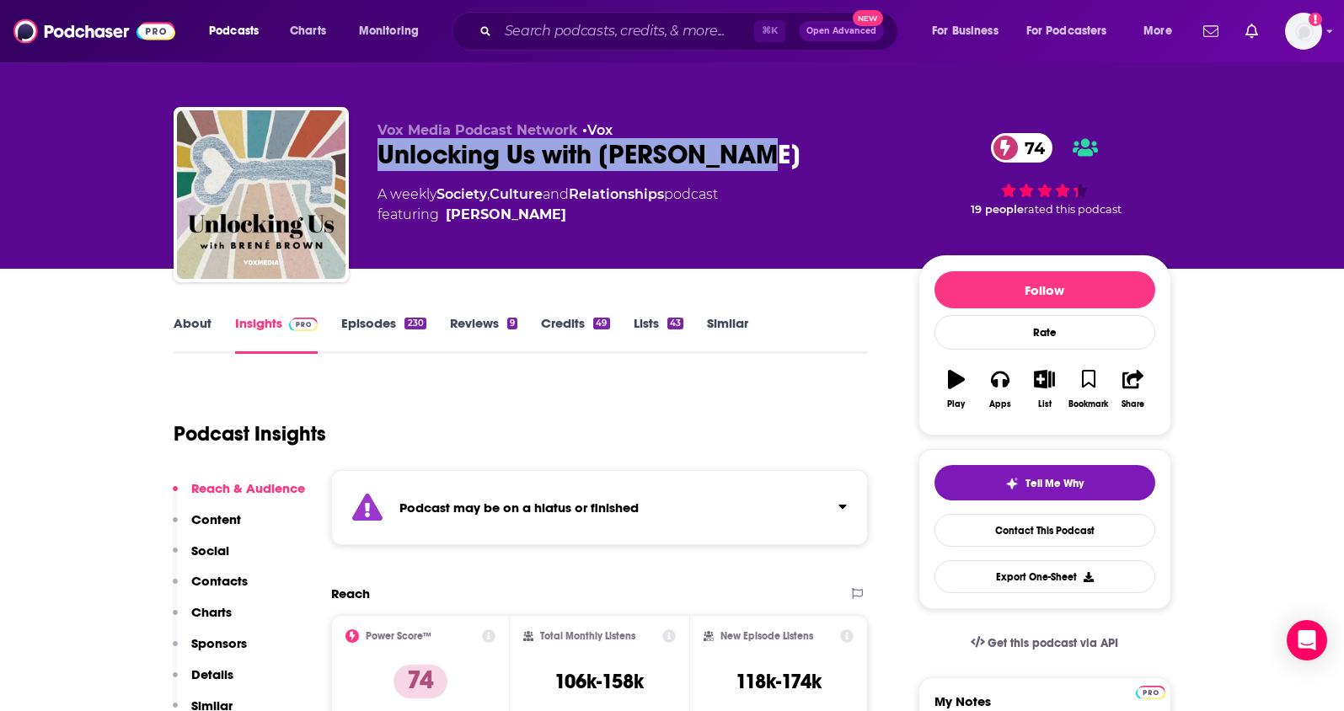
drag, startPoint x: 796, startPoint y: 158, endPoint x: 379, endPoint y: 154, distance: 417.1
click at [379, 154] on div "Unlocking Us with [PERSON_NAME] 74" at bounding box center [634, 154] width 514 height 33
copy h2 "Unlocking Us with [PERSON_NAME]"
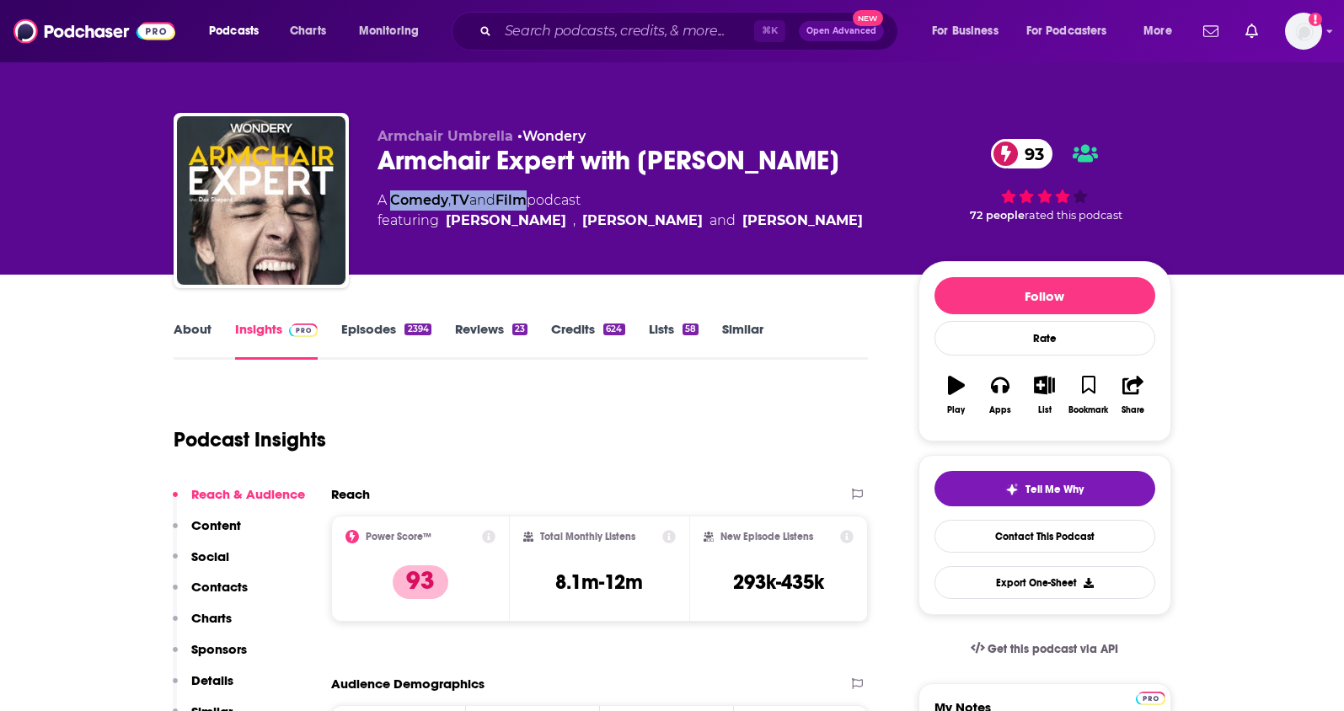
drag, startPoint x: 535, startPoint y: 200, endPoint x: 393, endPoint y: 205, distance: 141.6
click at [393, 204] on div "A Comedy , TV and Film podcast featuring [PERSON_NAME] , [PERSON_NAME] and [PER…" at bounding box center [619, 210] width 485 height 40
copy div "Comedy , TV and Film"
click at [222, 582] on p "Contacts" at bounding box center [219, 587] width 56 height 16
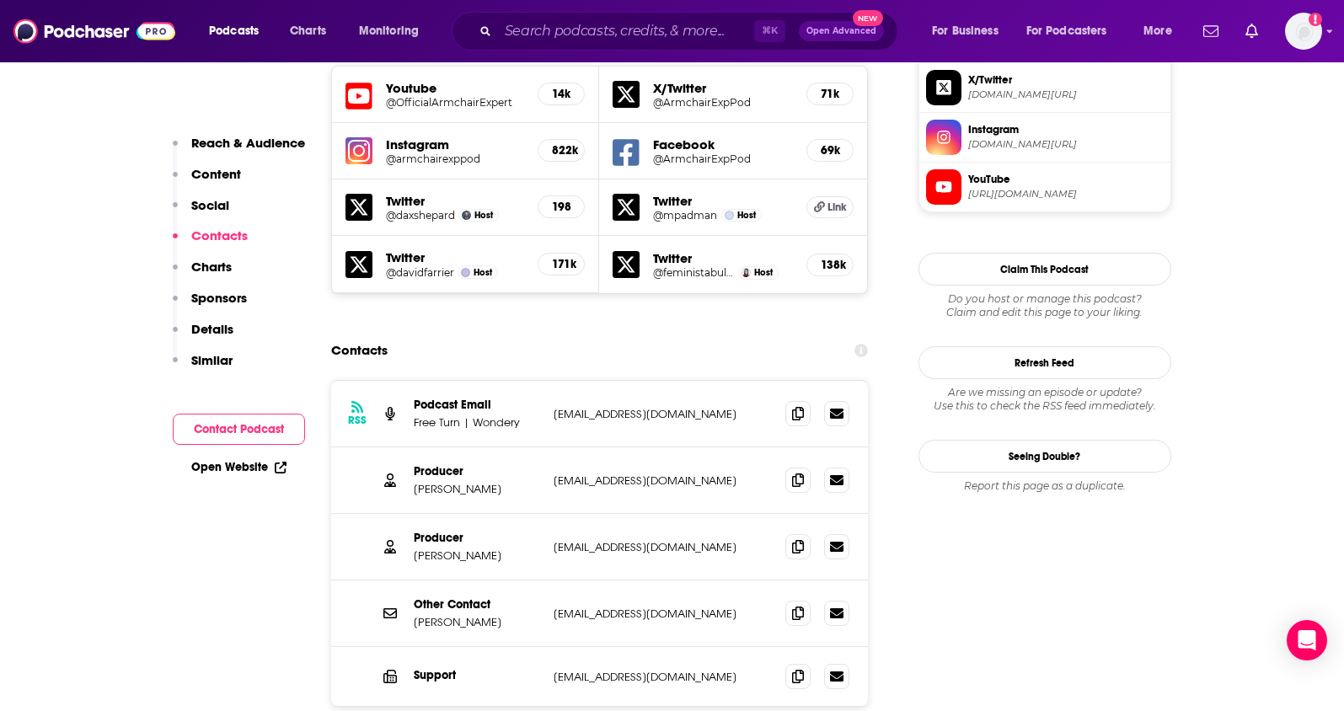
scroll to position [1520, 0]
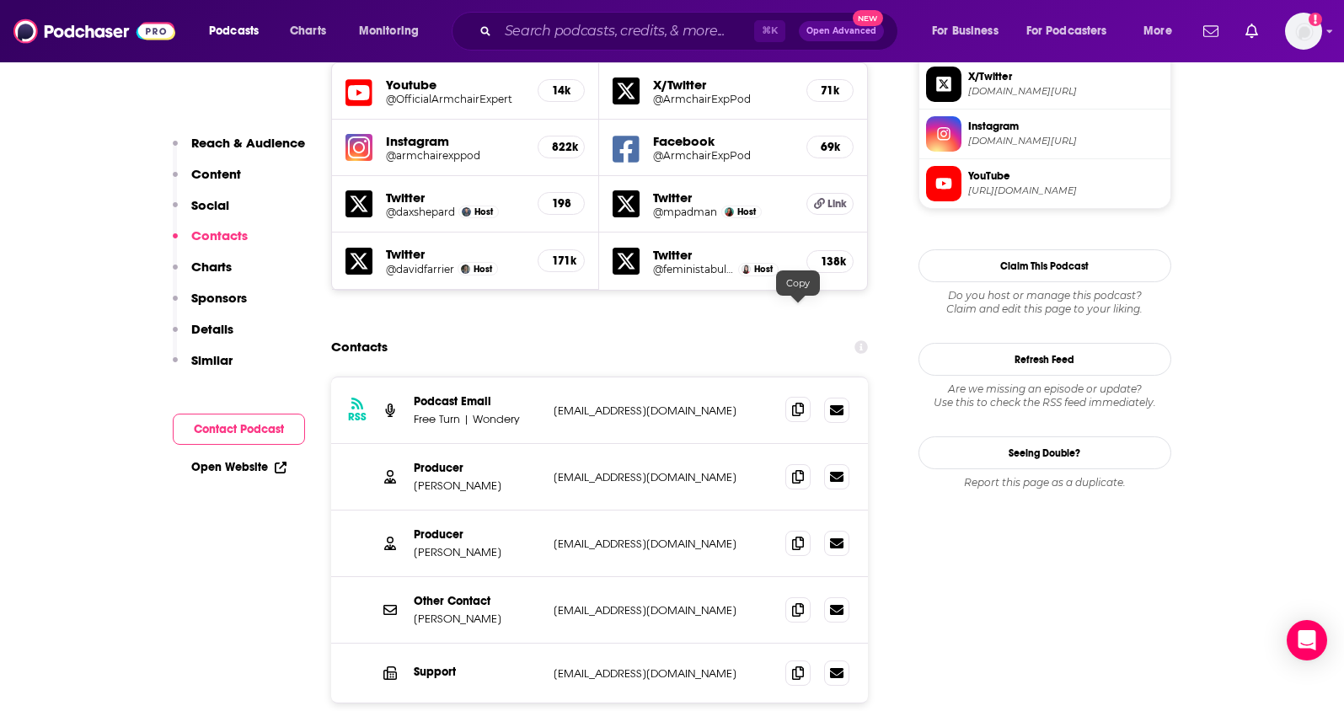
click at [804, 397] on span at bounding box center [797, 409] width 25 height 25
click at [804, 597] on span at bounding box center [797, 609] width 25 height 25
click at [800, 469] on icon at bounding box center [798, 475] width 12 height 13
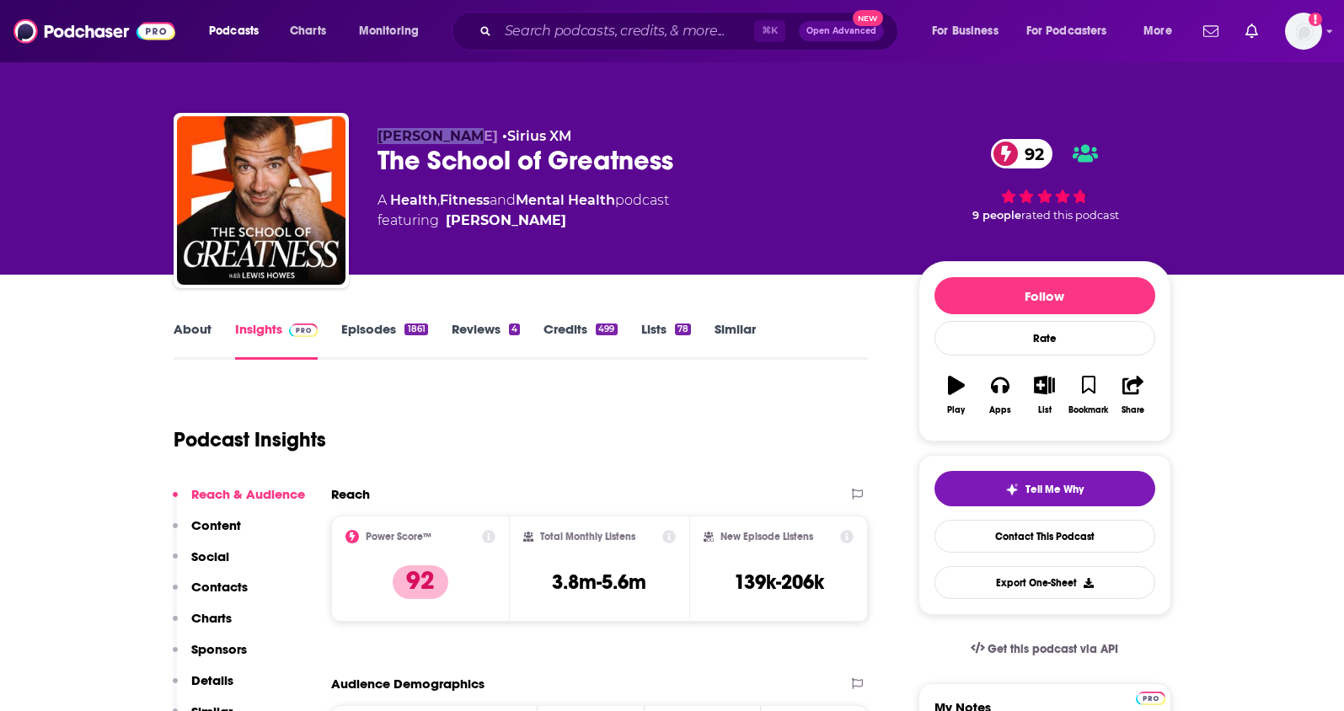
drag, startPoint x: 375, startPoint y: 138, endPoint x: 467, endPoint y: 137, distance: 91.8
click at [467, 137] on div "[PERSON_NAME] • Sirius XM The School of Greatness 92 A Health , Fitness and Men…" at bounding box center [673, 204] width 998 height 182
copy span "[PERSON_NAME]"
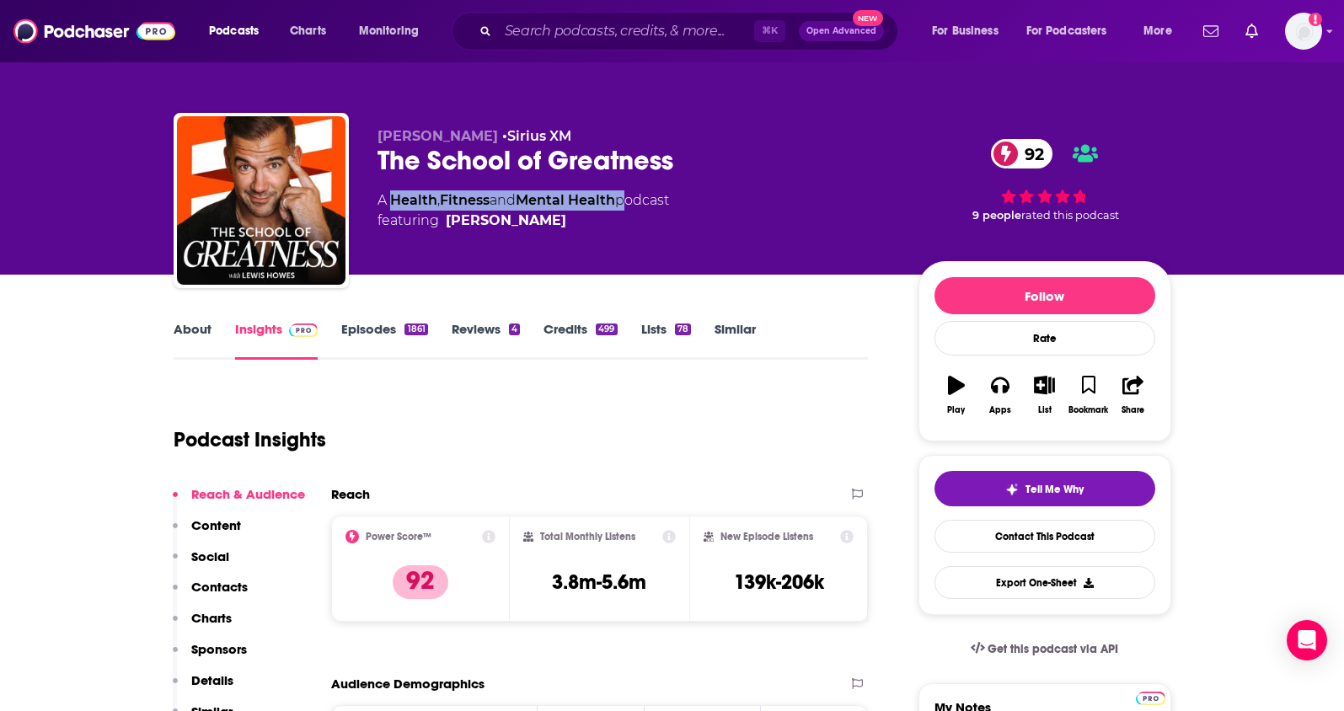
drag, startPoint x: 627, startPoint y: 200, endPoint x: 394, endPoint y: 198, distance: 232.6
click at [394, 198] on div "A Health , Fitness and Mental Health podcast featuring [PERSON_NAME]" at bounding box center [523, 210] width 292 height 40
copy div "Health , Fitness and Mental Health"
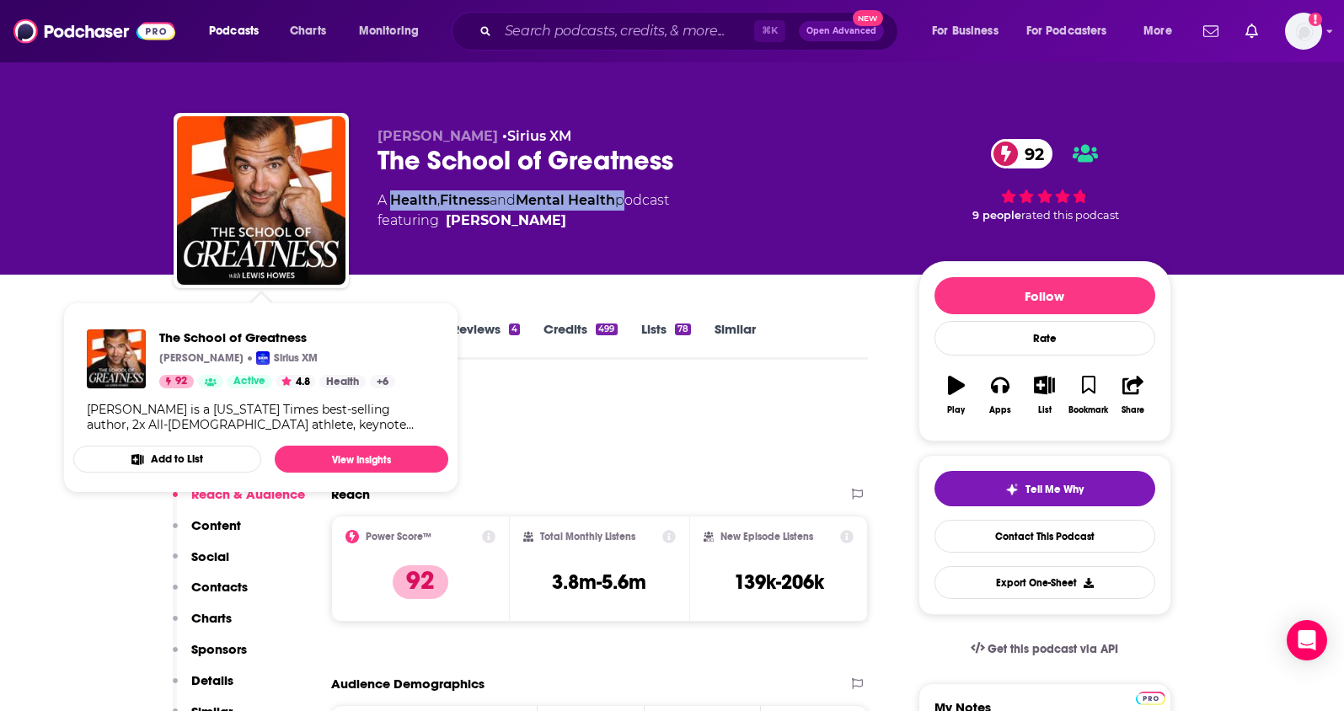
click at [231, 595] on button "Contacts" at bounding box center [210, 594] width 75 height 31
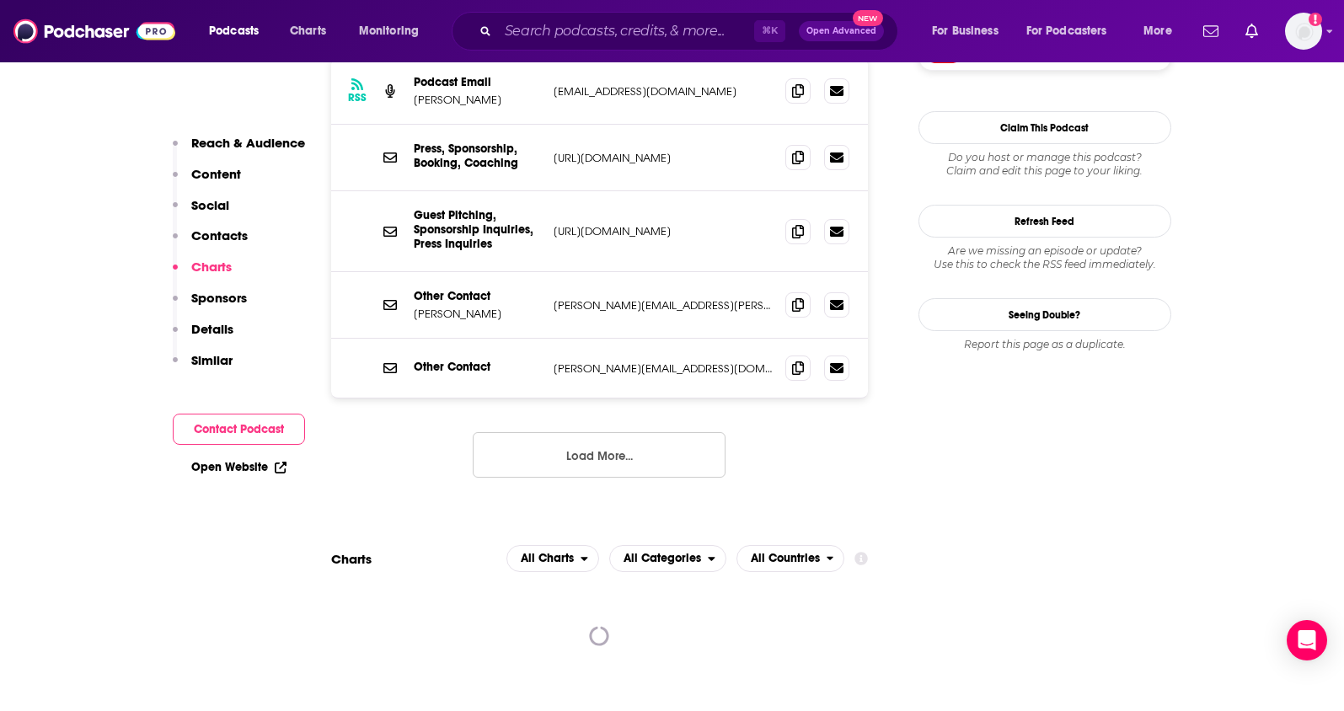
scroll to position [1576, 0]
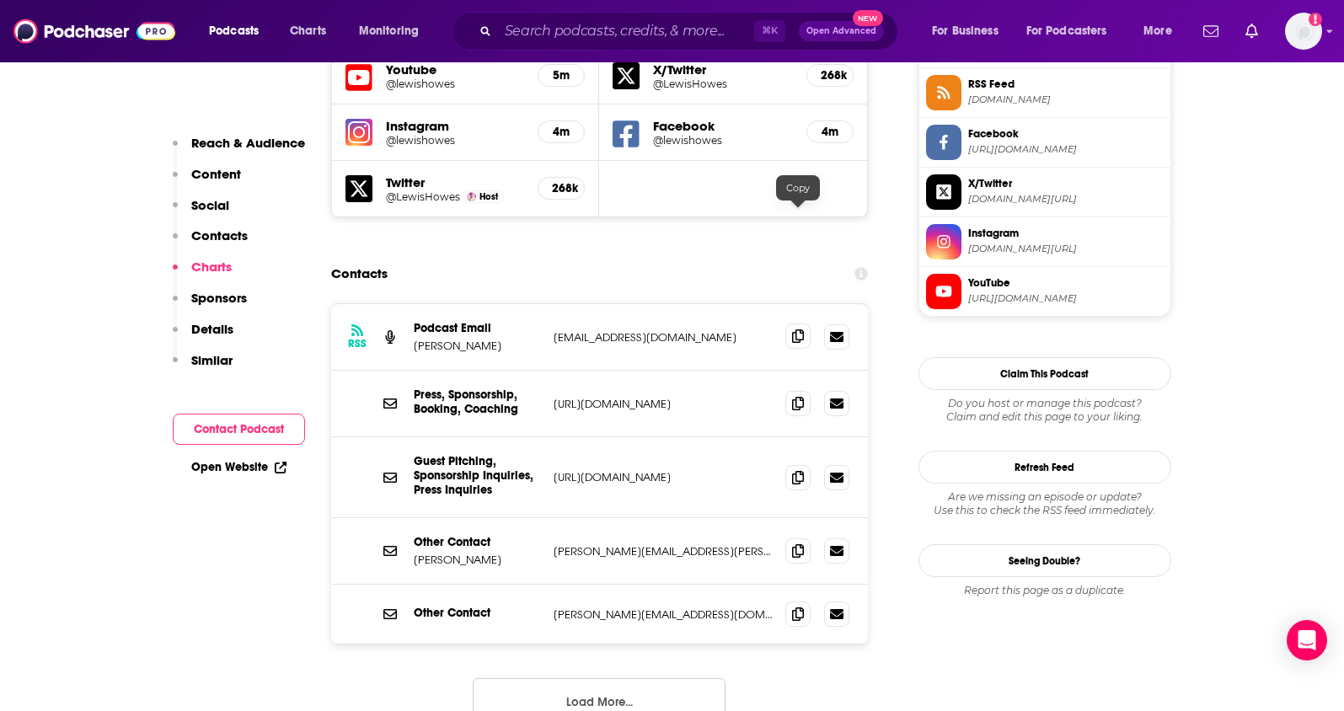
click at [796, 329] on icon at bounding box center [798, 335] width 12 height 13
click at [548, 678] on button "Load More..." at bounding box center [599, 700] width 253 height 45
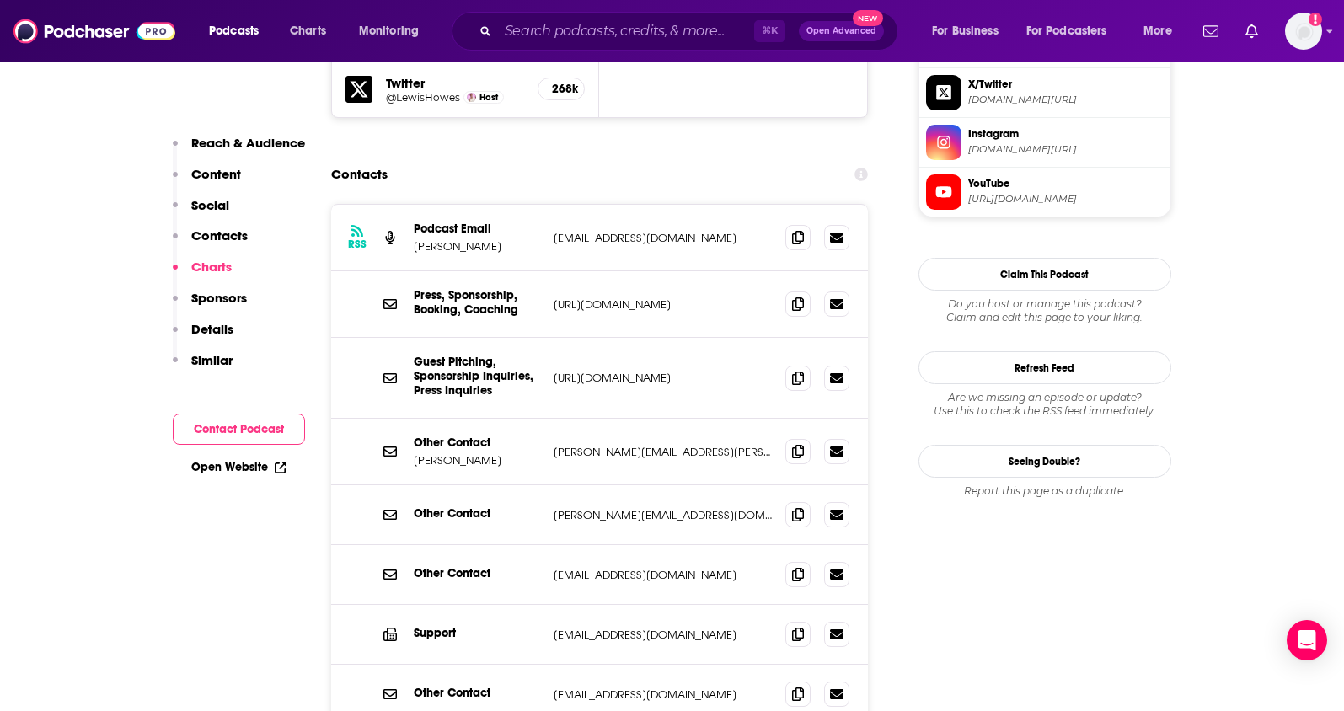
scroll to position [1665, 0]
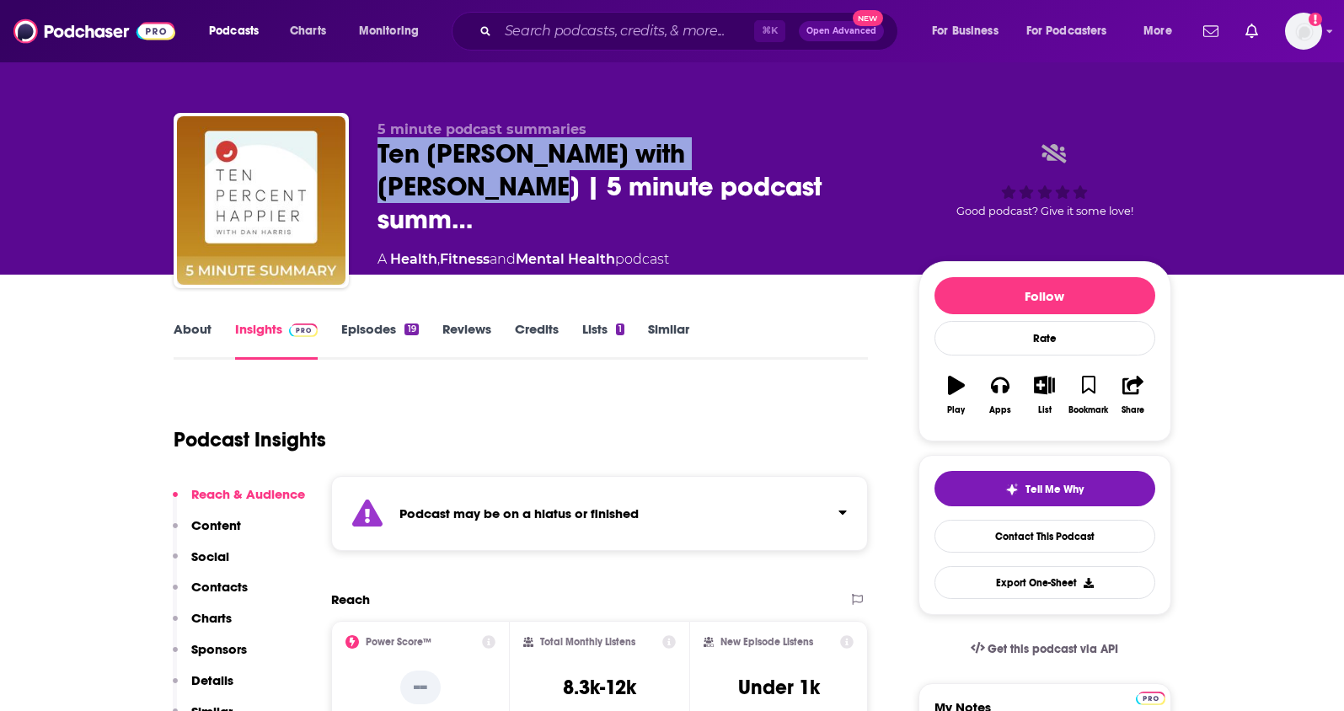
drag, startPoint x: 821, startPoint y: 155, endPoint x: 875, endPoint y: 3, distance: 160.7
click at [365, 166] on div "5 minute podcast summaries Ten Percent Happier with Dan Harris | 5 minute podca…" at bounding box center [673, 204] width 998 height 182
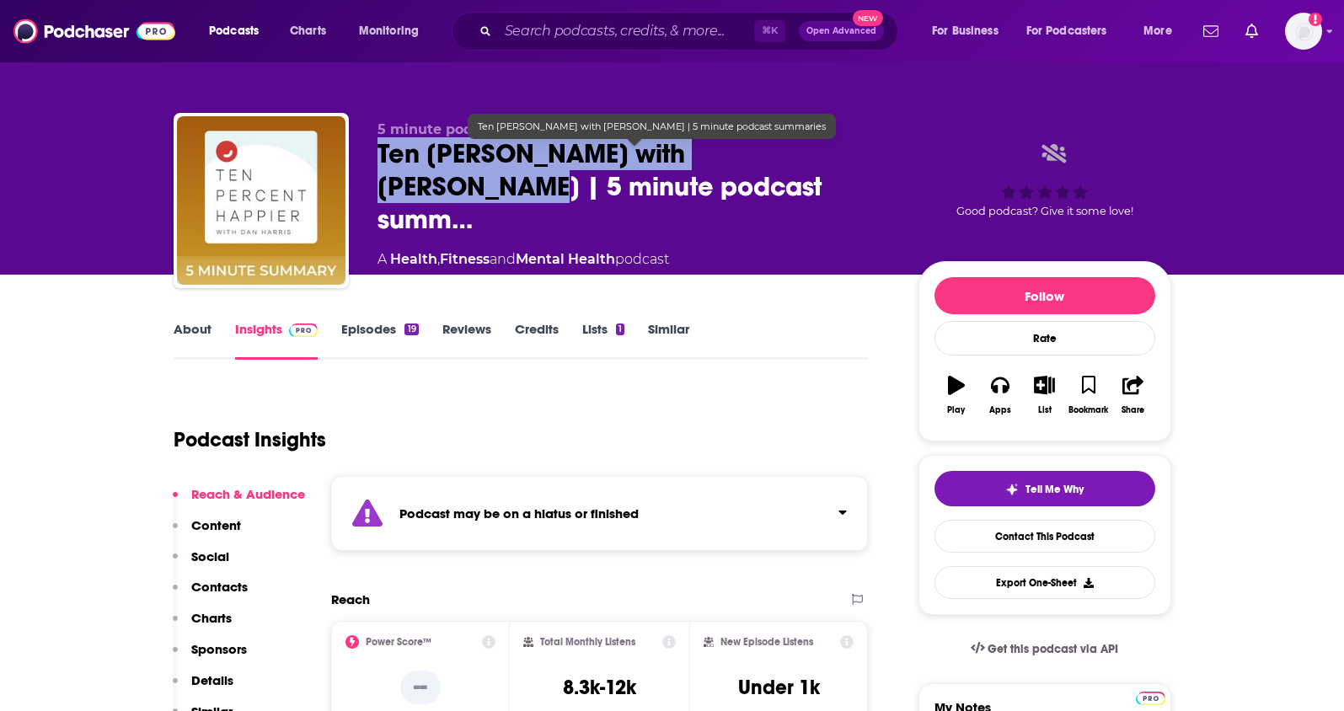
copy h2 "Ten Percent Happier with Dan Harris"
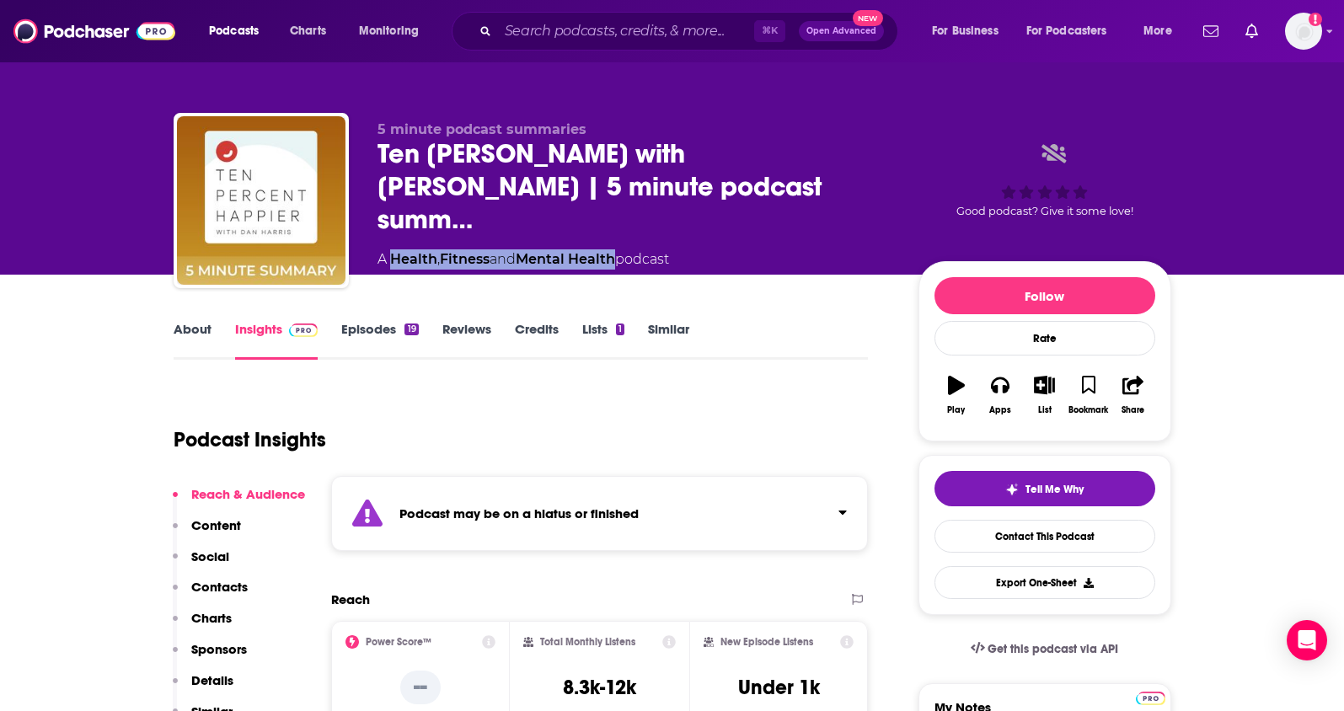
drag, startPoint x: 623, startPoint y: 235, endPoint x: 394, endPoint y: 237, distance: 229.2
click at [394, 249] on div "A Health , Fitness and Mental Health podcast" at bounding box center [523, 259] width 292 height 20
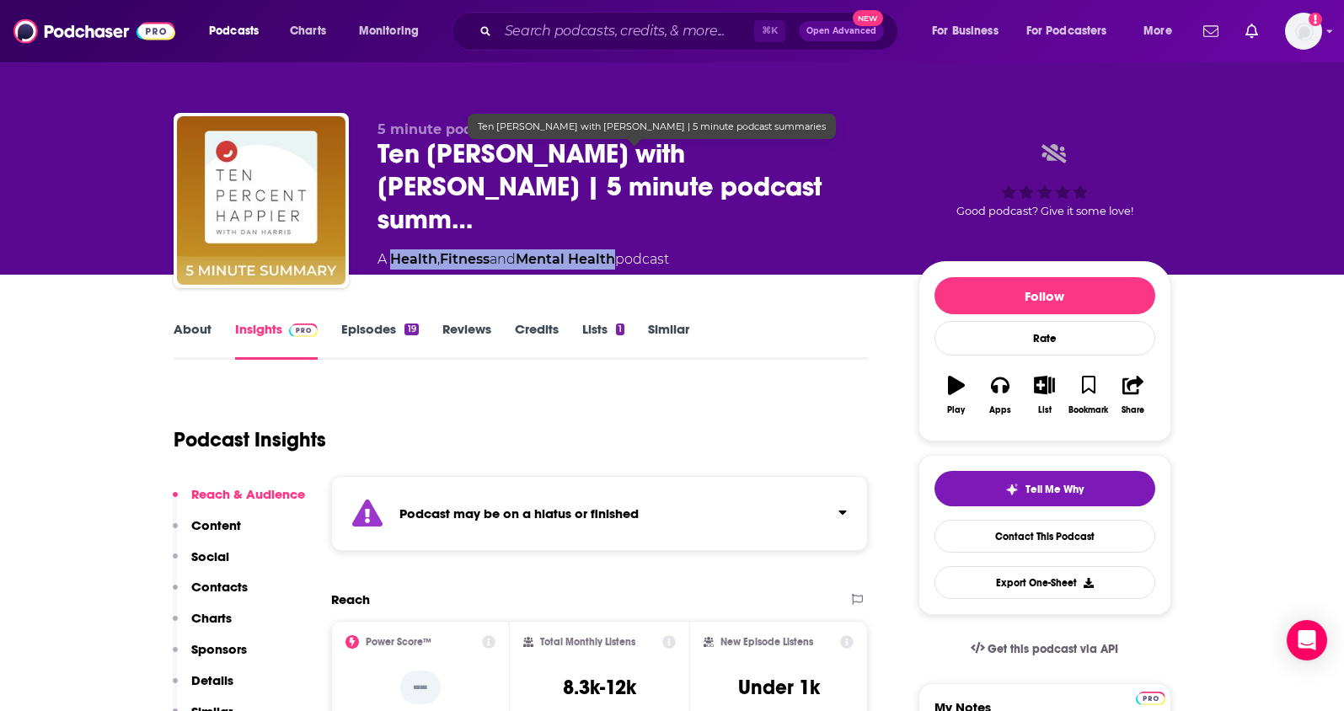
copy div "Health , Fitness and Mental Health"
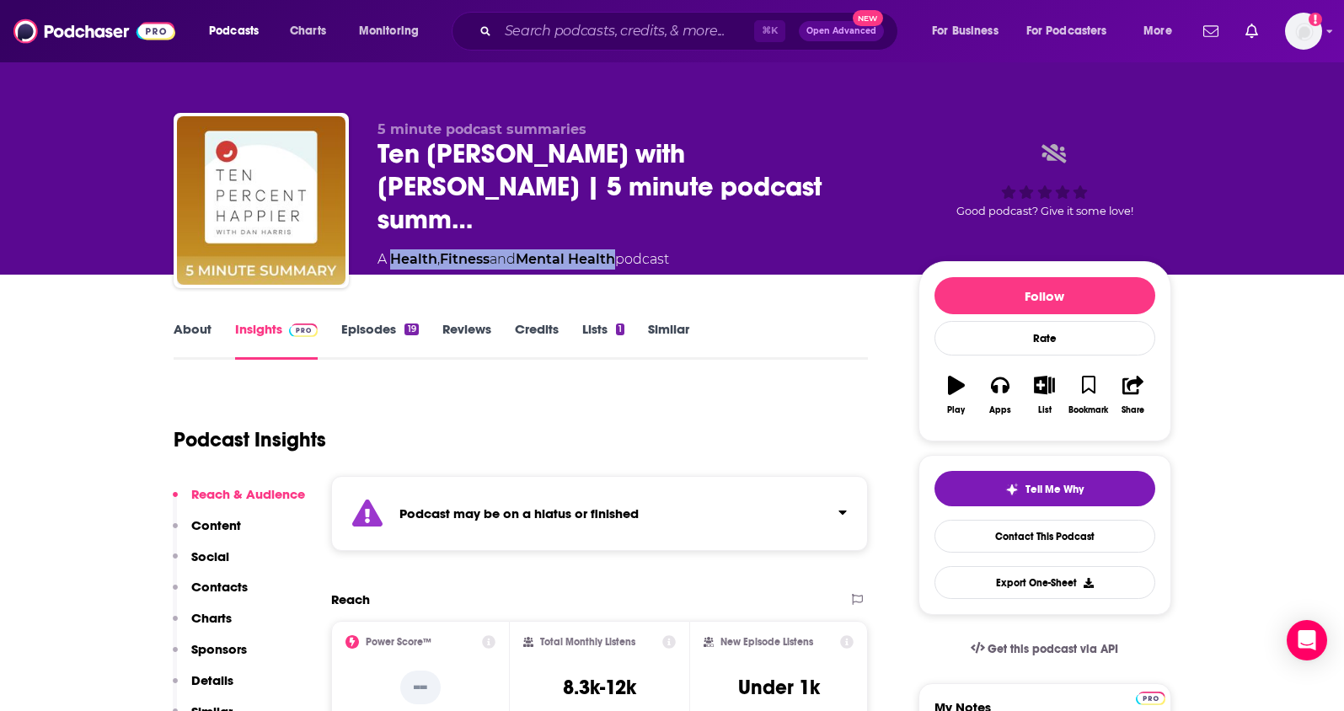
click at [217, 583] on p "Contacts" at bounding box center [219, 587] width 56 height 16
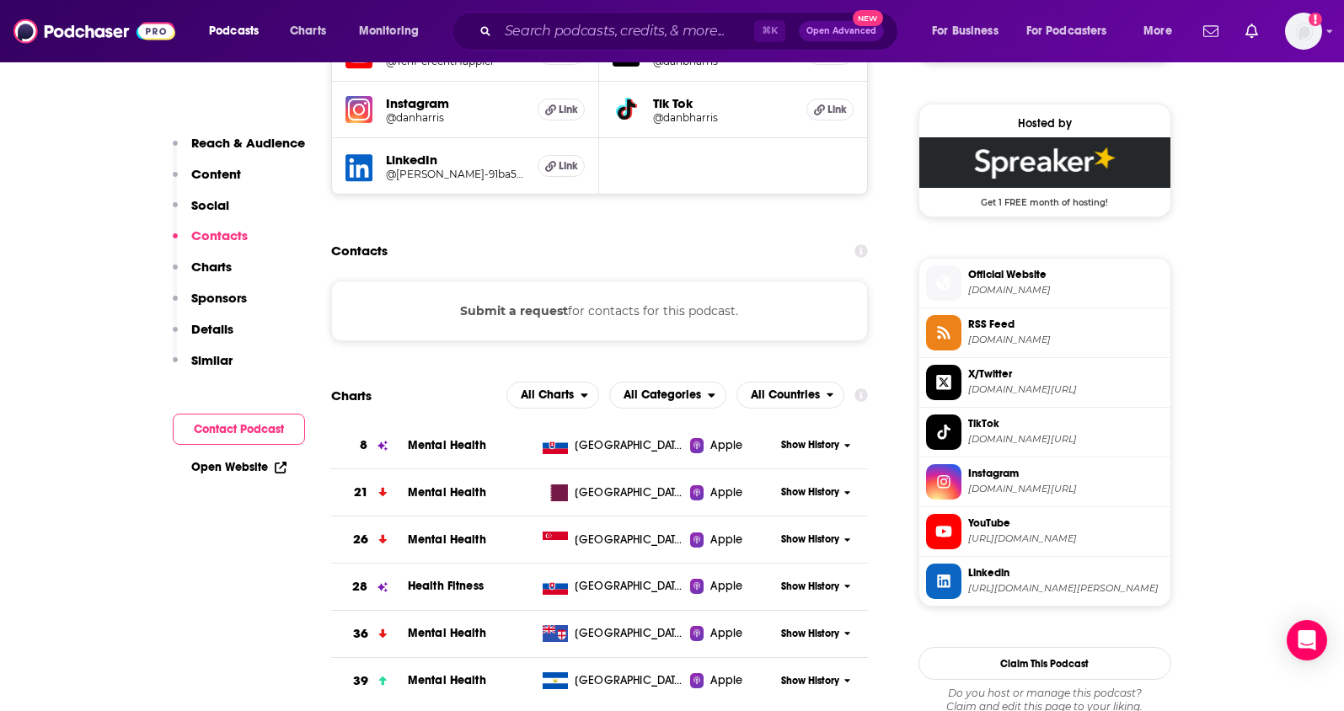
scroll to position [1327, 0]
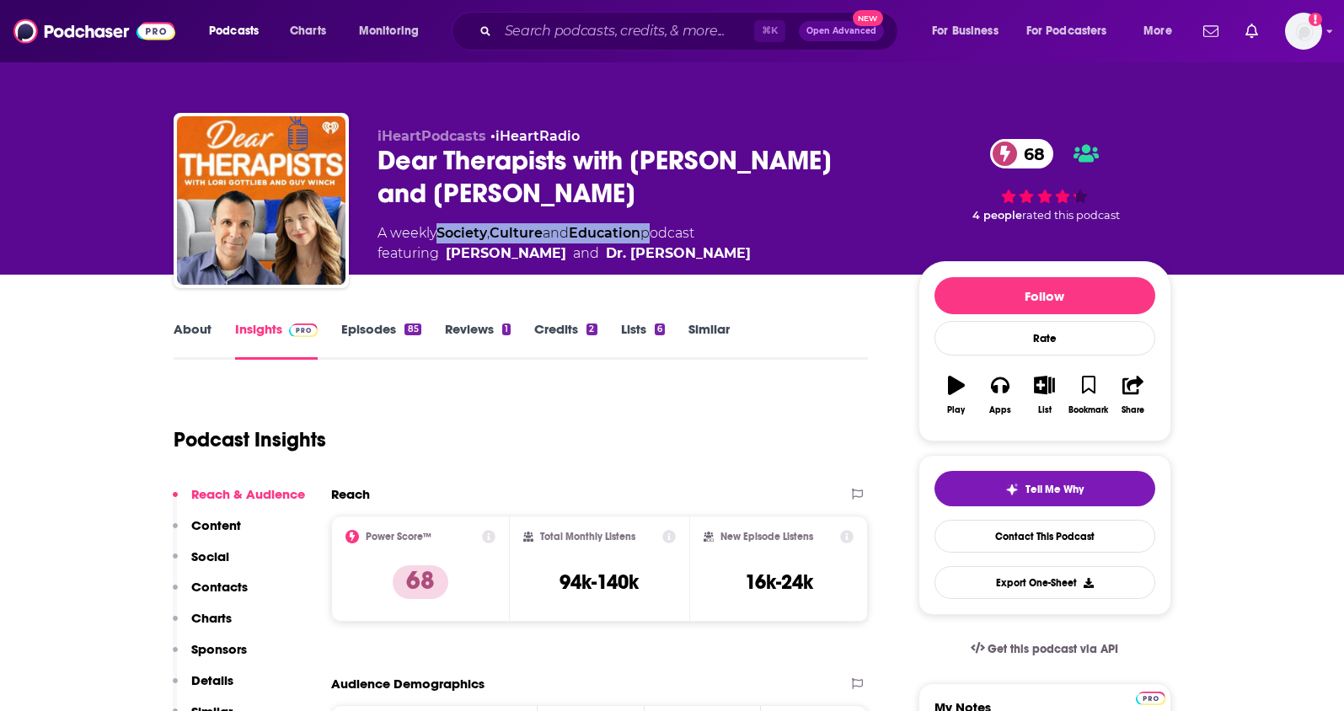
drag, startPoint x: 655, startPoint y: 235, endPoint x: 442, endPoint y: 234, distance: 212.3
click at [442, 234] on div "A weekly Society , Culture and Education podcast featuring [PERSON_NAME] and Dr…" at bounding box center [563, 243] width 373 height 40
copy div "Society , Culture and Education"
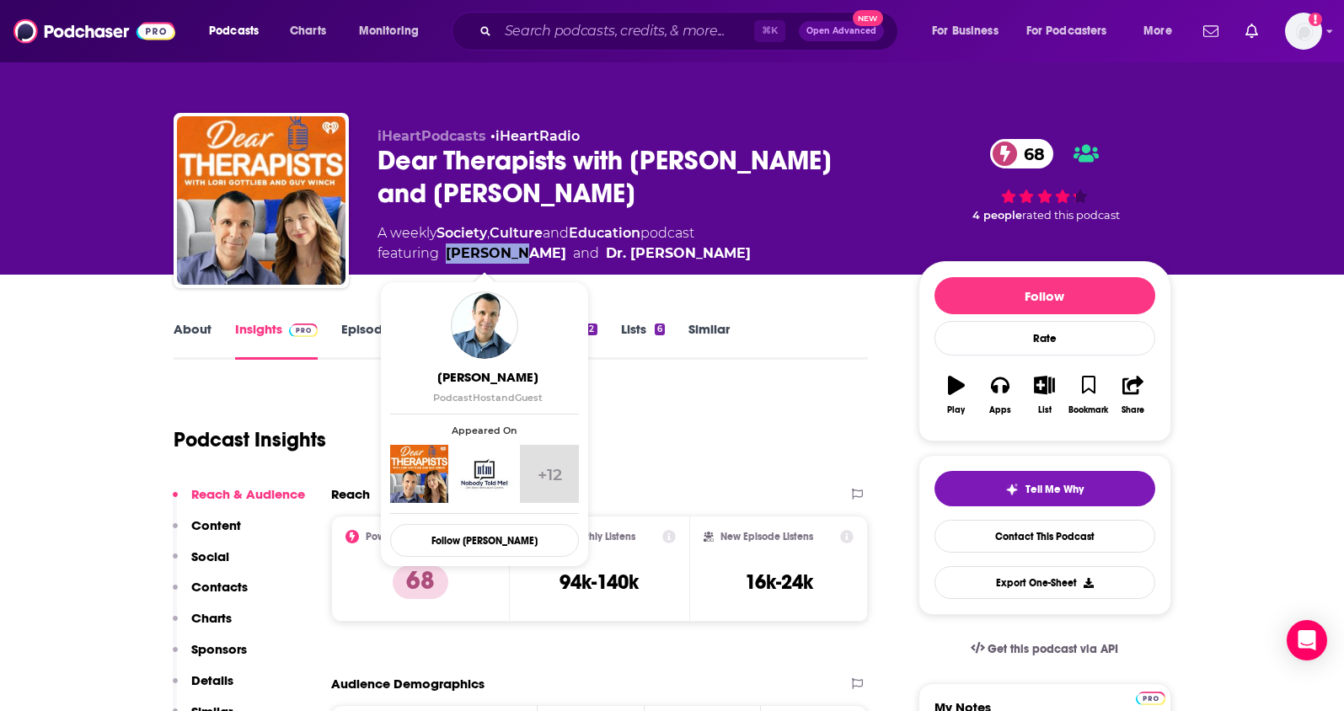
drag, startPoint x: 523, startPoint y: 257, endPoint x: 446, endPoint y: 260, distance: 77.6
click at [446, 260] on span "featuring [PERSON_NAME] and Dr. [PERSON_NAME]" at bounding box center [563, 254] width 373 height 20
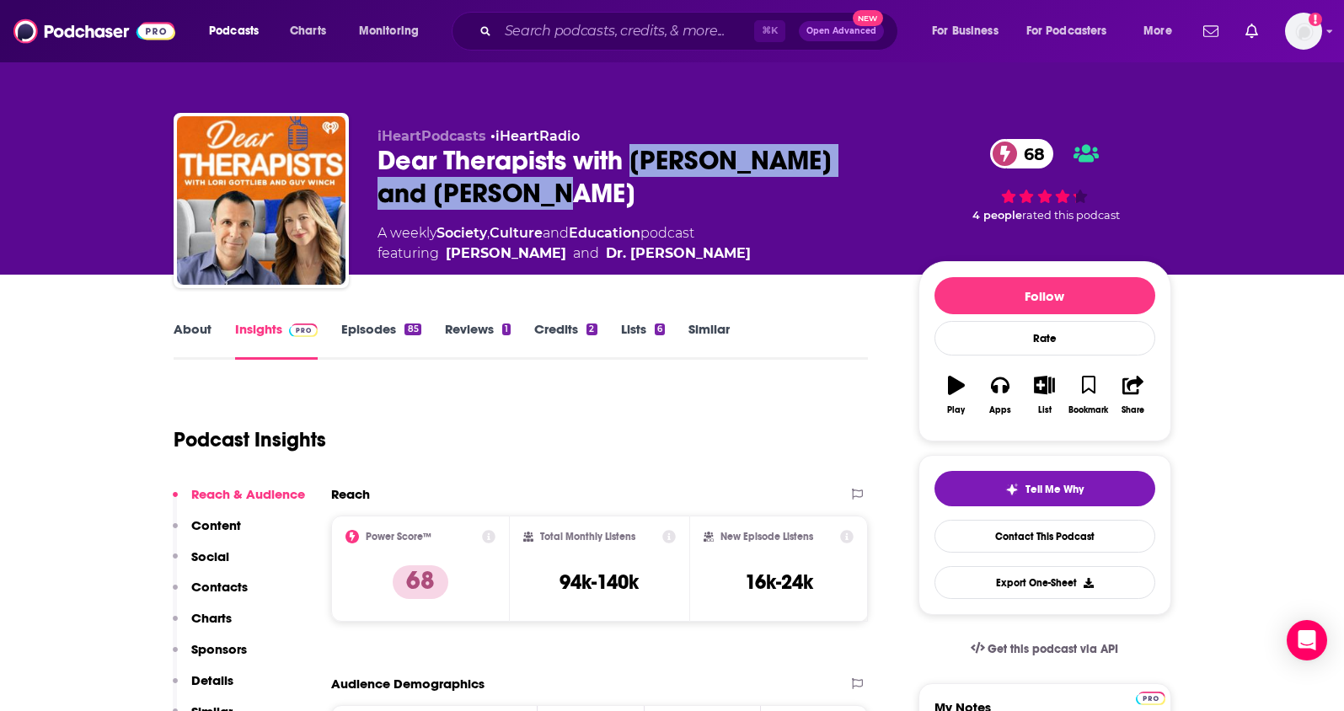
drag, startPoint x: 630, startPoint y: 159, endPoint x: 607, endPoint y: 187, distance: 35.9
click at [607, 187] on div "Dear Therapists with [PERSON_NAME] and [PERSON_NAME] 68" at bounding box center [634, 177] width 514 height 66
copy h2 "[PERSON_NAME] and [PERSON_NAME]"
click at [781, 175] on div "Dear Therapists with [PERSON_NAME] and [PERSON_NAME] 68" at bounding box center [634, 177] width 514 height 66
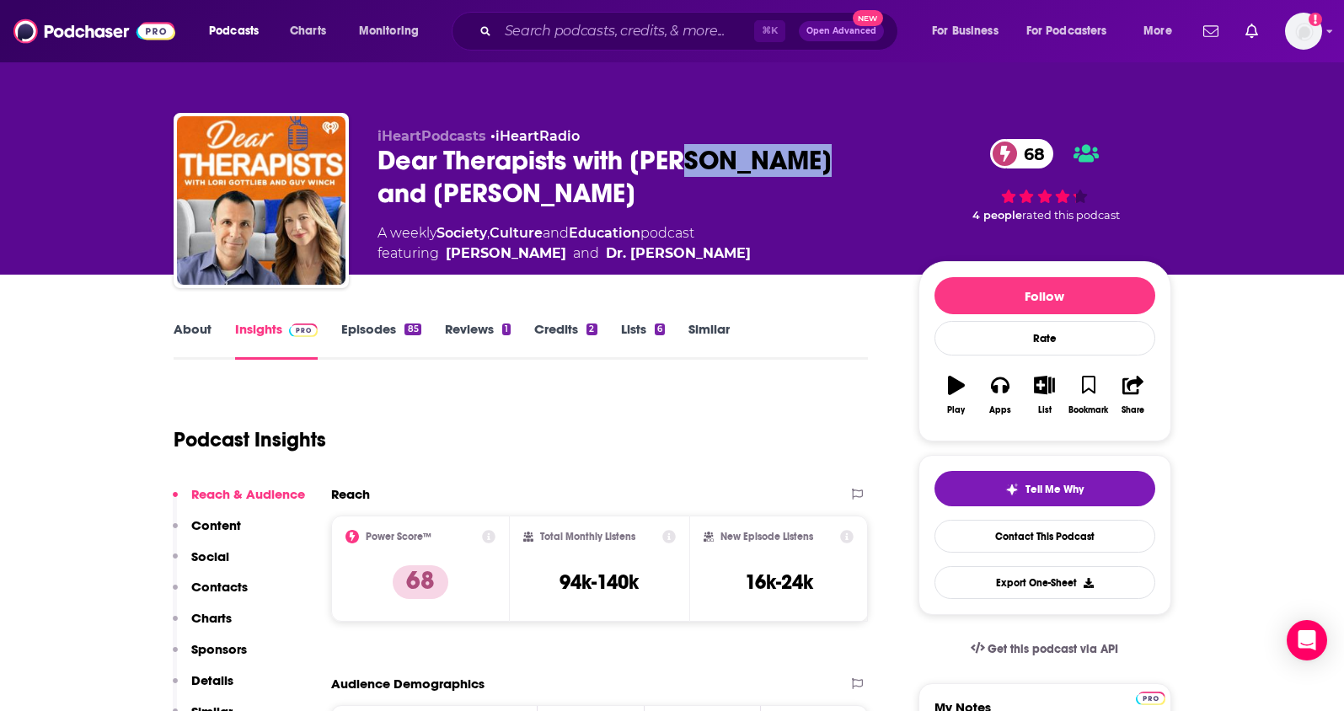
drag, startPoint x: 784, startPoint y: 160, endPoint x: 679, endPoint y: 163, distance: 105.4
click at [679, 163] on div "Dear Therapists with Lori Gottlieb and Guy Winch 68" at bounding box center [634, 177] width 514 height 66
copy h2 "Gottlieb"
click at [220, 589] on p "Contacts" at bounding box center [219, 587] width 56 height 16
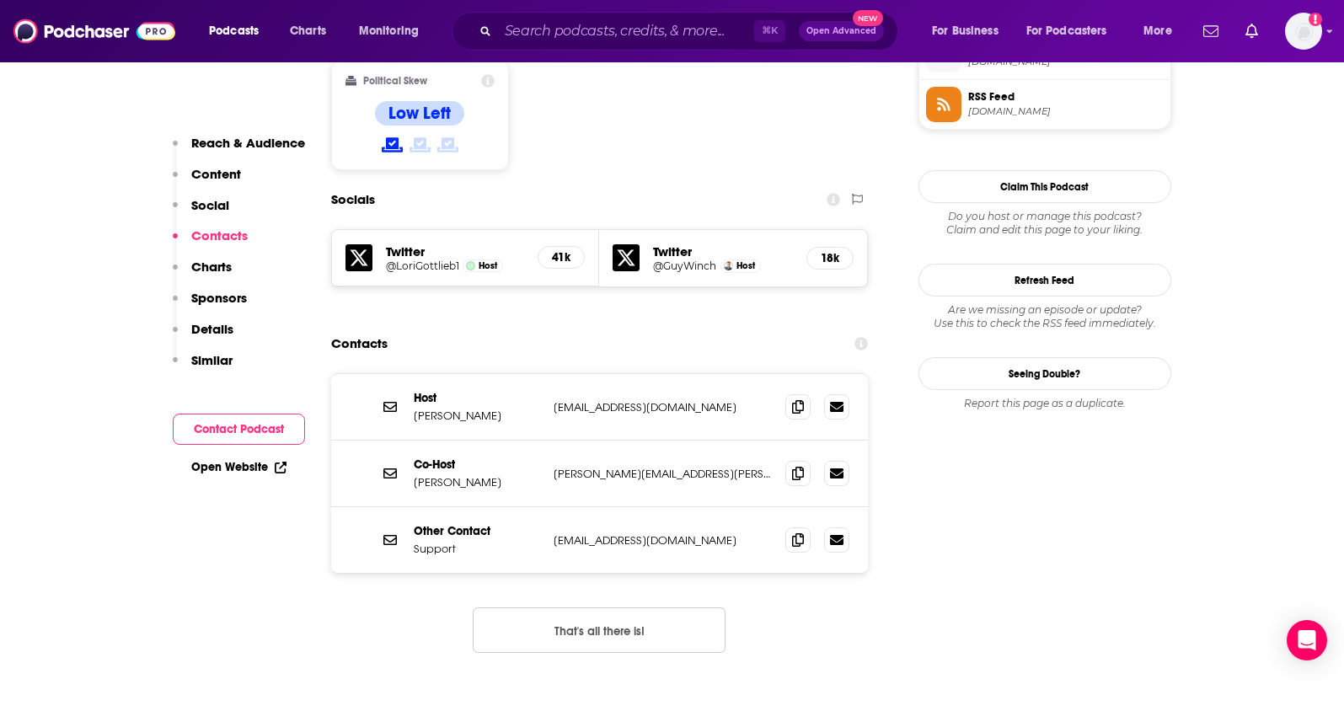
scroll to position [1408, 0]
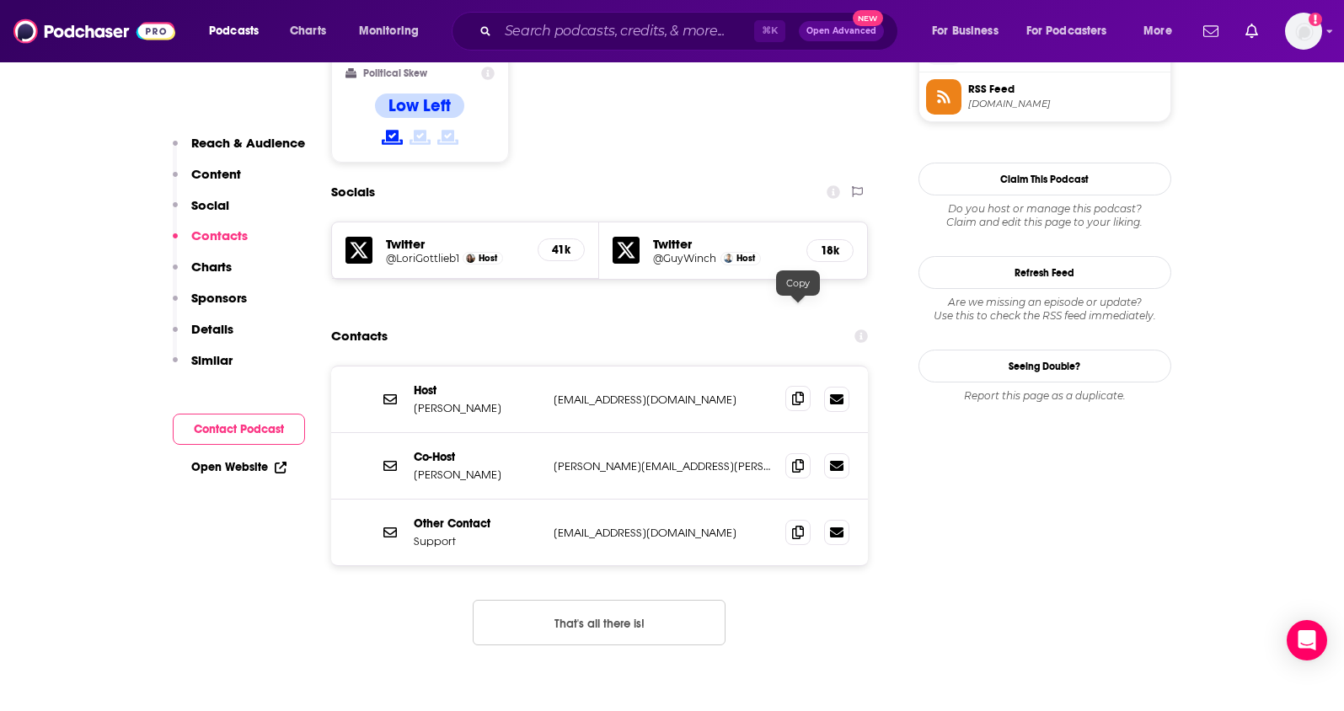
click at [800, 392] on icon at bounding box center [798, 398] width 12 height 13
click at [799, 458] on icon at bounding box center [798, 464] width 12 height 13
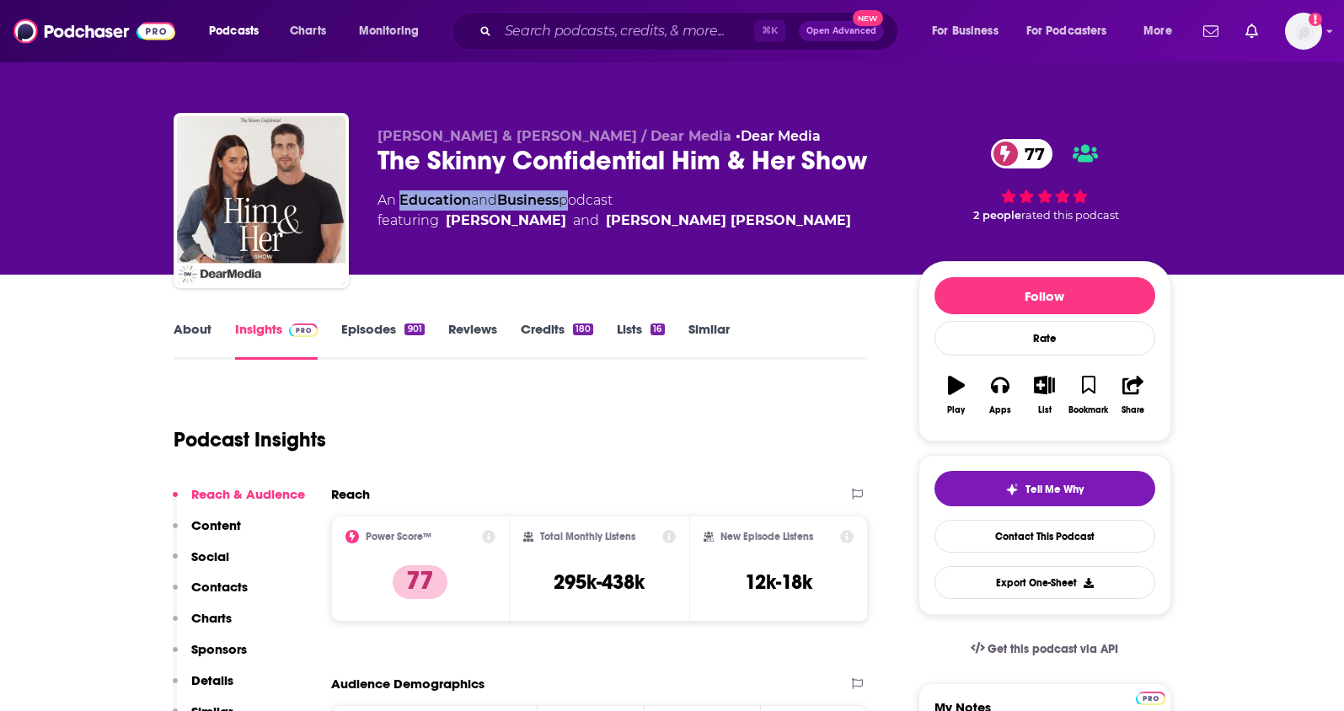
drag, startPoint x: 567, startPoint y: 200, endPoint x: 400, endPoint y: 205, distance: 166.9
click at [400, 205] on div "An Education and Business podcast featuring [PERSON_NAME] and [PERSON_NAME] [PE…" at bounding box center [614, 210] width 474 height 40
copy div "Education and Business"
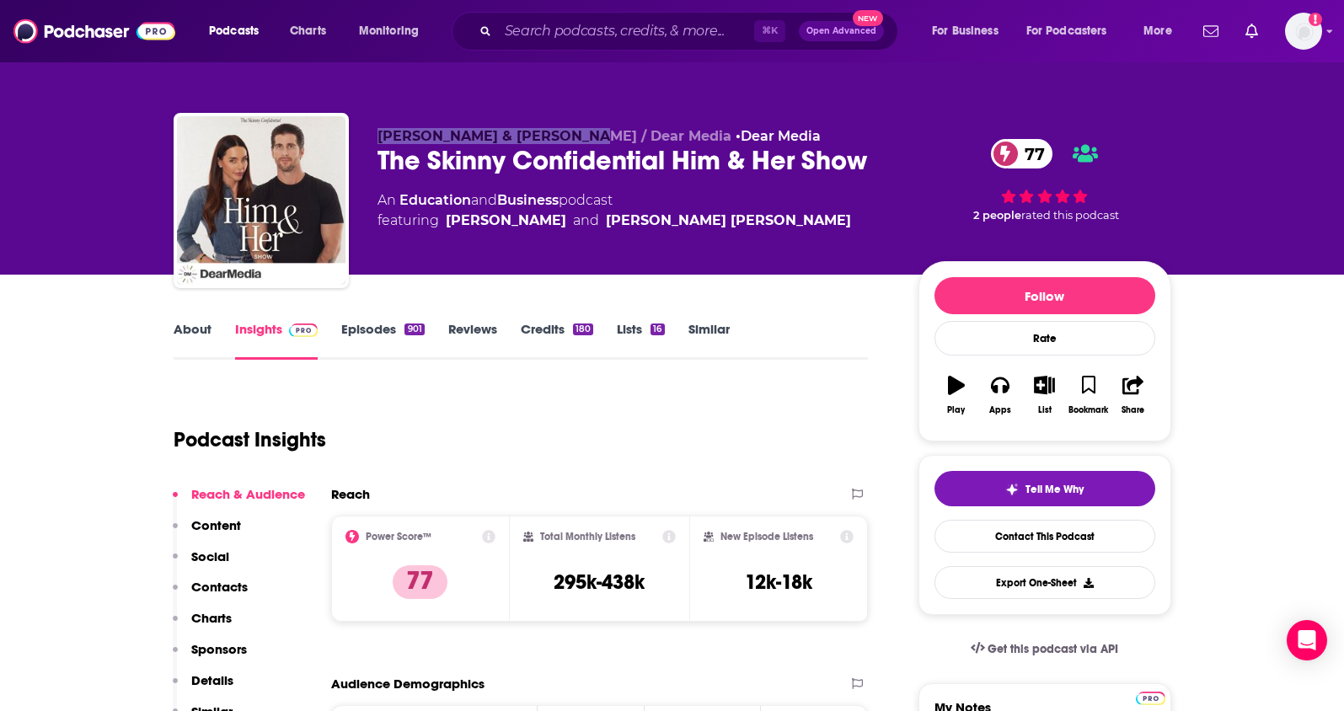
drag, startPoint x: 567, startPoint y: 137, endPoint x: 498, endPoint y: 16, distance: 139.6
click at [377, 135] on span "Lauryn Bosstick & Michael Bosstick / Dear Media" at bounding box center [554, 136] width 354 height 16
copy span "Lauryn Bosstick & Michael"
click at [191, 588] on p "Contacts" at bounding box center [219, 587] width 56 height 16
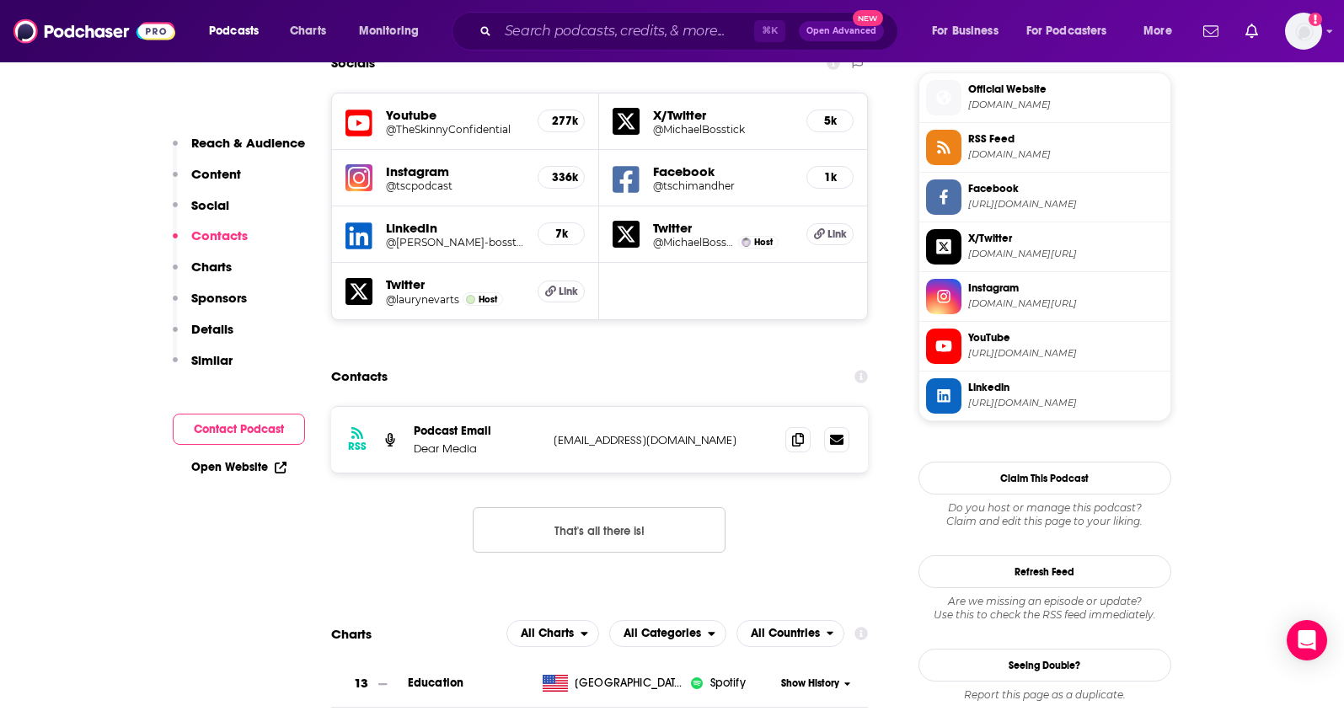
scroll to position [1519, 0]
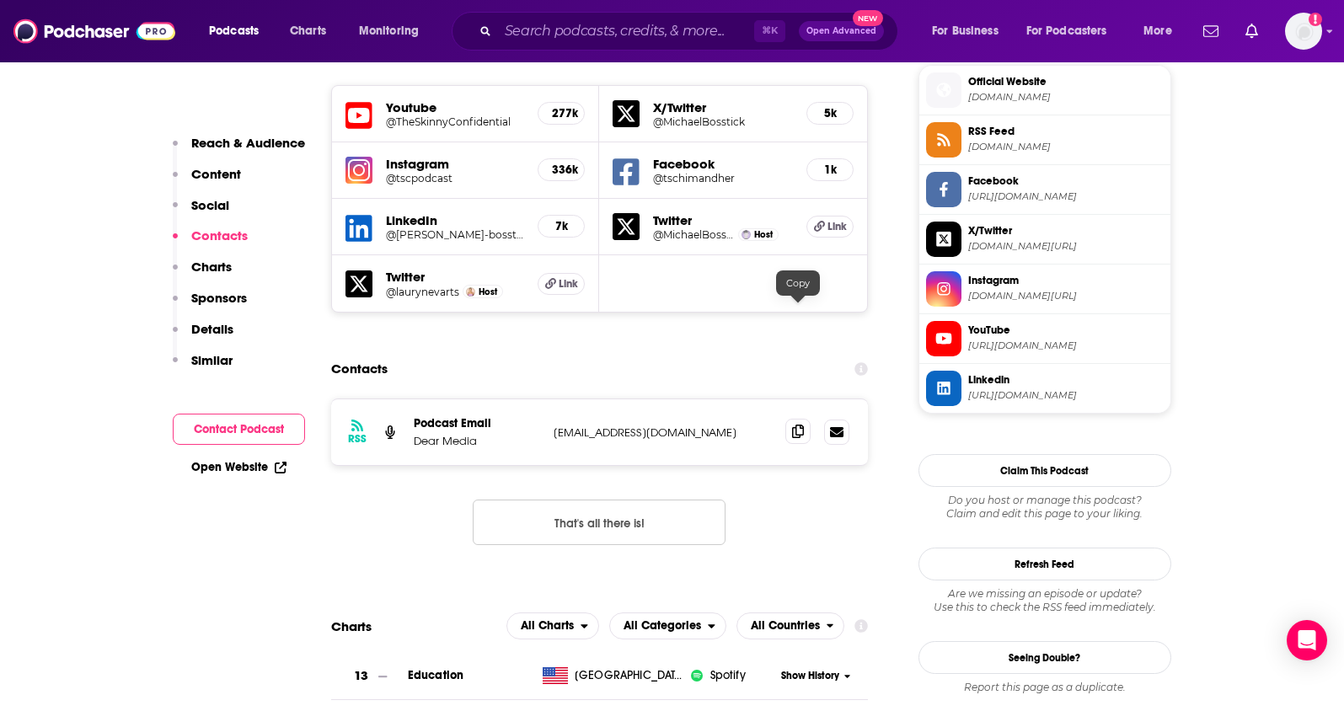
click at [795, 425] on icon at bounding box center [798, 431] width 12 height 13
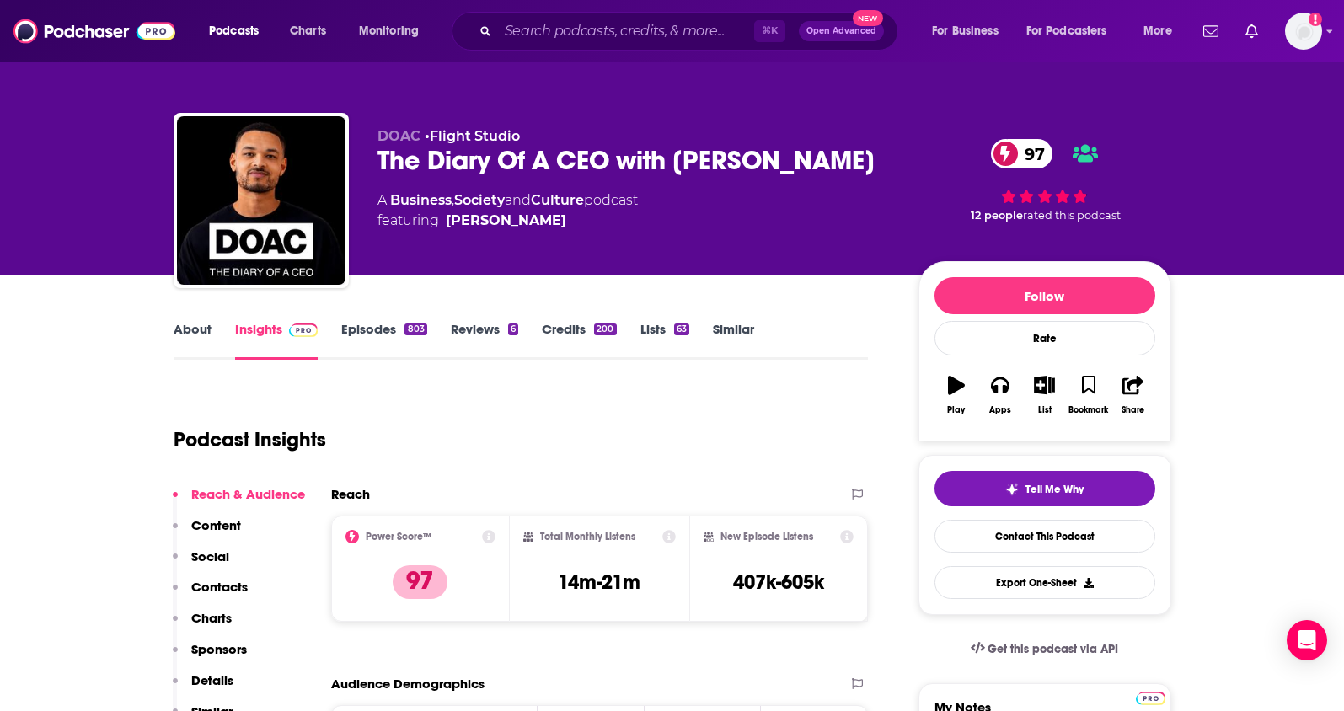
drag, startPoint x: 862, startPoint y: 159, endPoint x: 682, endPoint y: 170, distance: 180.6
click at [682, 170] on div "The Diary Of A CEO with [PERSON_NAME] 97" at bounding box center [634, 160] width 514 height 33
copy h2 "[PERSON_NAME]"
click at [867, 155] on div "The Diary Of A CEO with [PERSON_NAME] 97" at bounding box center [634, 160] width 514 height 33
drag, startPoint x: 883, startPoint y: 158, endPoint x: 374, endPoint y: 162, distance: 508.9
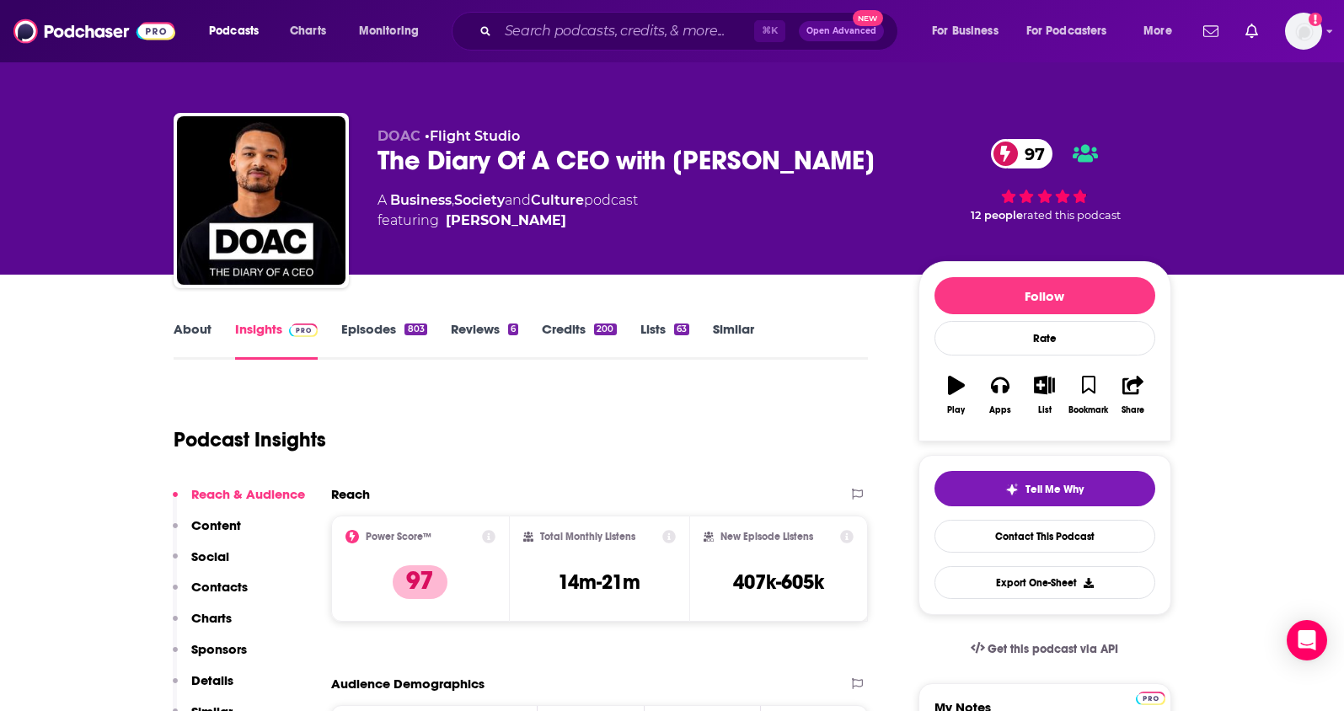
click at [374, 162] on div "DOAC • Flight Studio The Diary Of A CEO with [PERSON_NAME] 97 A Business , Soci…" at bounding box center [673, 204] width 998 height 182
copy h2 "The Diary Of A CEO with [PERSON_NAME]"
drag, startPoint x: 592, startPoint y: 201, endPoint x: 390, endPoint y: 205, distance: 202.2
click at [390, 205] on div "A Business , Society and Culture podcast featuring [PERSON_NAME]" at bounding box center [507, 210] width 260 height 40
copy div "Business , Society and Culture"
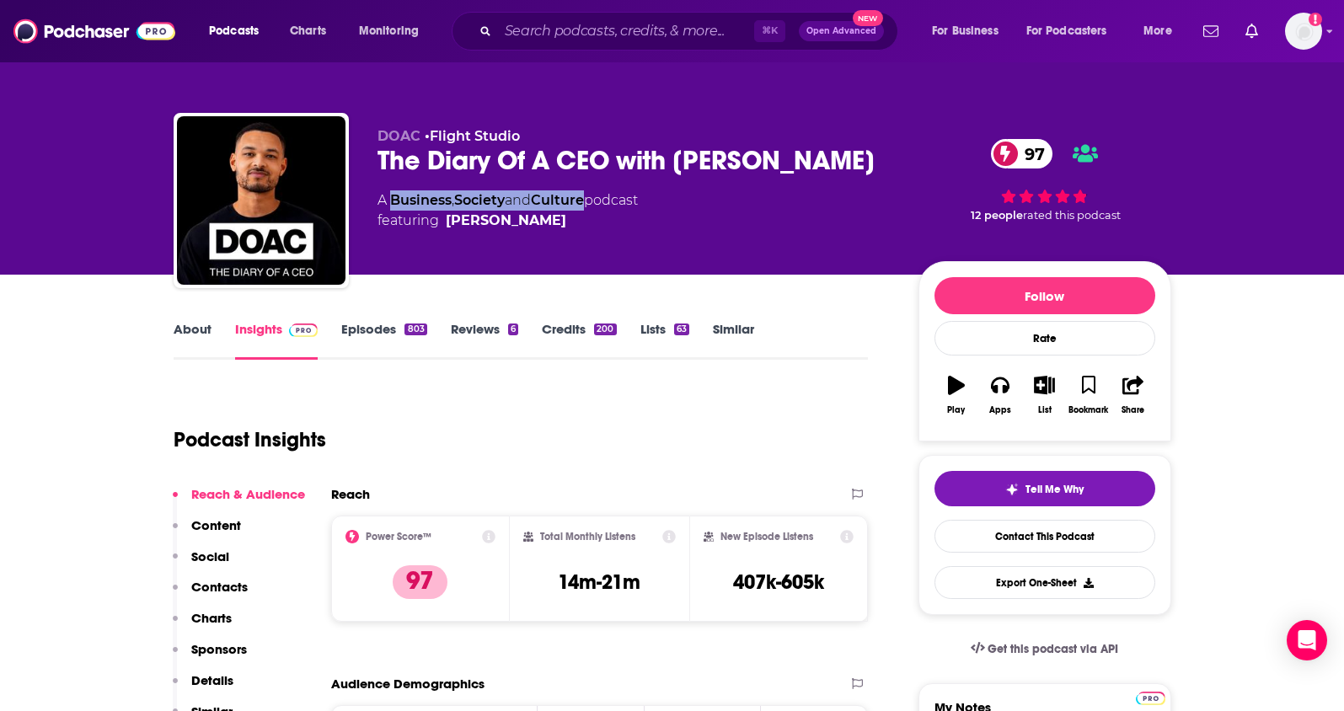
click at [220, 585] on p "Contacts" at bounding box center [219, 587] width 56 height 16
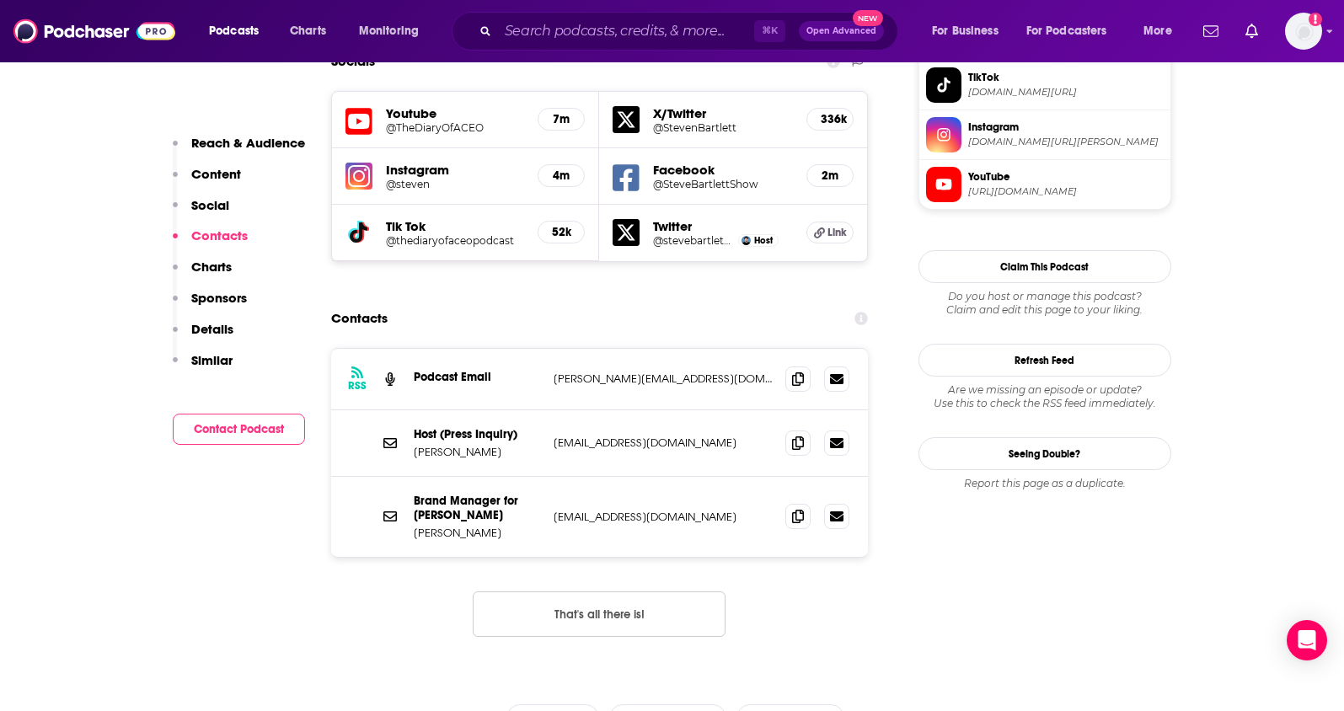
scroll to position [1521, 0]
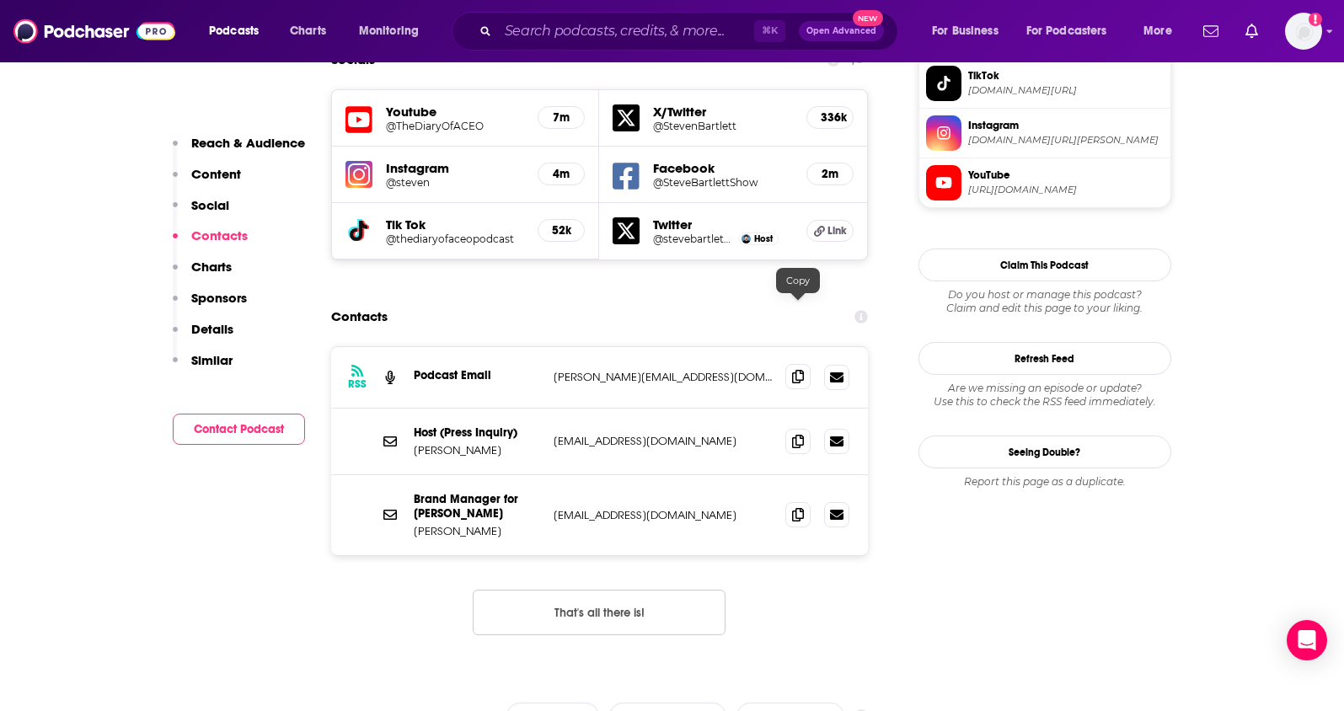
click at [799, 370] on icon at bounding box center [798, 376] width 12 height 13
